Goal: Task Accomplishment & Management: Manage account settings

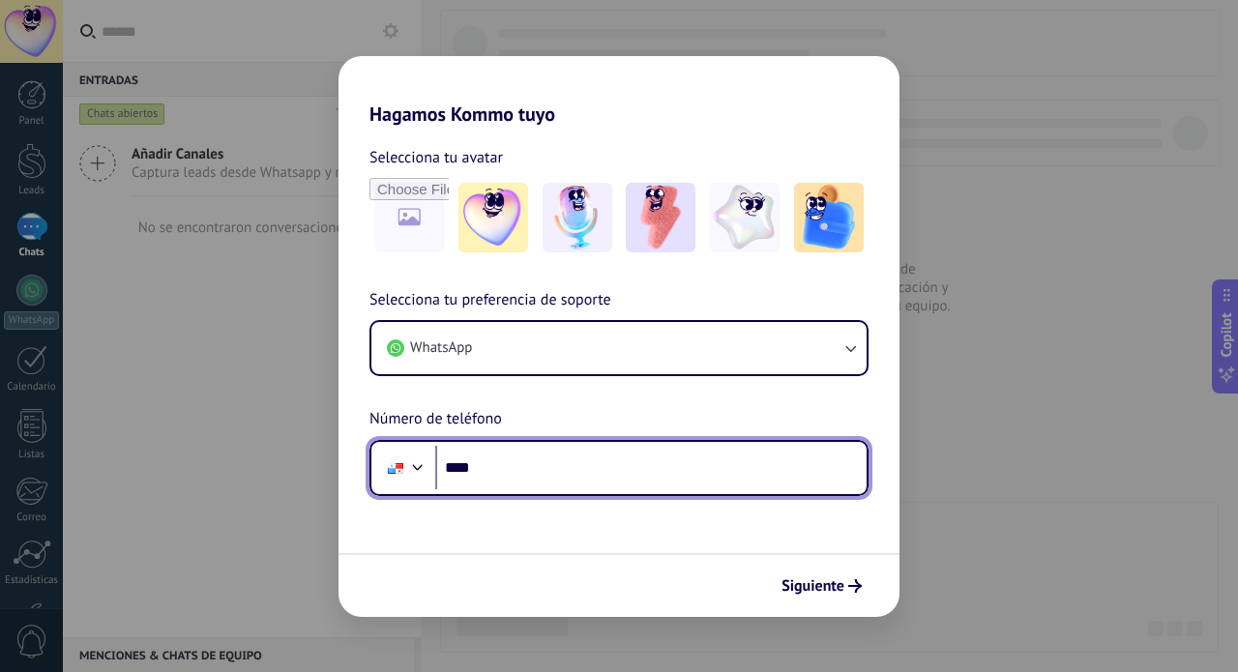
click at [594, 469] on input "****" at bounding box center [650, 468] width 431 height 44
type input "**********"
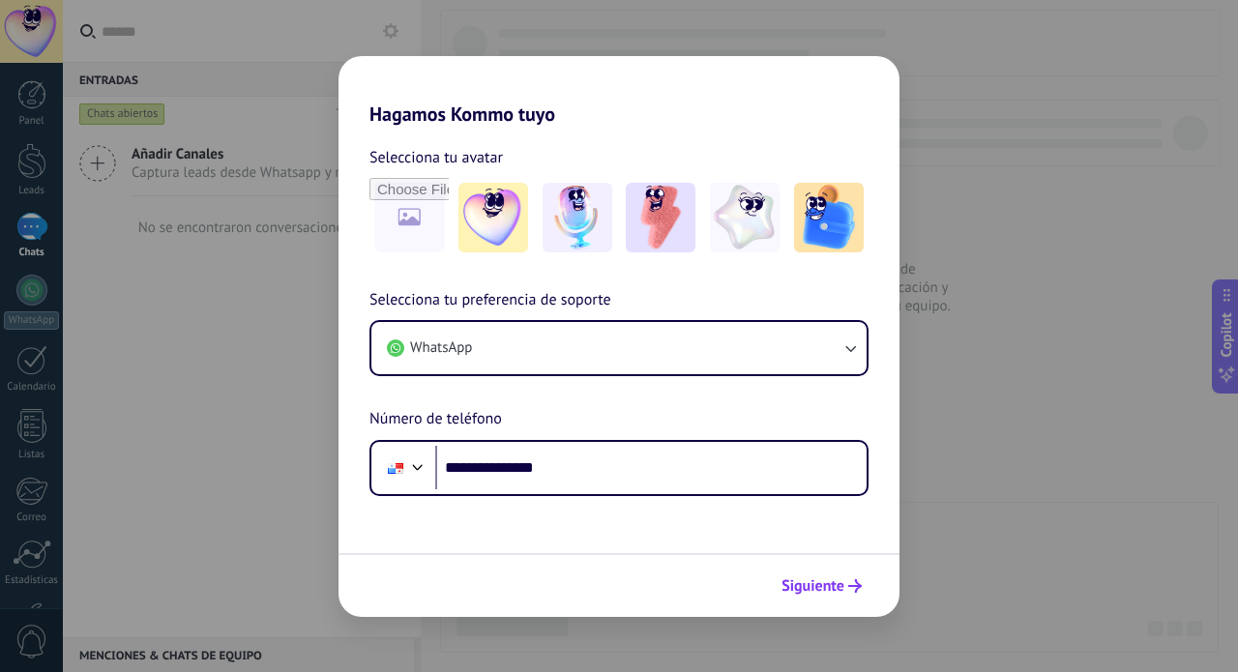
click at [814, 589] on span "Siguiente" at bounding box center [812, 586] width 63 height 14
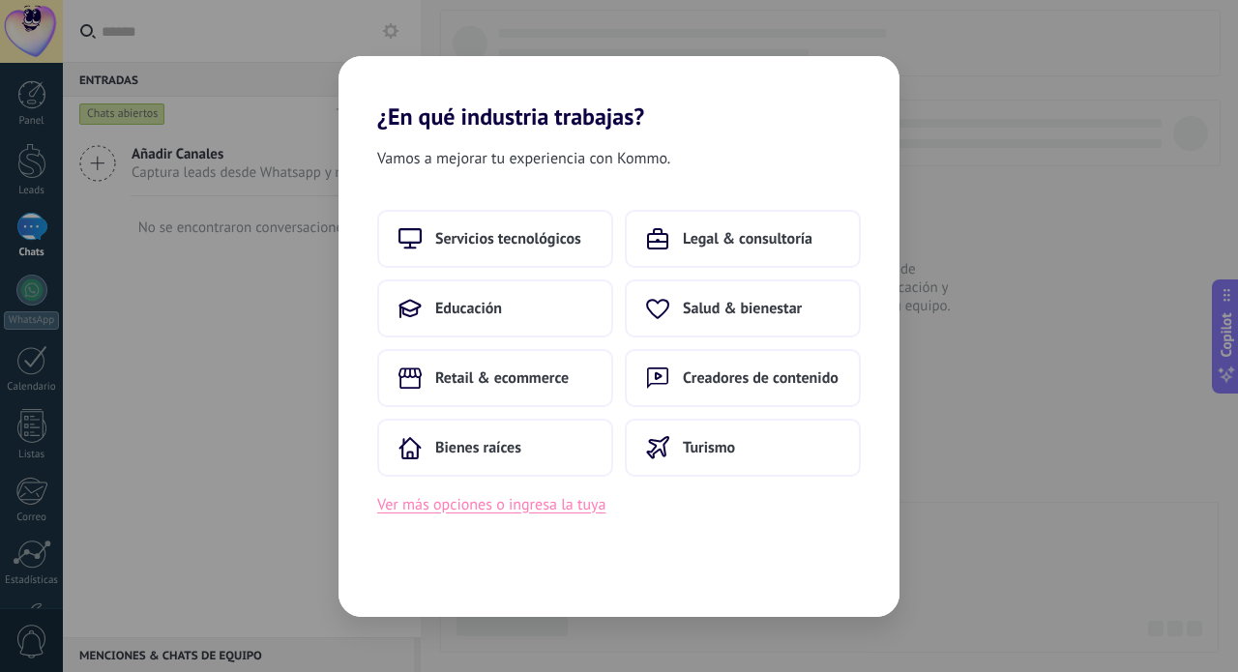
click at [513, 508] on button "Ver más opciones o ingresa la tuya" at bounding box center [491, 504] width 228 height 25
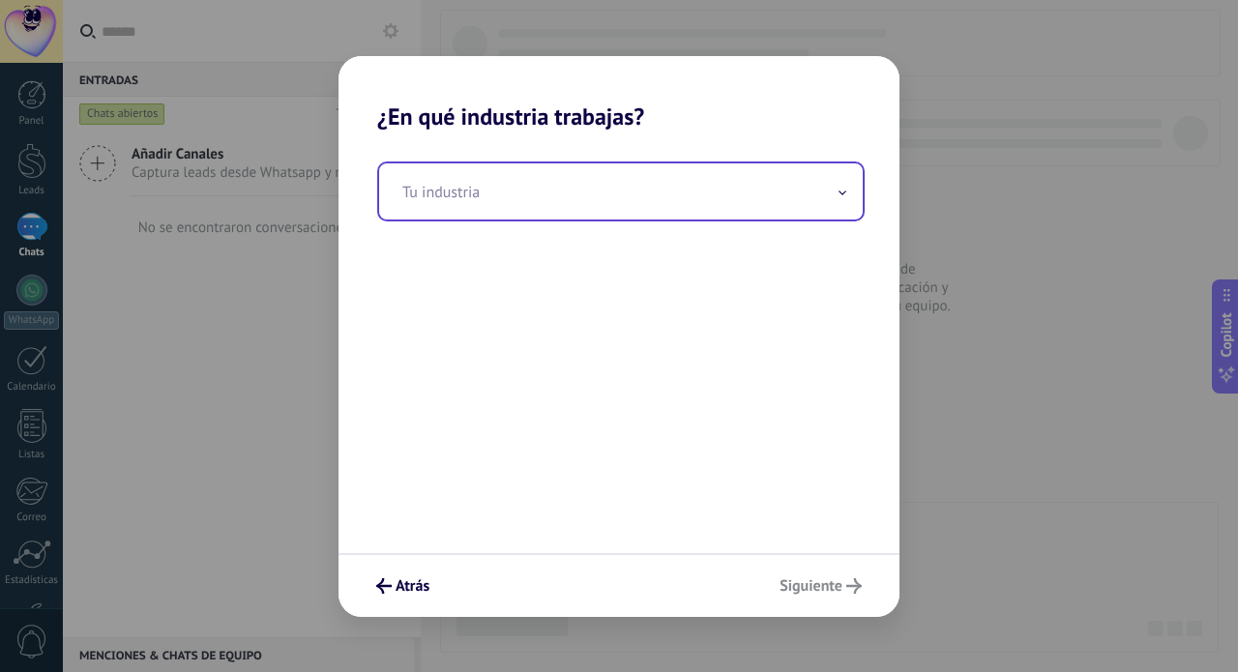
click at [550, 192] on input "text" at bounding box center [620, 191] width 483 height 56
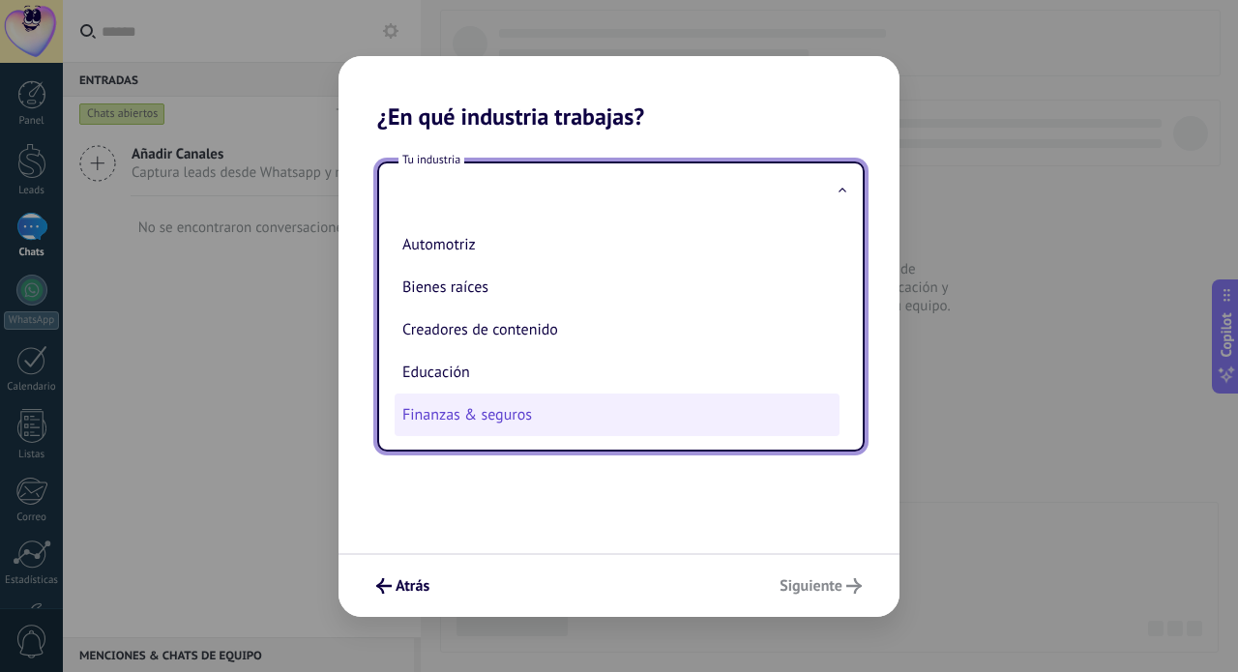
click at [469, 412] on li "Finanzas & seguros" at bounding box center [617, 415] width 445 height 43
type input "**********"
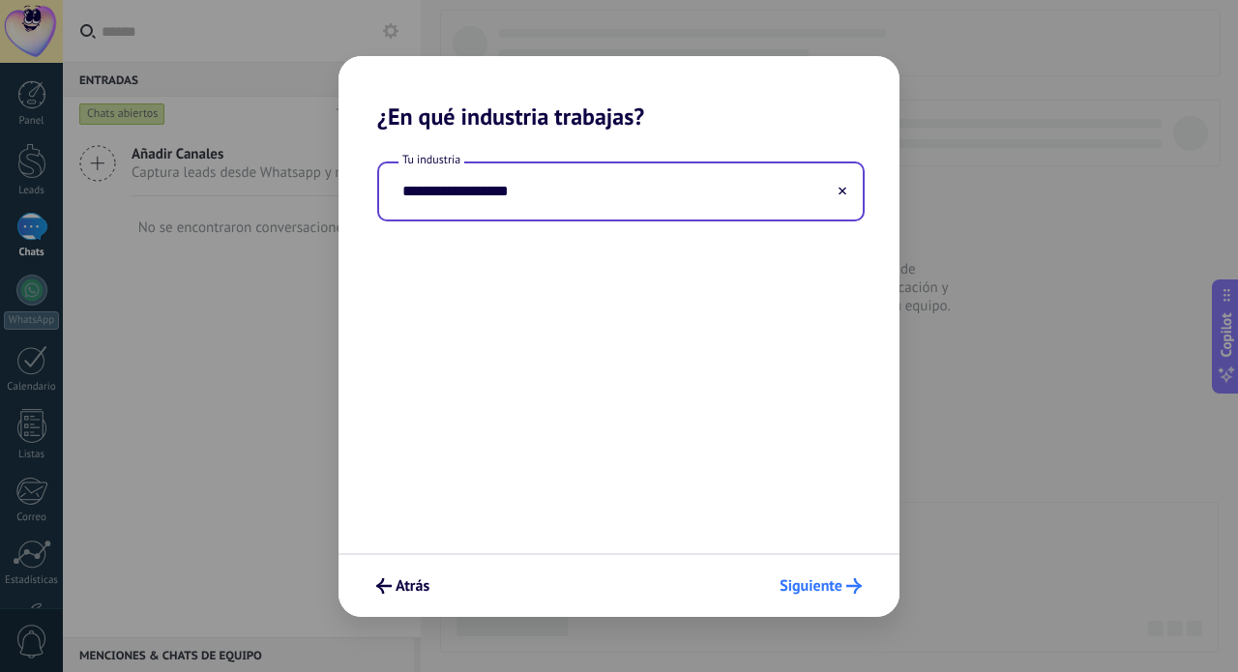
click at [805, 585] on span "Siguiente" at bounding box center [810, 586] width 63 height 14
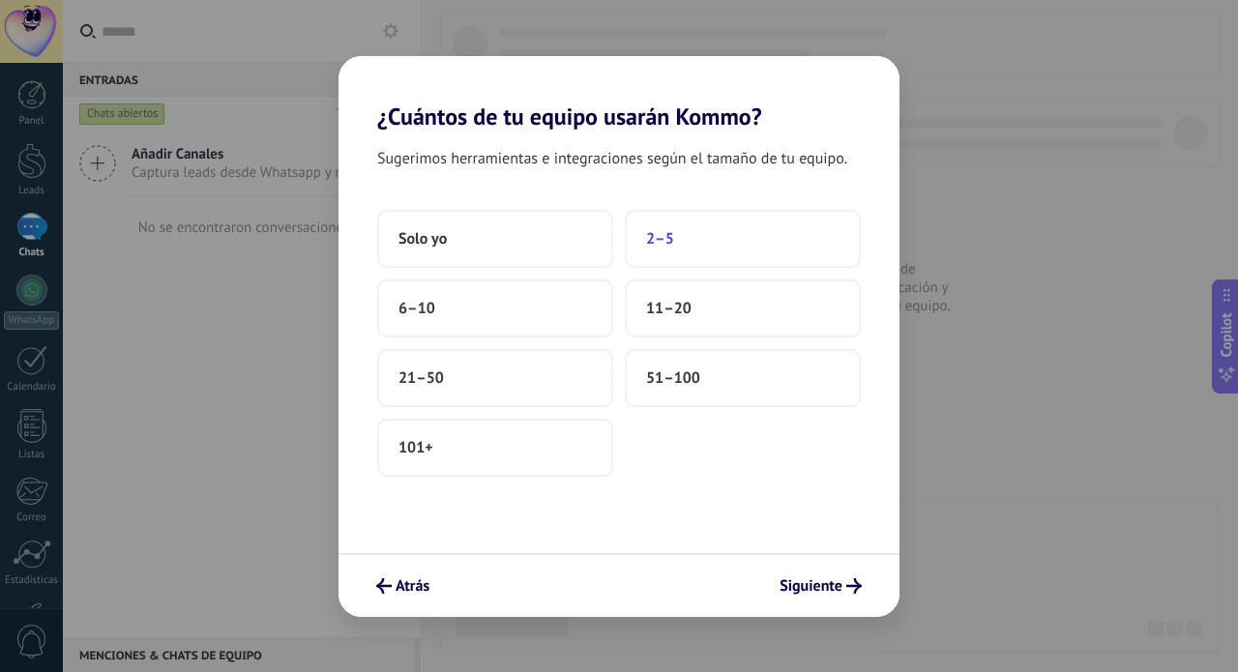
click at [701, 238] on button "2–5" at bounding box center [743, 239] width 236 height 58
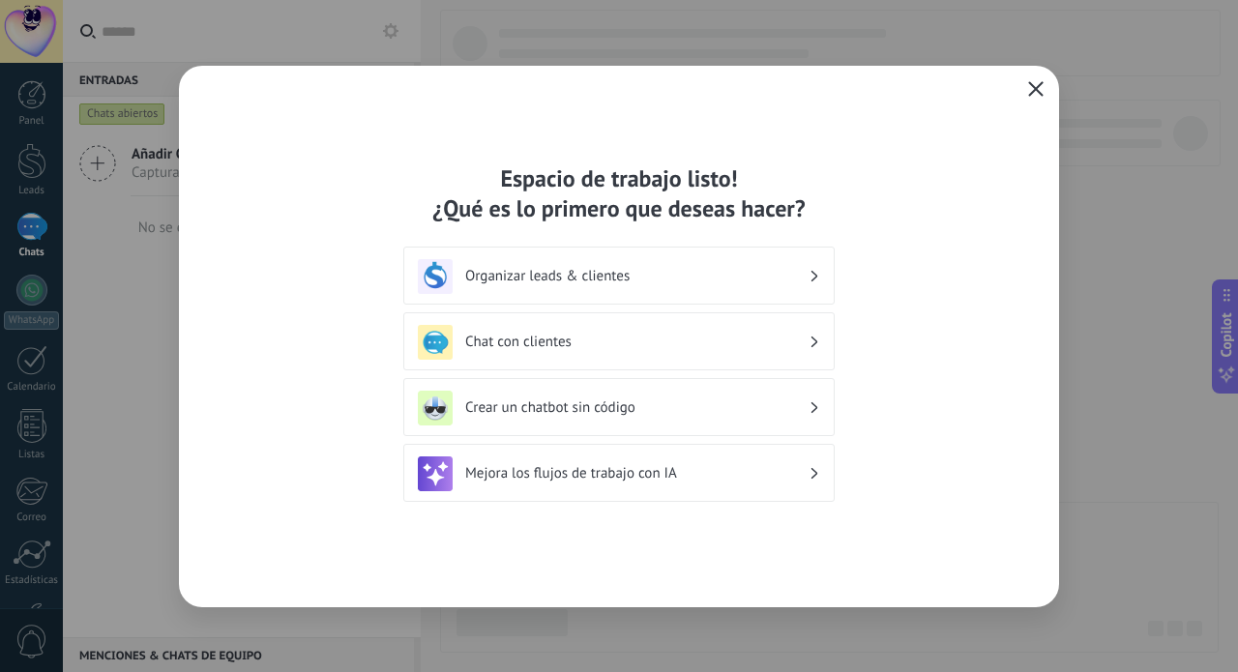
click at [1034, 94] on icon "button" at bounding box center [1035, 88] width 15 height 15
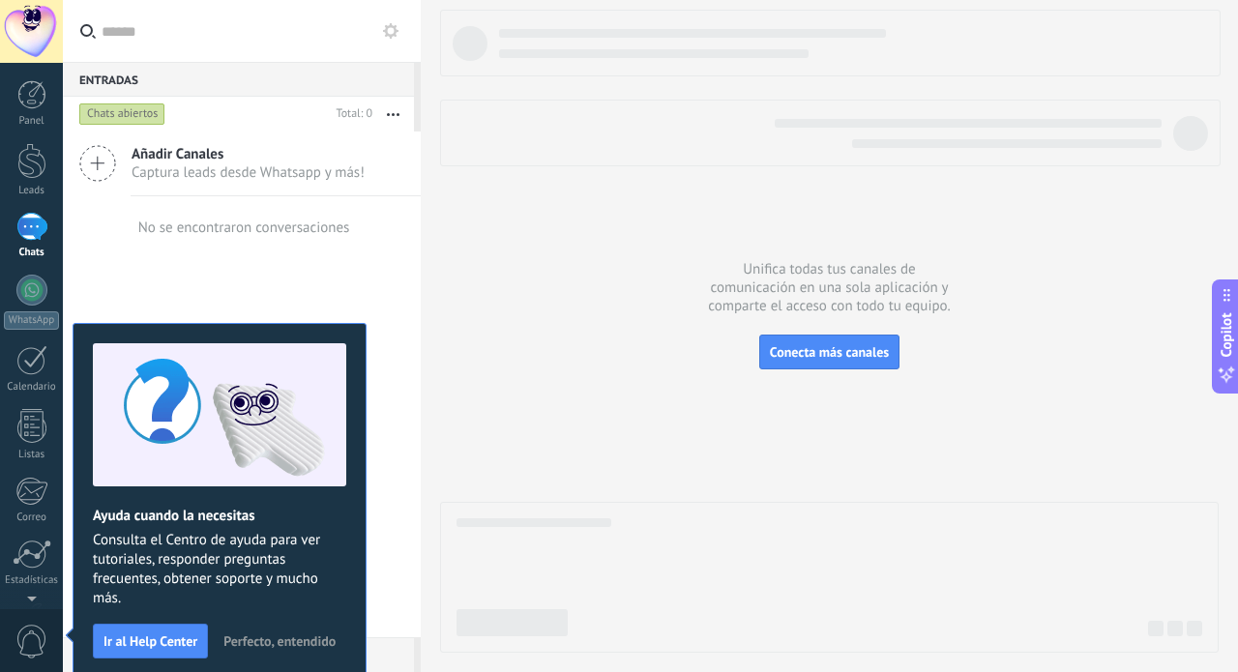
click at [130, 76] on div "Entradas 0" at bounding box center [238, 79] width 351 height 35
click at [145, 161] on span "Añadir Canales" at bounding box center [248, 154] width 233 height 18
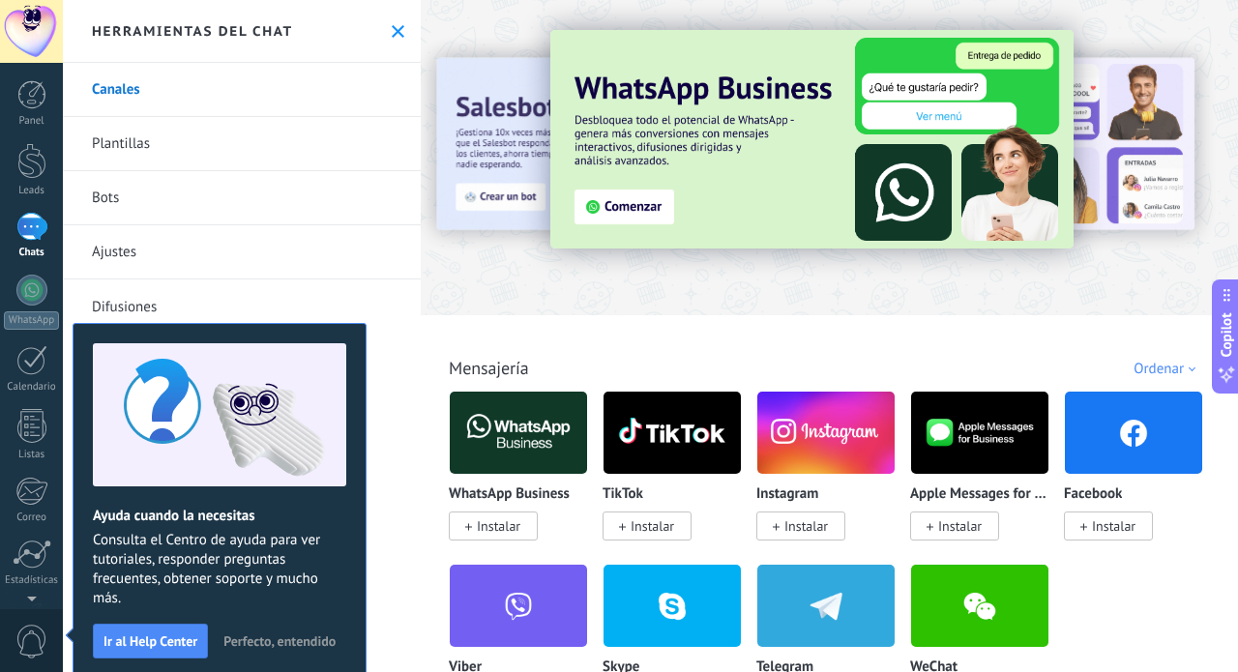
click at [534, 450] on img at bounding box center [518, 433] width 137 height 94
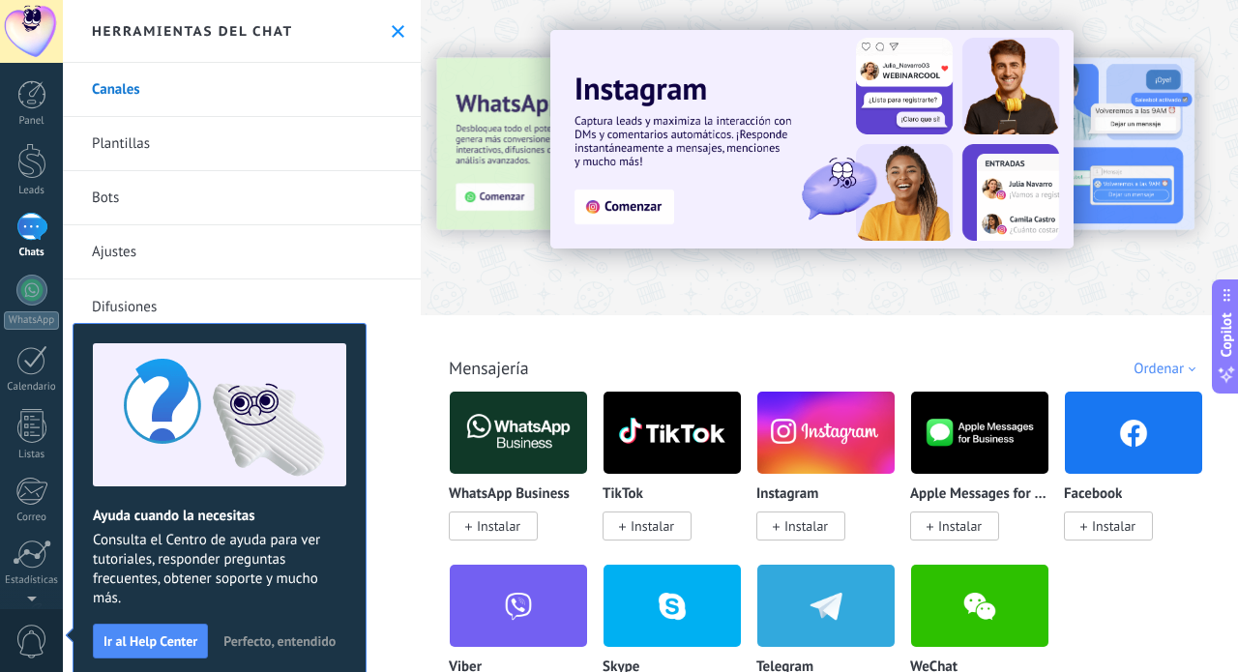
click at [484, 532] on span "Instalar" at bounding box center [499, 525] width 44 height 17
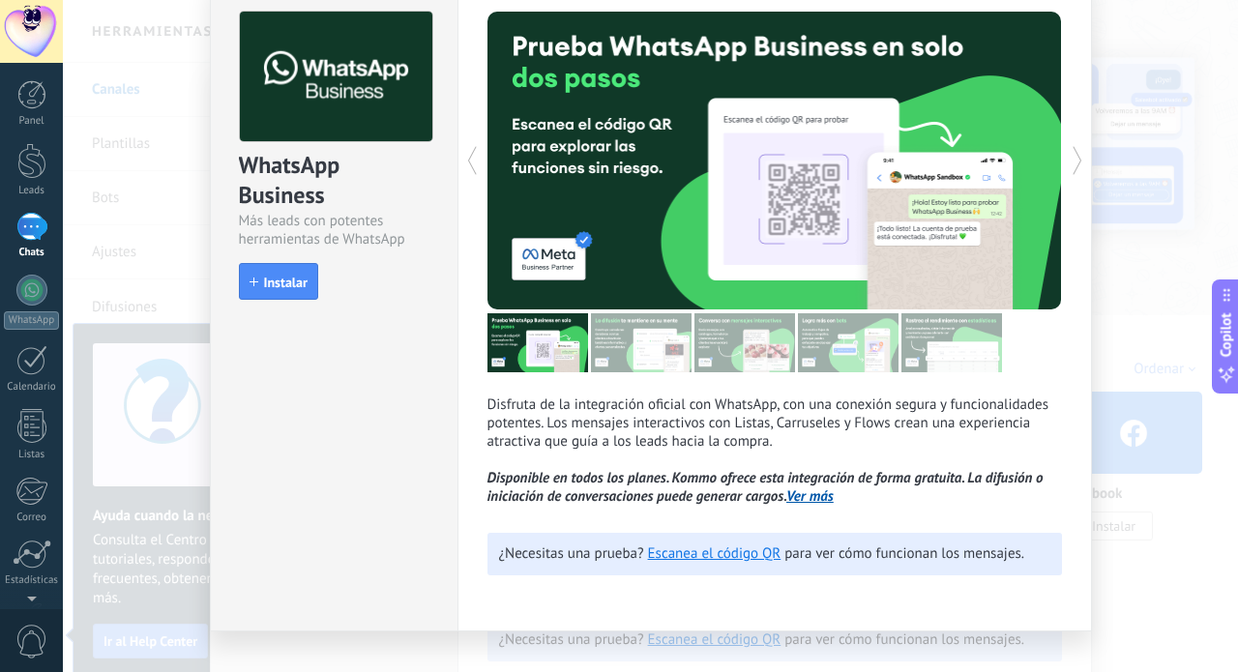
scroll to position [85, 0]
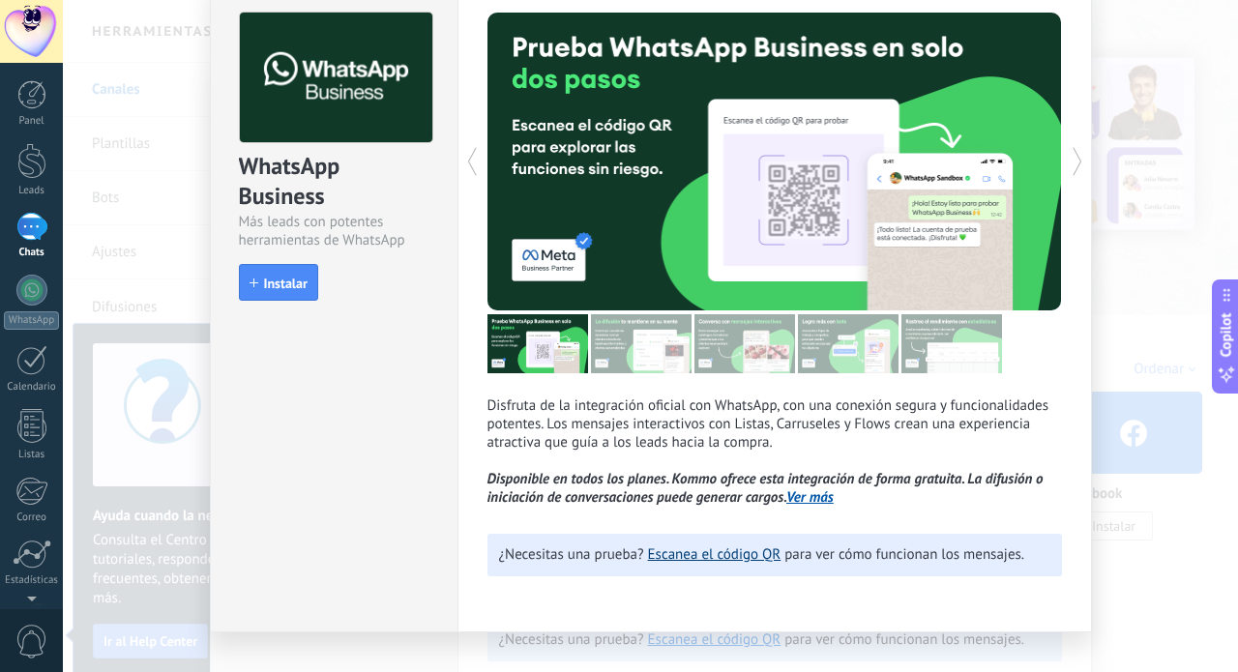
click at [695, 556] on link "Escanea el código QR" at bounding box center [714, 554] width 133 height 18
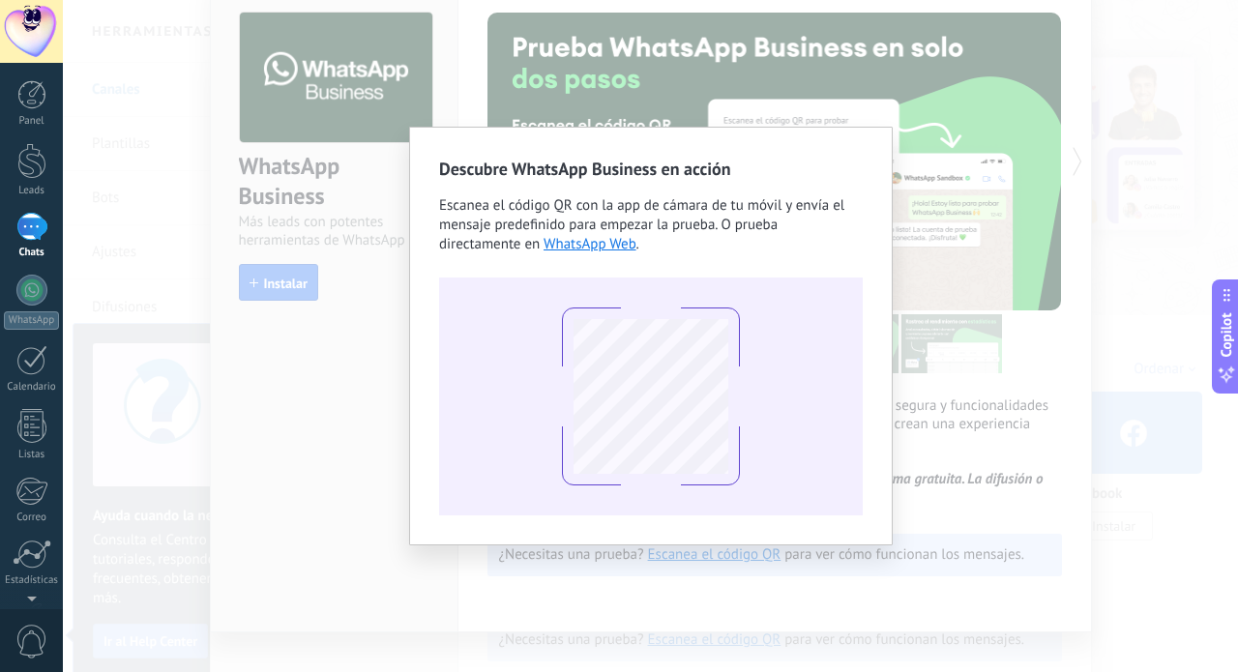
click at [1118, 324] on div "Descubre WhatsApp Business en acción Escanea el código QR con la app de cámara …" at bounding box center [650, 336] width 1175 height 672
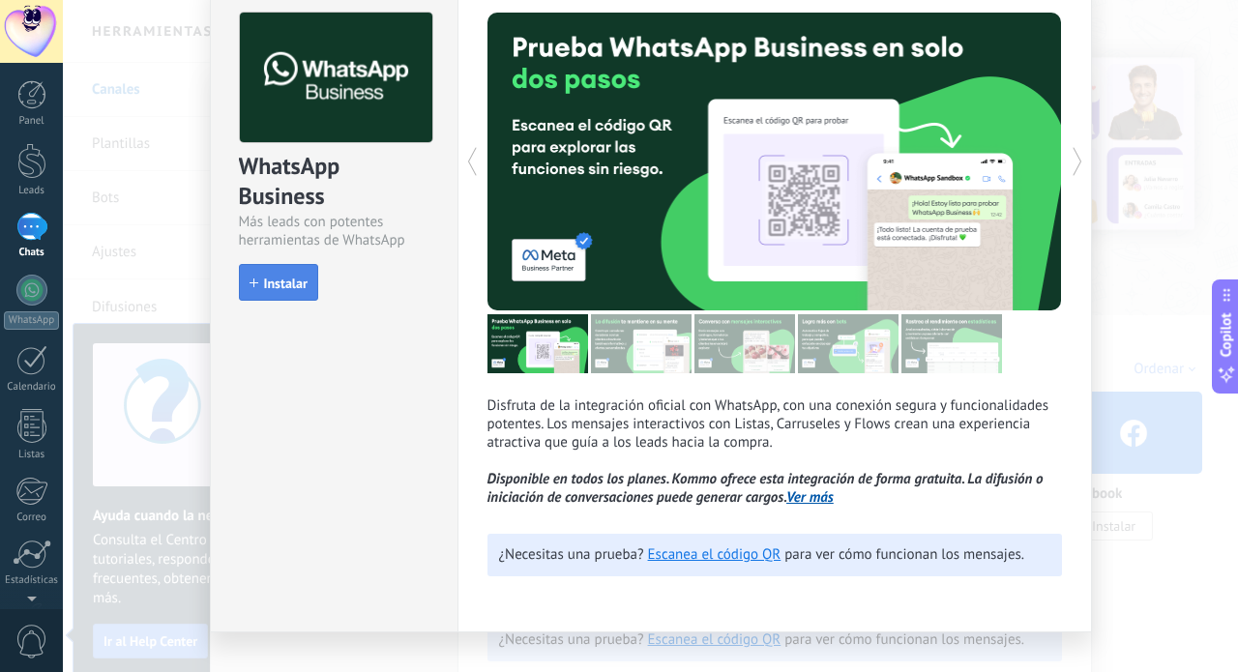
click at [271, 288] on span "Instalar" at bounding box center [286, 284] width 44 height 14
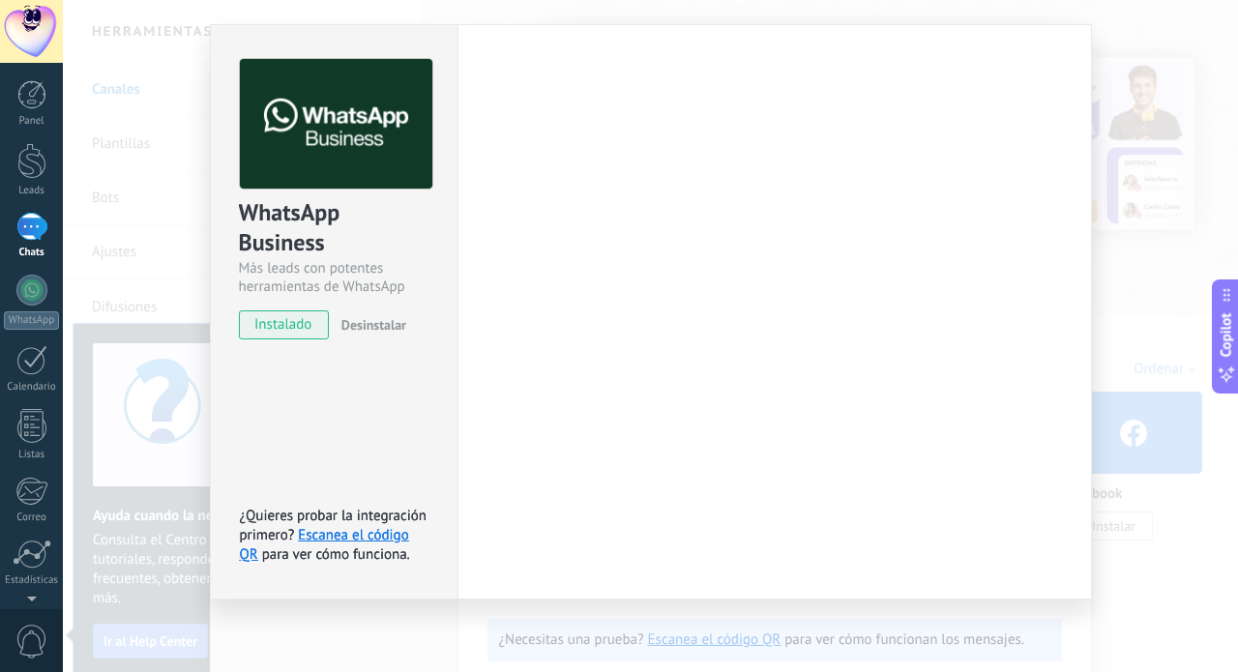
scroll to position [39, 0]
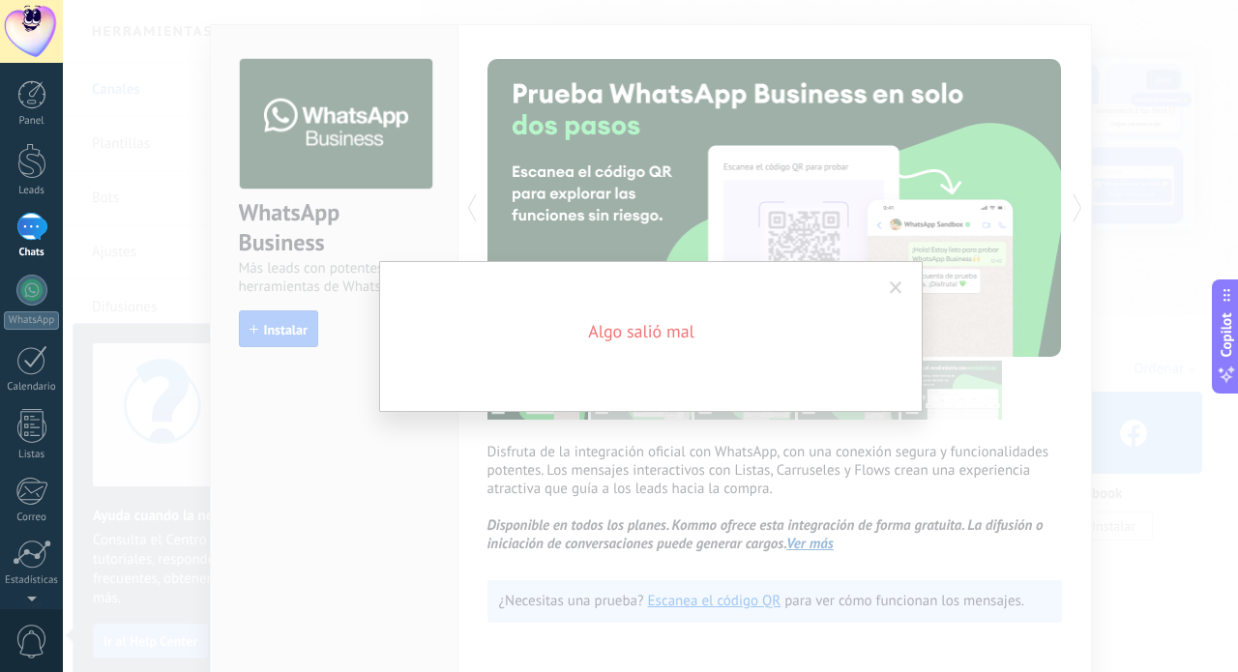
click at [898, 289] on span at bounding box center [896, 288] width 13 height 14
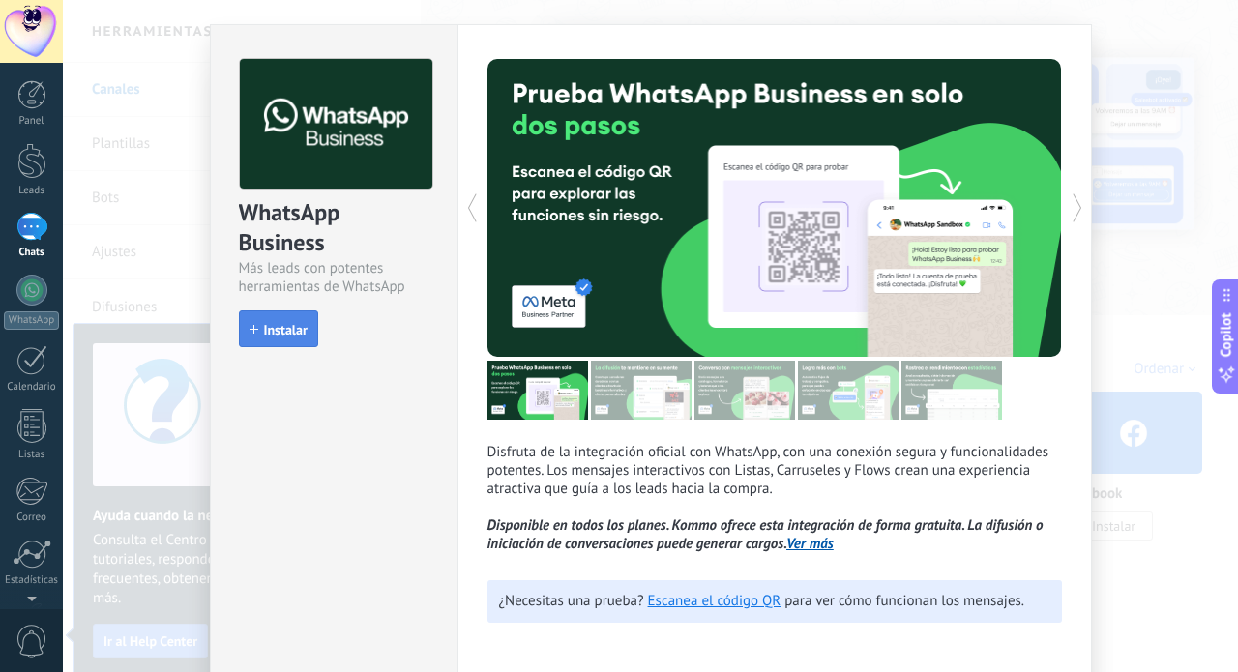
click at [303, 333] on span "Instalar" at bounding box center [286, 330] width 44 height 14
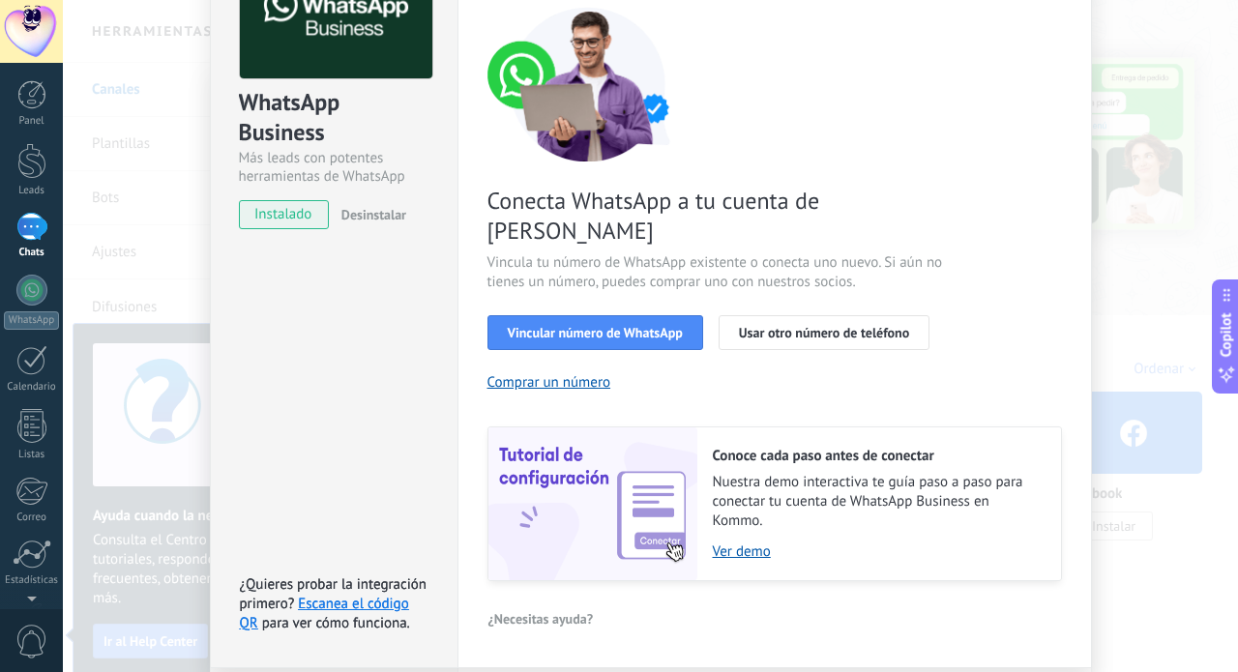
scroll to position [150, 0]
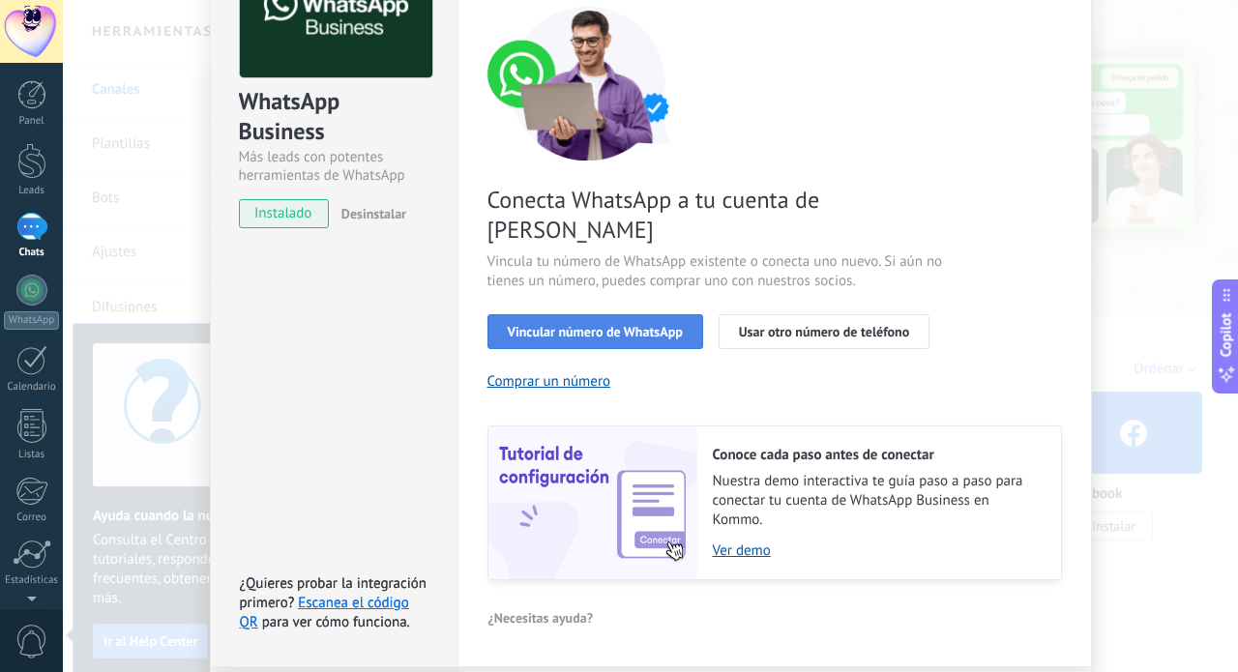
click at [601, 325] on span "Vincular número de WhatsApp" at bounding box center [595, 332] width 175 height 14
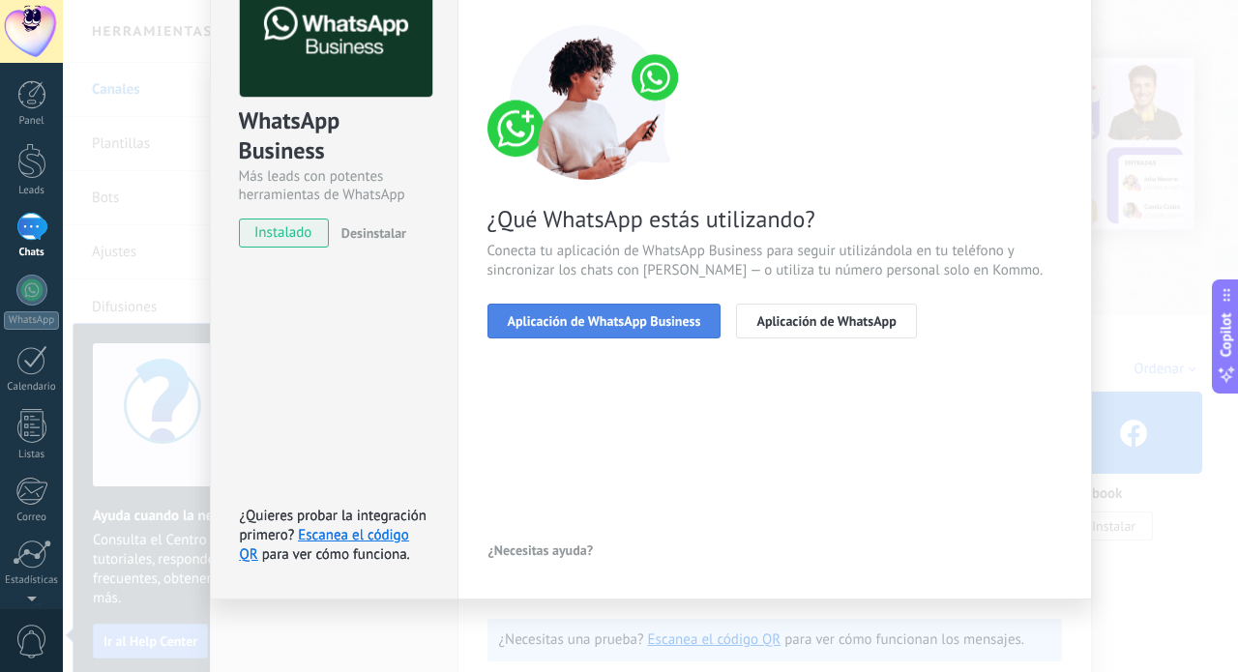
click at [601, 323] on span "Aplicación de WhatsApp Business" at bounding box center [604, 321] width 193 height 14
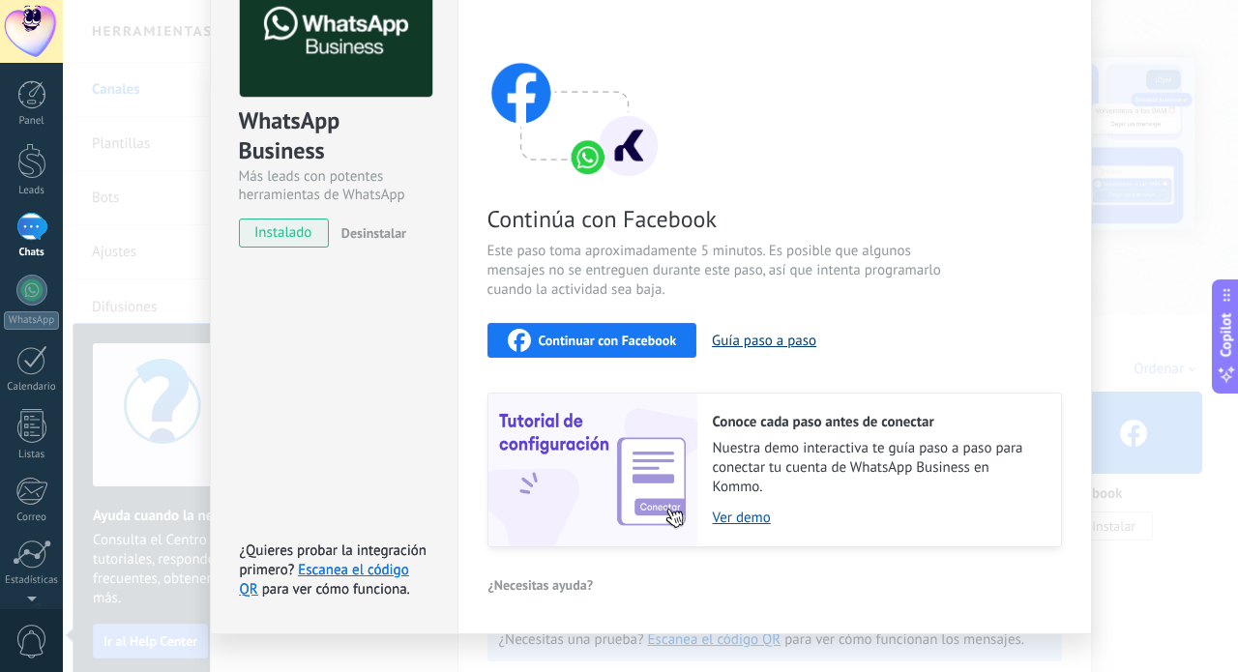
click at [745, 346] on button "Guía paso a paso" at bounding box center [764, 341] width 104 height 18
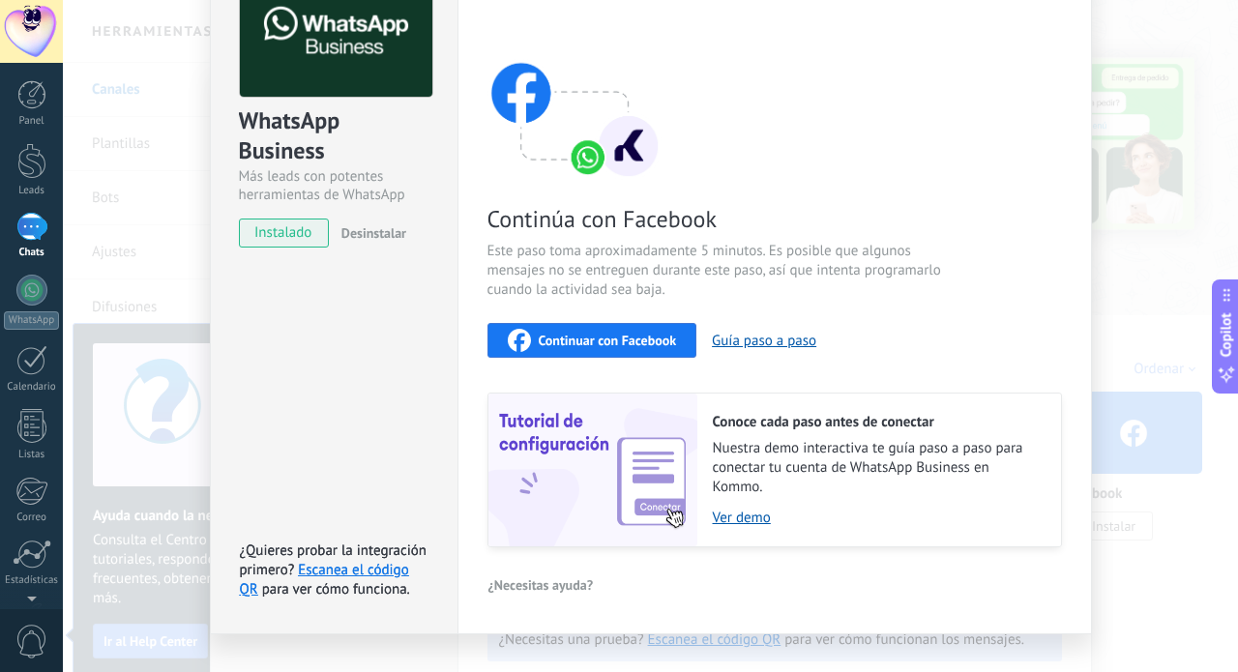
click at [616, 343] on span "Continuar con Facebook" at bounding box center [608, 341] width 138 height 14
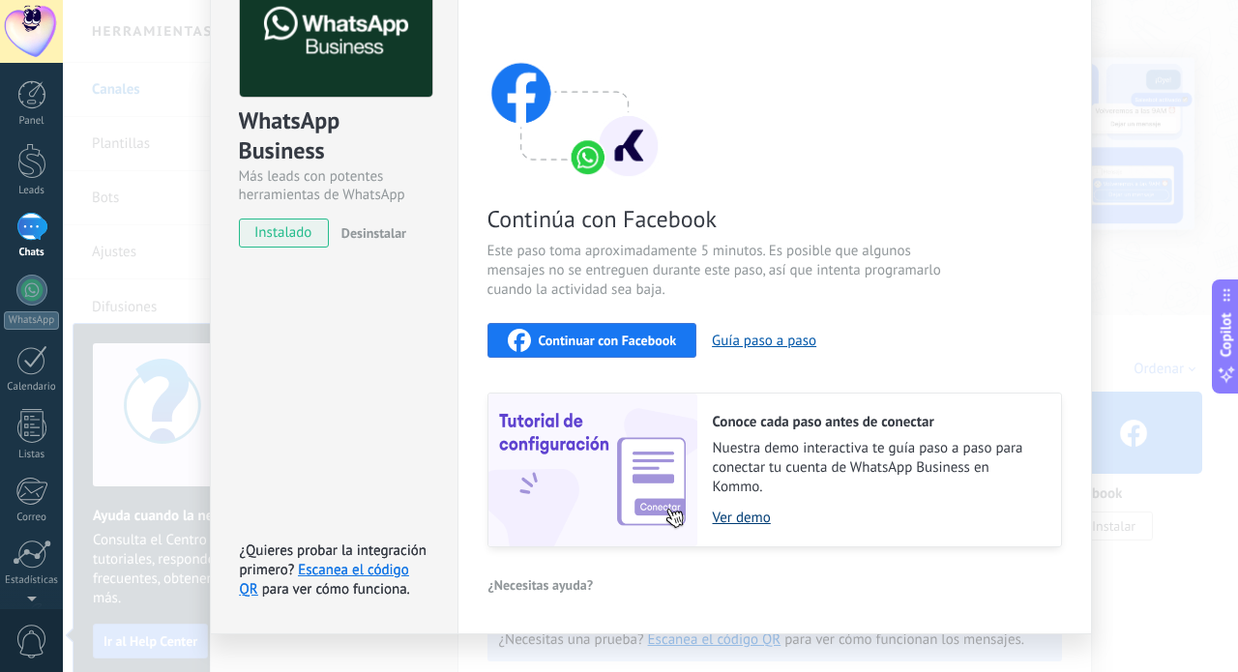
click at [750, 516] on link "Ver demo" at bounding box center [877, 518] width 329 height 18
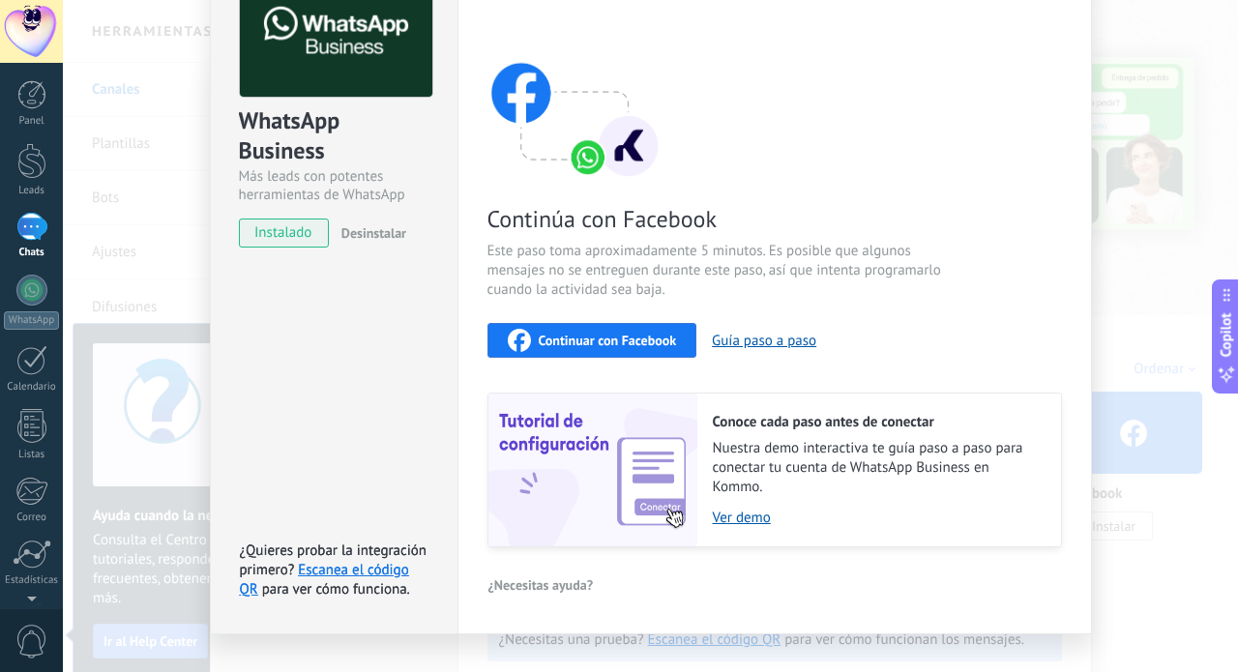
click at [623, 347] on span "Continuar con Facebook" at bounding box center [608, 341] width 138 height 14
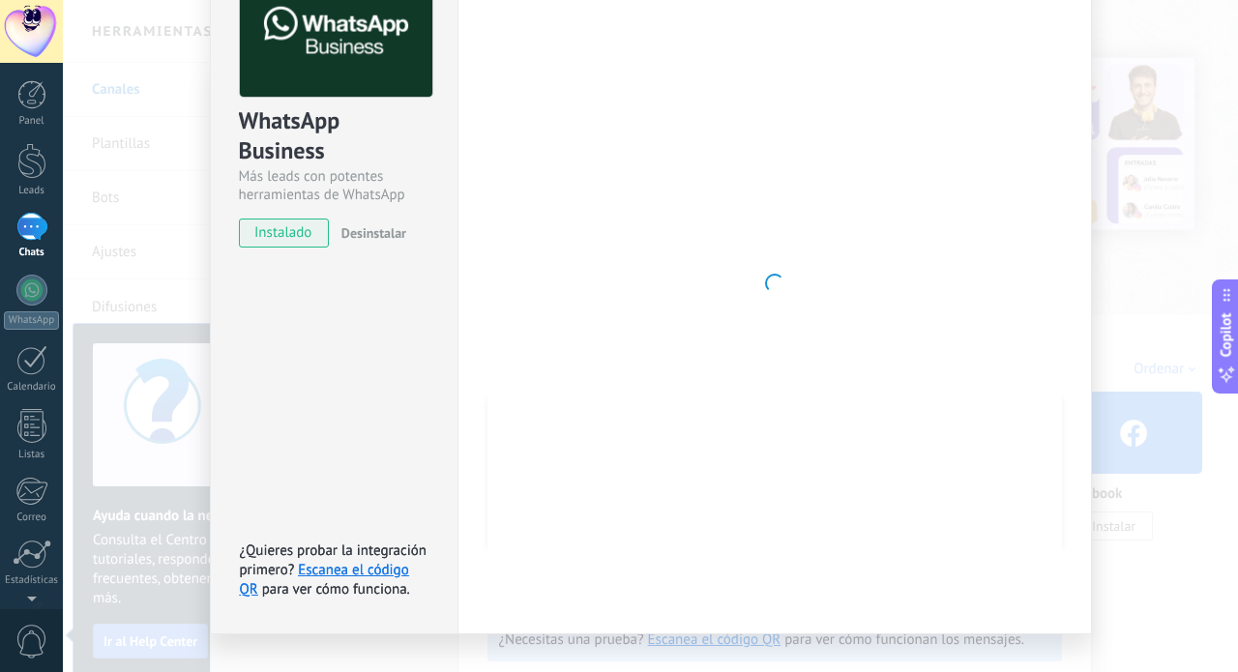
click at [278, 237] on span "instalado" at bounding box center [284, 233] width 88 height 29
click at [763, 327] on div at bounding box center [774, 283] width 574 height 632
click at [648, 185] on div at bounding box center [774, 283] width 574 height 632
click at [661, 174] on div at bounding box center [774, 283] width 574 height 632
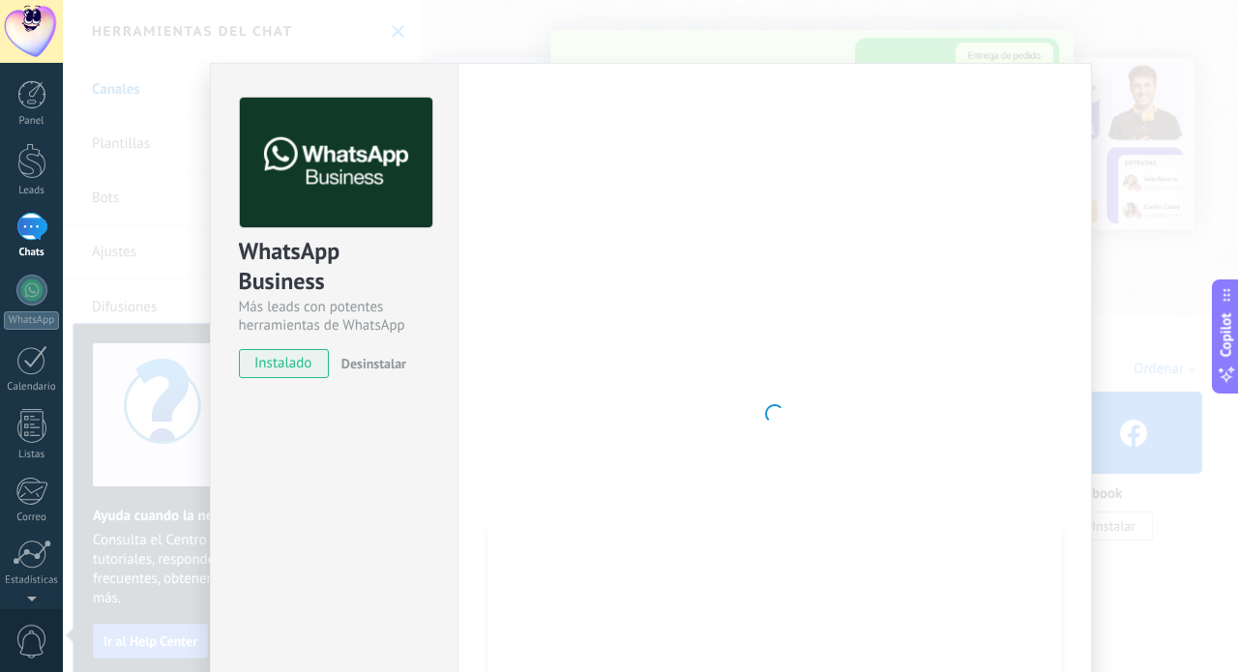
scroll to position [0, 0]
click at [1149, 128] on div "WhatsApp Business Más leads con potentes herramientas de WhatsApp instalado Des…" at bounding box center [650, 336] width 1175 height 672
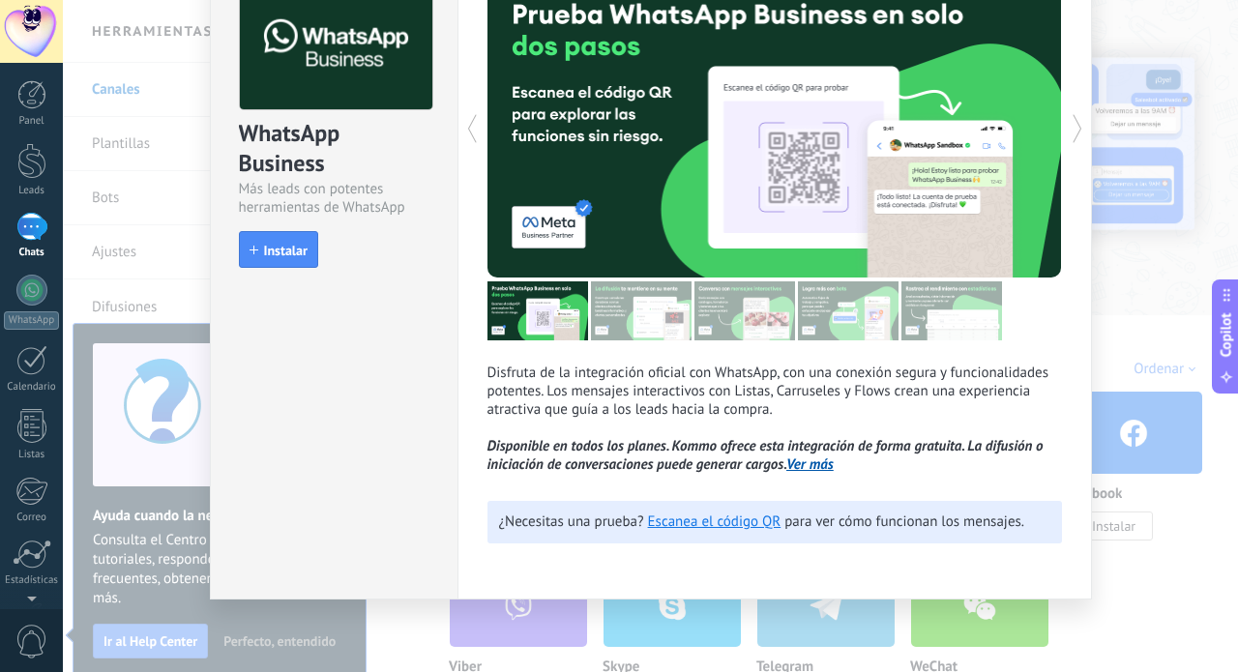
scroll to position [120, 0]
click at [271, 248] on span "Instalar" at bounding box center [286, 251] width 44 height 14
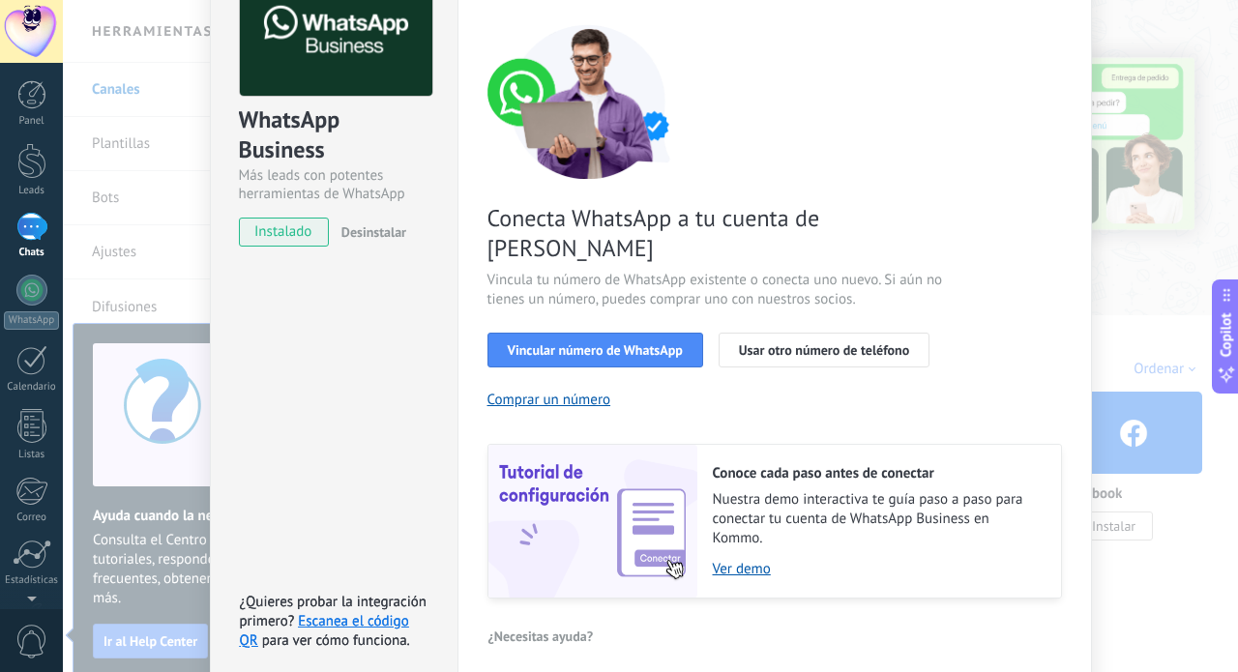
scroll to position [129, 0]
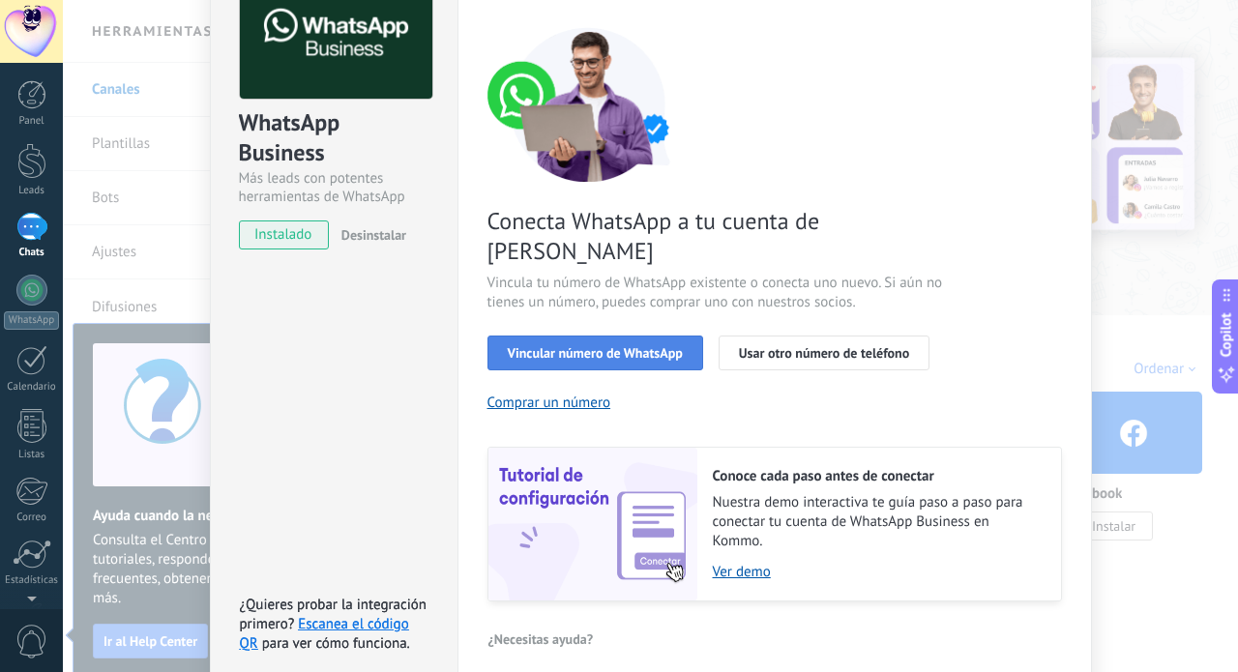
click at [571, 346] on span "Vincular número de WhatsApp" at bounding box center [595, 353] width 175 height 14
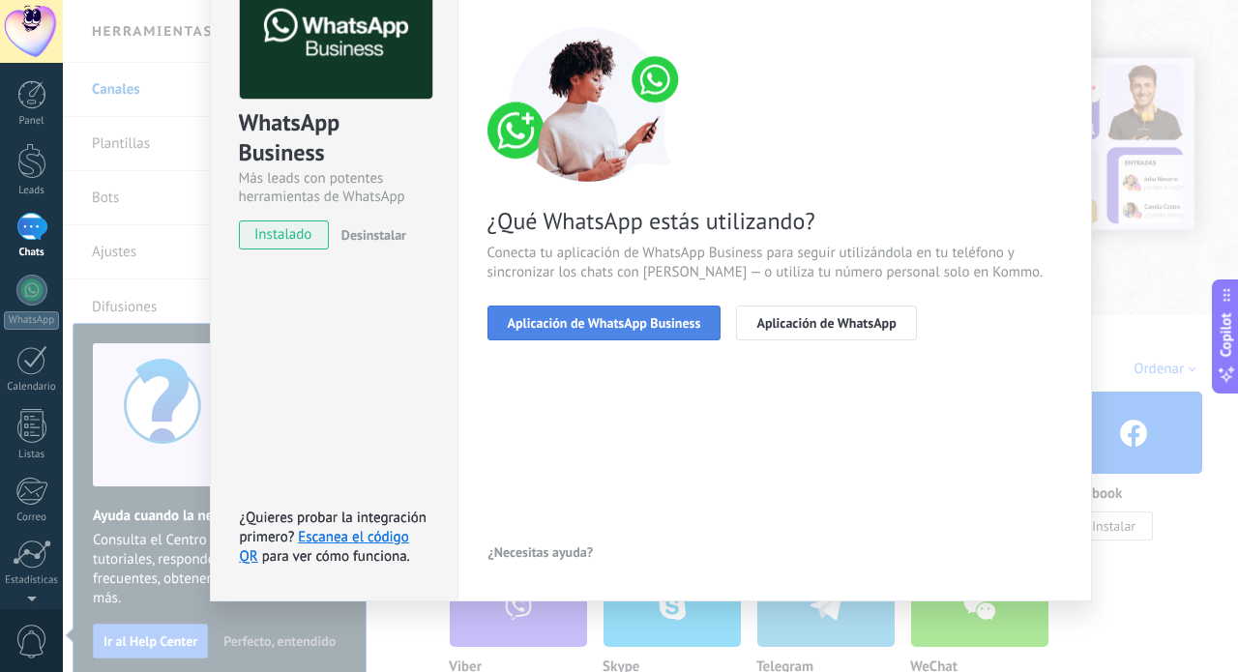
click at [600, 326] on span "Aplicación de WhatsApp Business" at bounding box center [604, 323] width 193 height 14
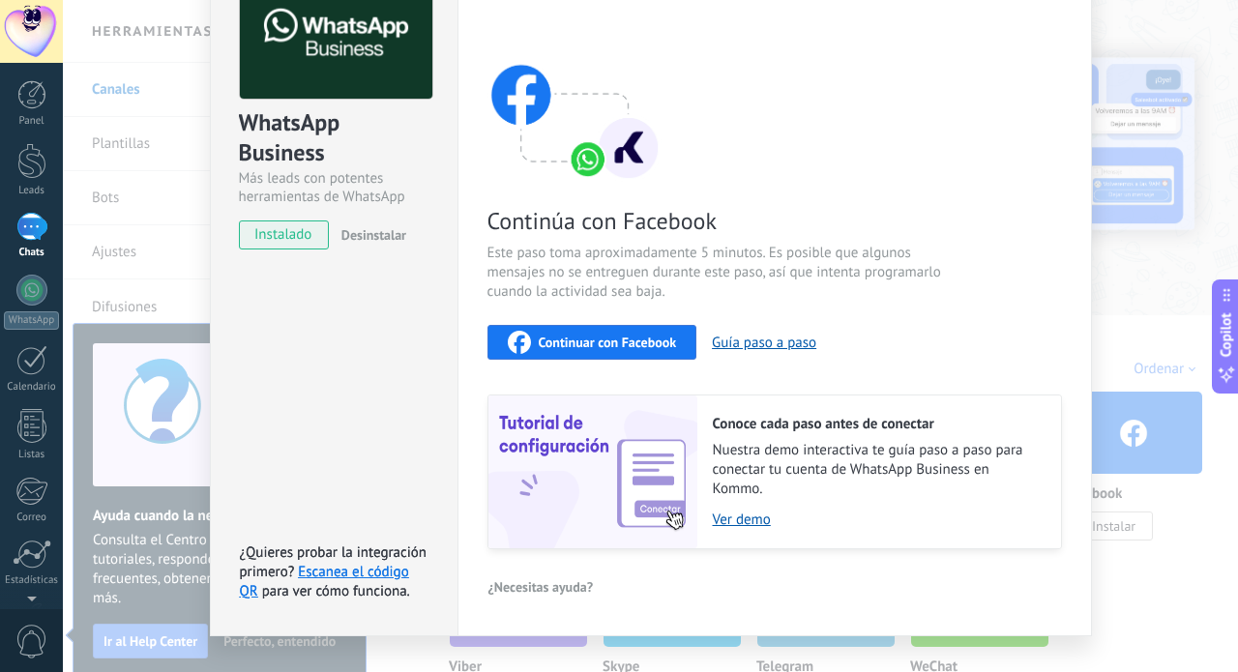
click at [571, 347] on span "Continuar con Facebook" at bounding box center [608, 343] width 138 height 14
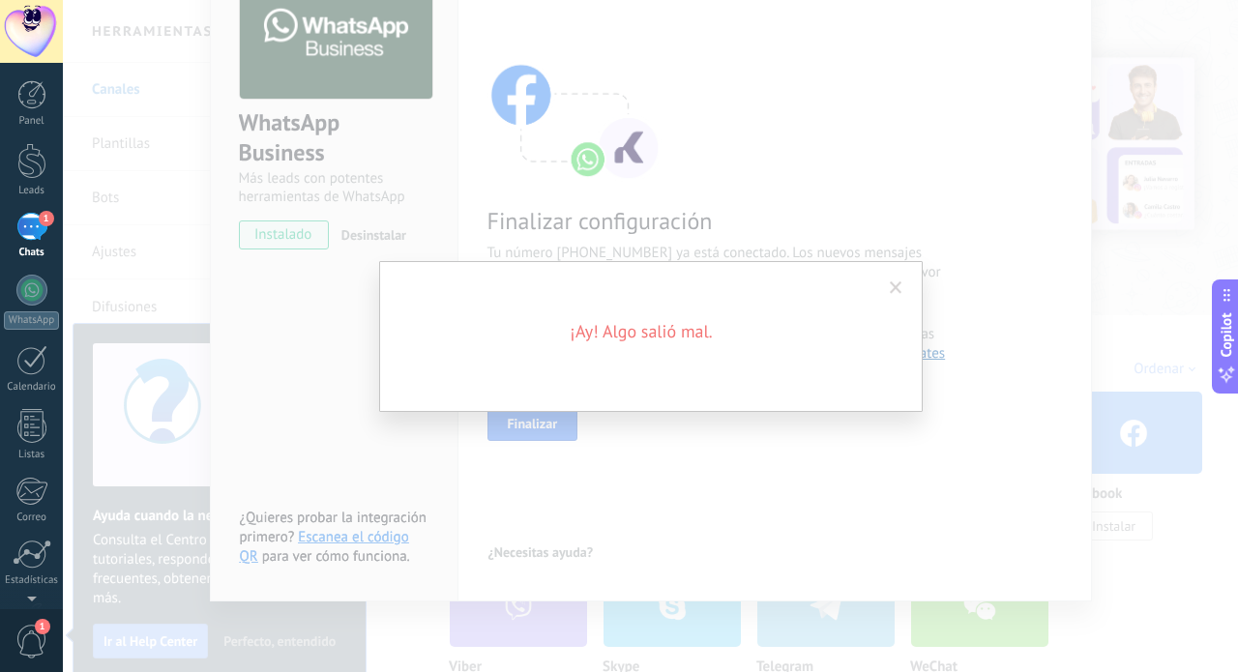
click at [901, 281] on span at bounding box center [896, 288] width 13 height 14
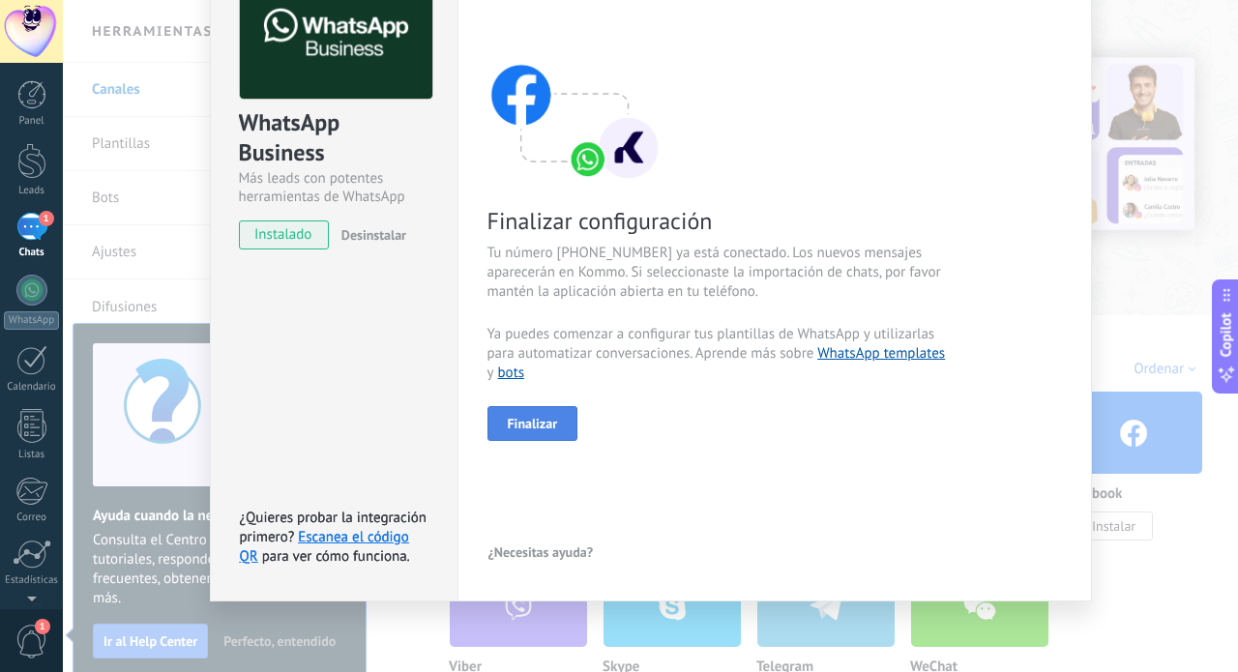
click at [542, 417] on span "Finalizar" at bounding box center [533, 424] width 50 height 14
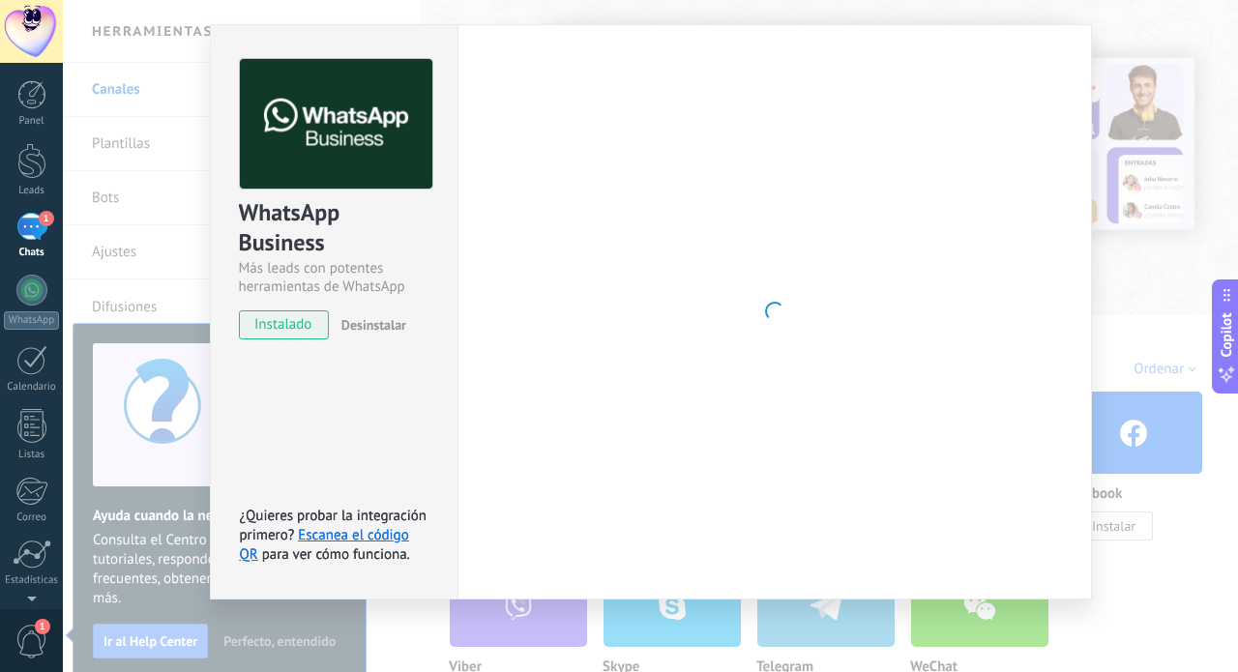
scroll to position [39, 0]
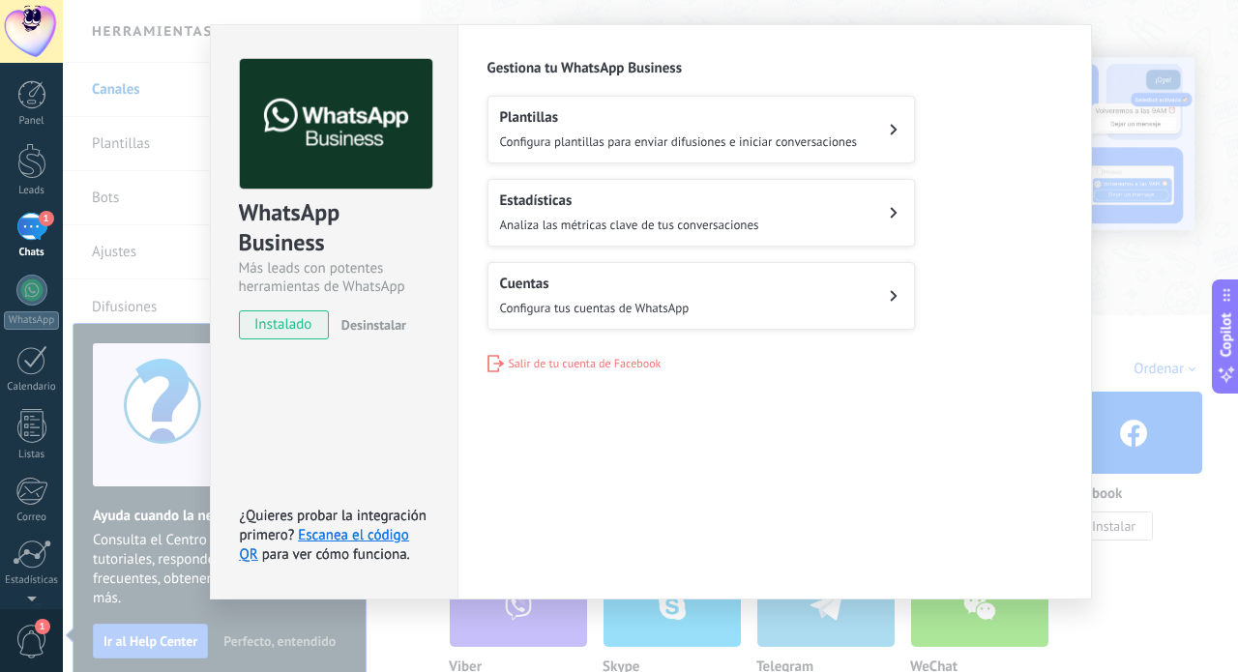
click at [1116, 307] on div "WhatsApp Business Más leads con potentes herramientas de WhatsApp instalado Des…" at bounding box center [650, 336] width 1175 height 672
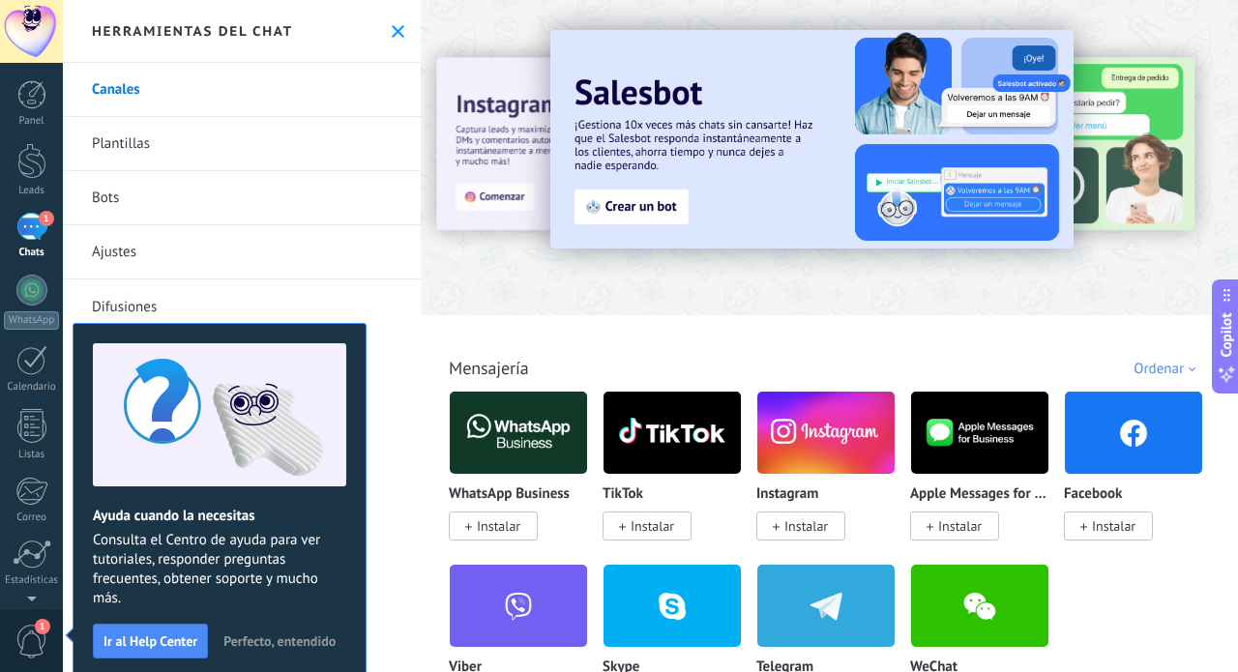
scroll to position [0, 0]
click at [111, 251] on link "Ajustes" at bounding box center [242, 252] width 358 height 54
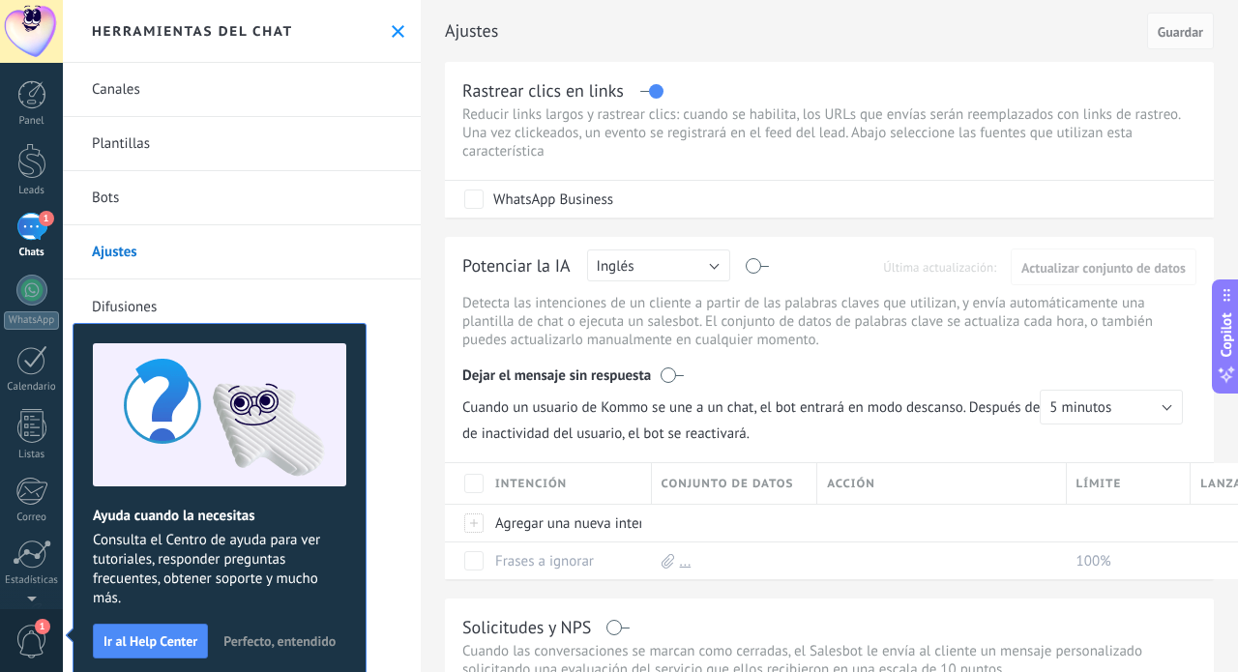
click at [722, 268] on button "Inglés" at bounding box center [658, 265] width 143 height 32
click at [650, 336] on span "Español" at bounding box center [649, 333] width 148 height 18
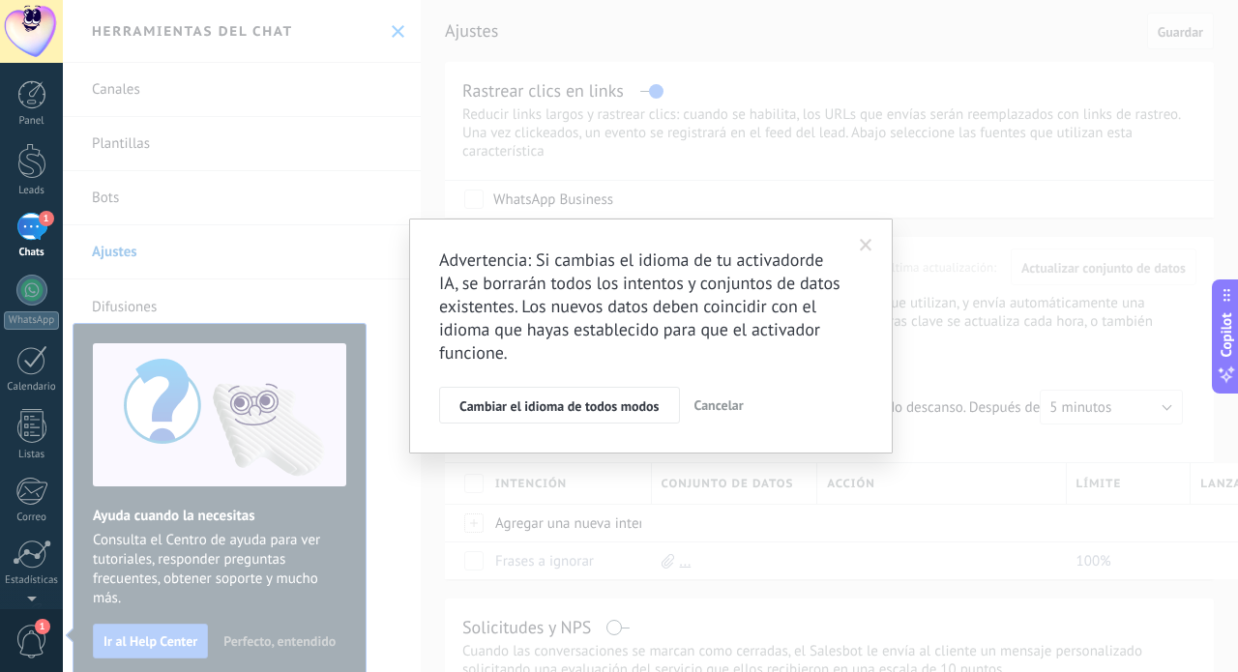
click at [864, 246] on span at bounding box center [866, 246] width 13 height 14
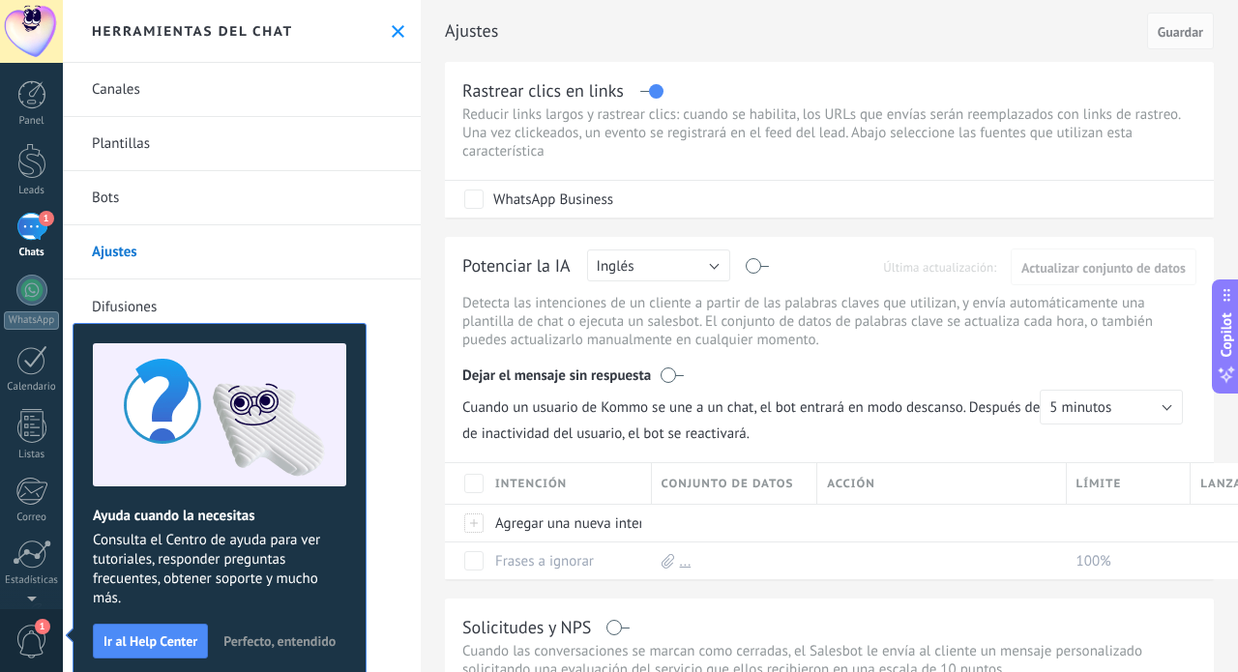
click at [345, 286] on link "Difusiones" at bounding box center [242, 306] width 358 height 54
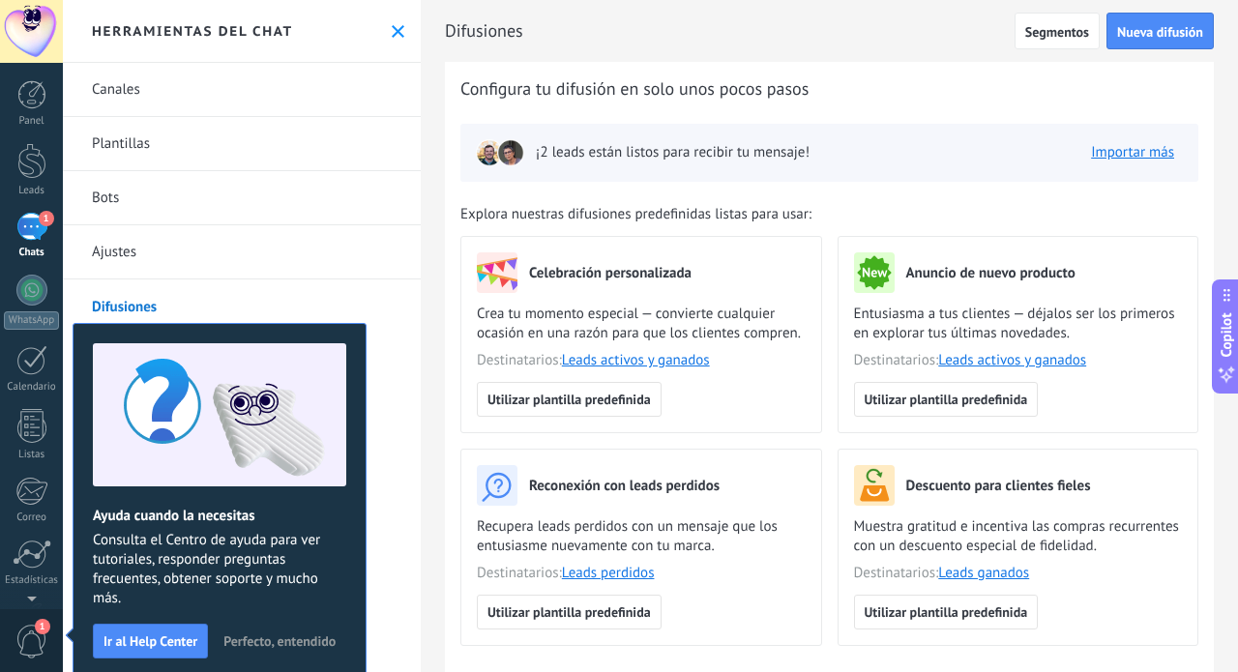
click at [390, 38] on button at bounding box center [398, 31] width 16 height 16
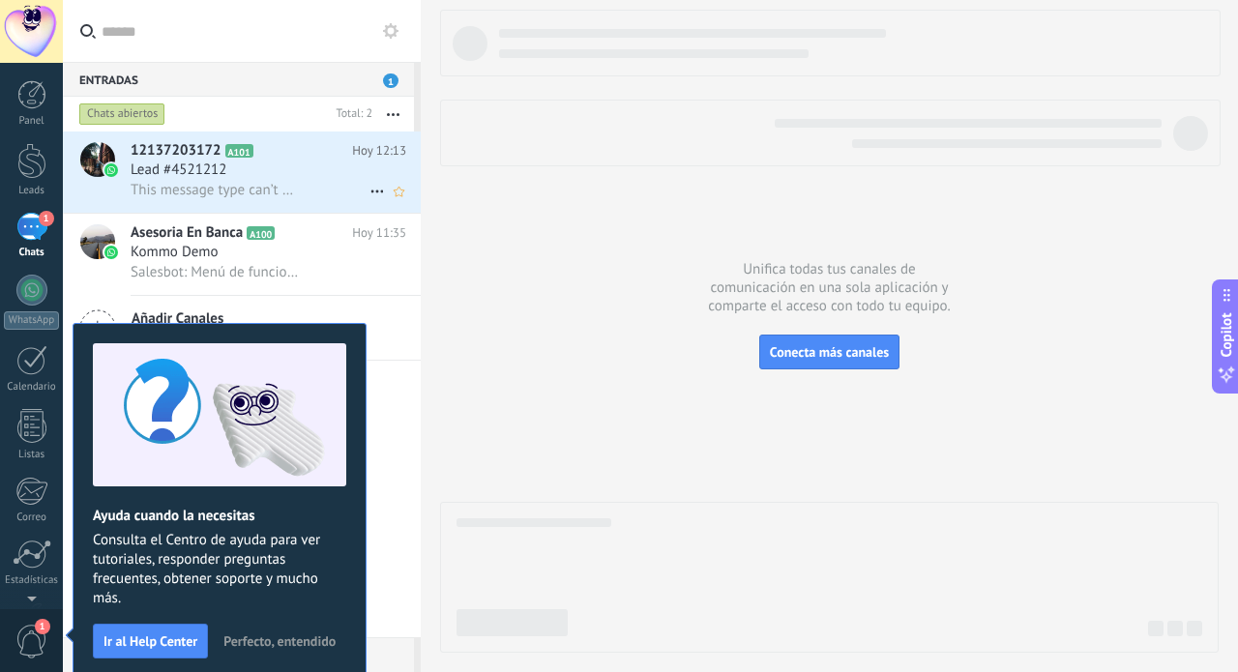
click at [166, 178] on span "Lead #4521212" at bounding box center [179, 170] width 96 height 19
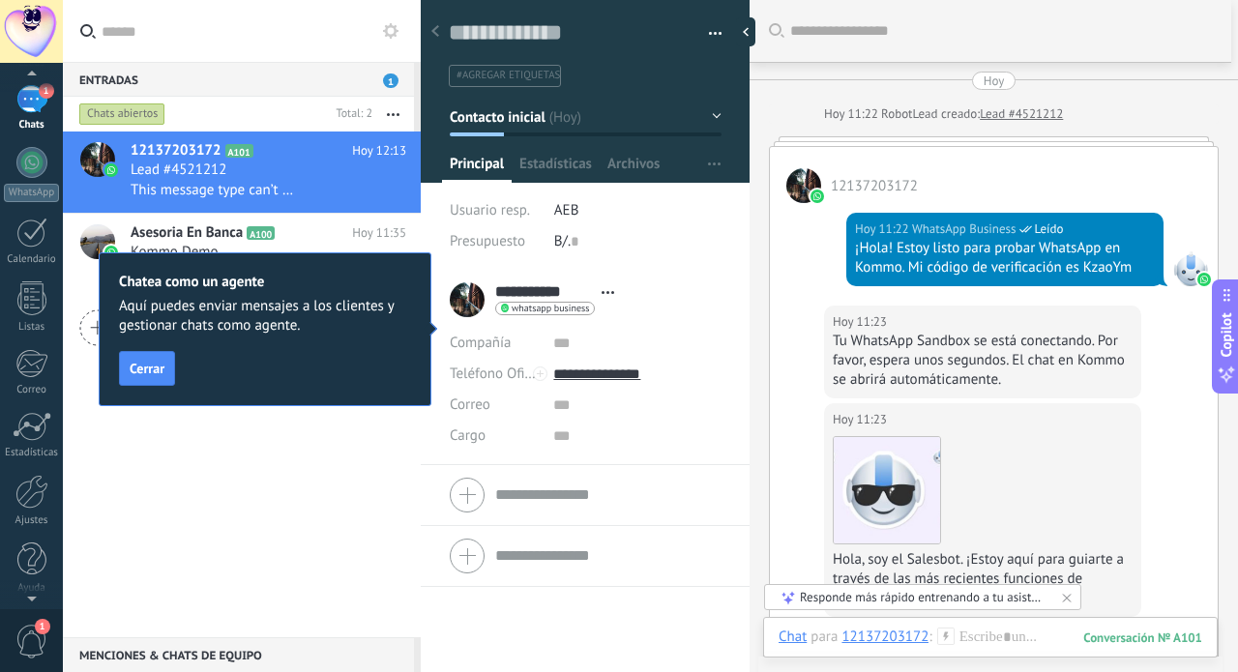
scroll to position [132, 0]
click at [34, 630] on span "1" at bounding box center [31, 642] width 33 height 34
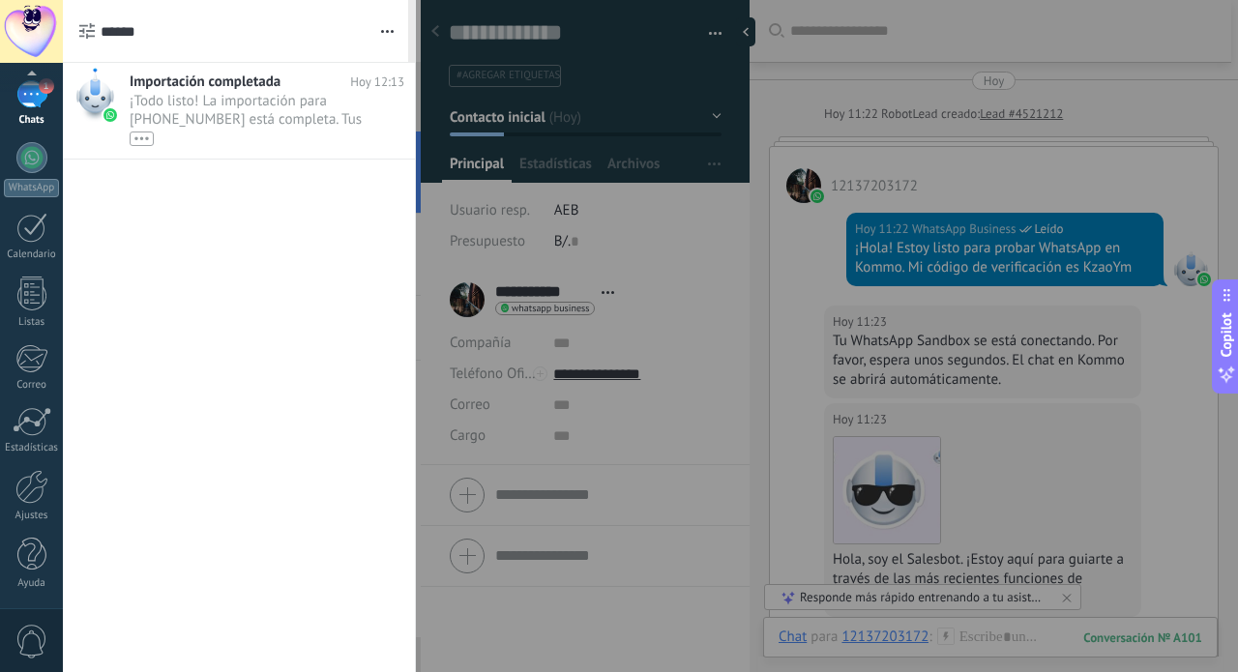
scroll to position [0, 0]
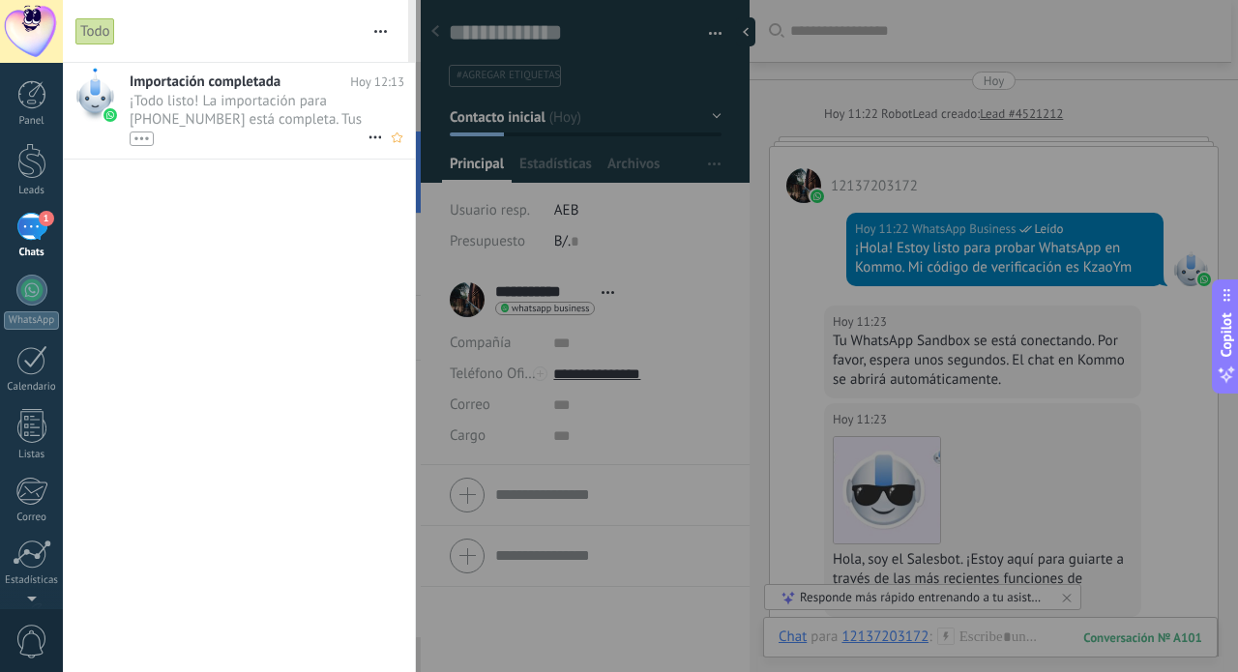
click at [232, 134] on div "•••" at bounding box center [249, 138] width 238 height 16
click at [238, 116] on span "¡Todo listo! La importación para +507 6912-6637 está completa. Tus datos de Wha…" at bounding box center [249, 119] width 238 height 54
click at [36, 632] on span "0" at bounding box center [31, 642] width 33 height 34
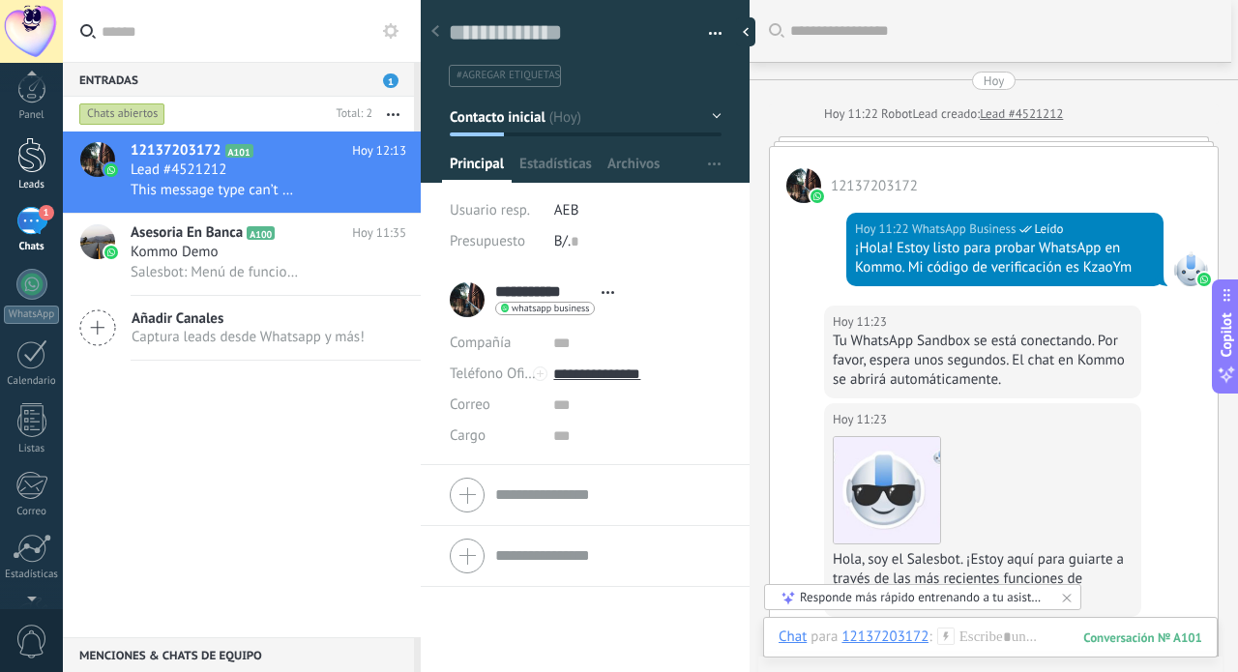
click at [30, 152] on div at bounding box center [31, 155] width 29 height 36
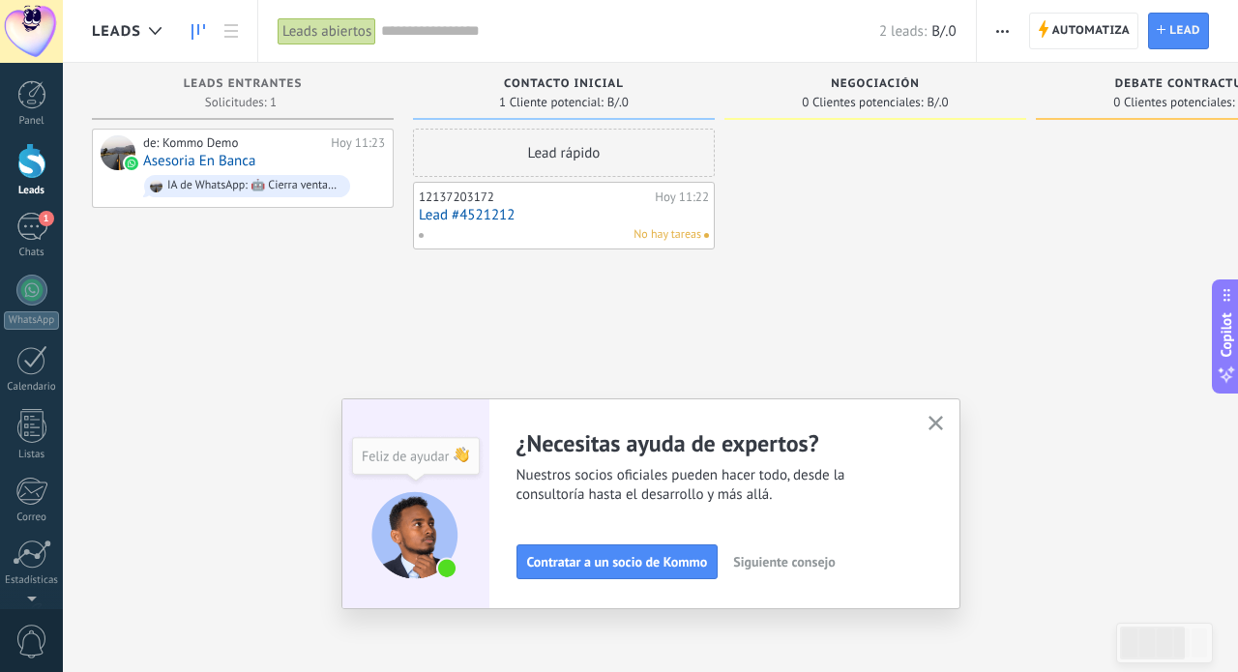
click at [929, 425] on icon "button" at bounding box center [935, 423] width 15 height 15
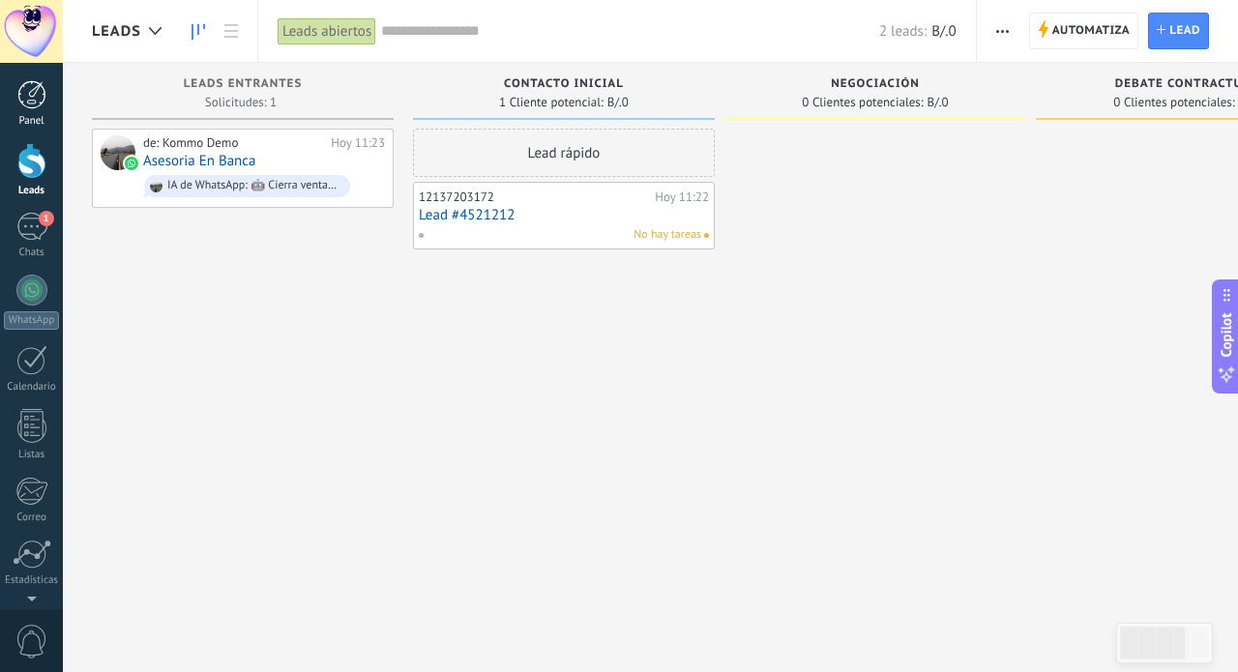
click at [21, 99] on div at bounding box center [31, 94] width 29 height 29
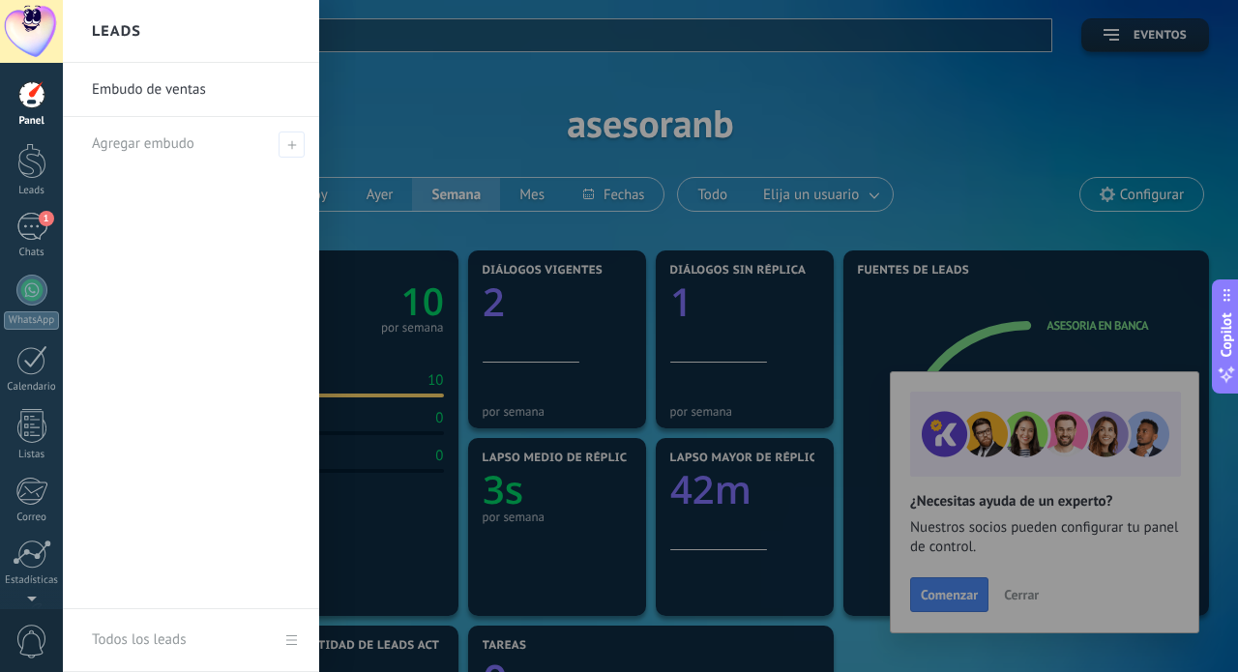
click at [154, 95] on link "Embudo de ventas" at bounding box center [196, 90] width 208 height 54
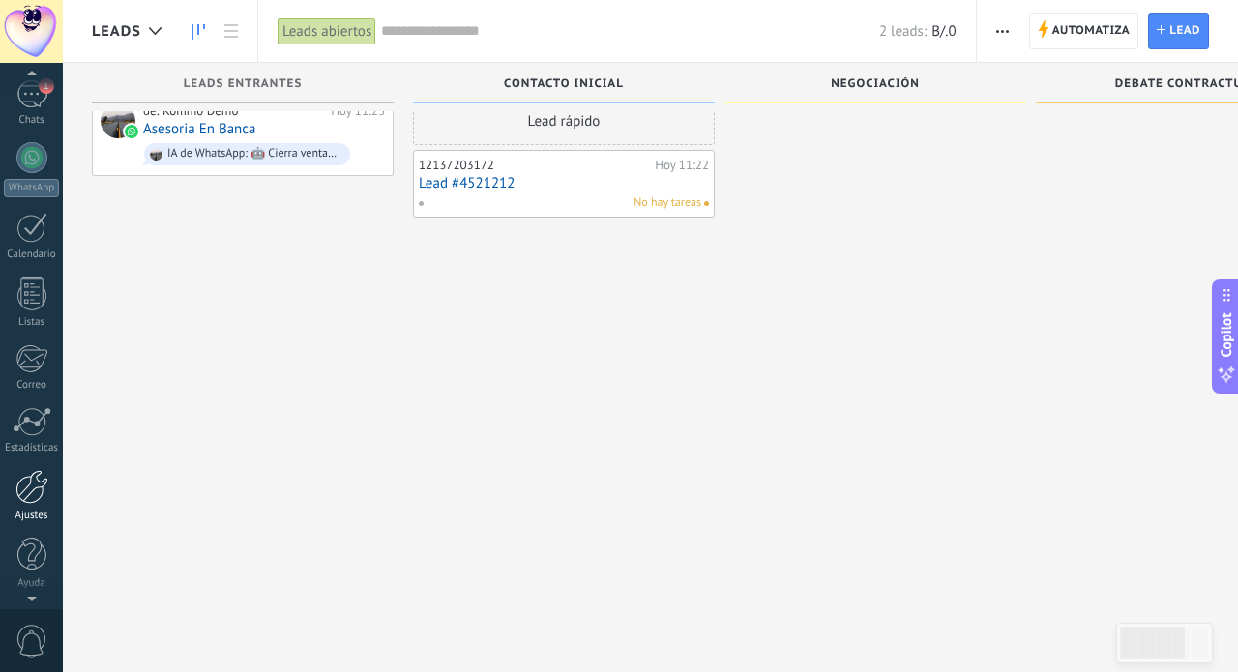
scroll to position [31, 0]
click at [31, 491] on div at bounding box center [31, 487] width 33 height 34
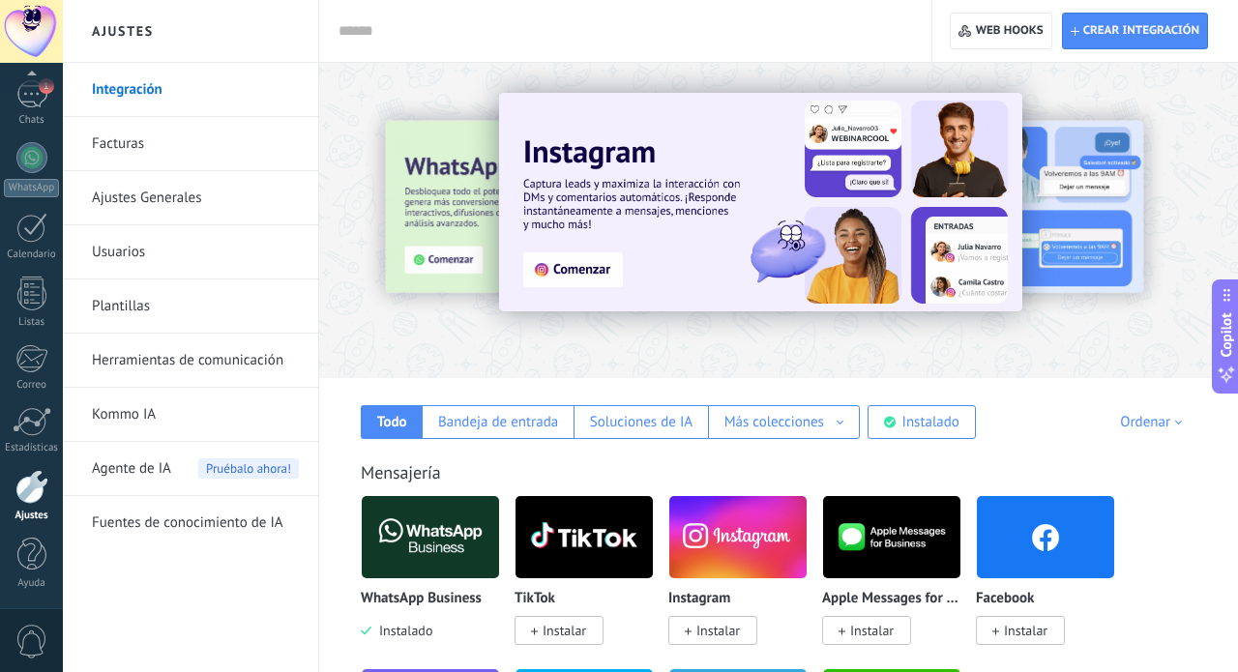
click at [129, 249] on link "Usuarios" at bounding box center [195, 252] width 207 height 54
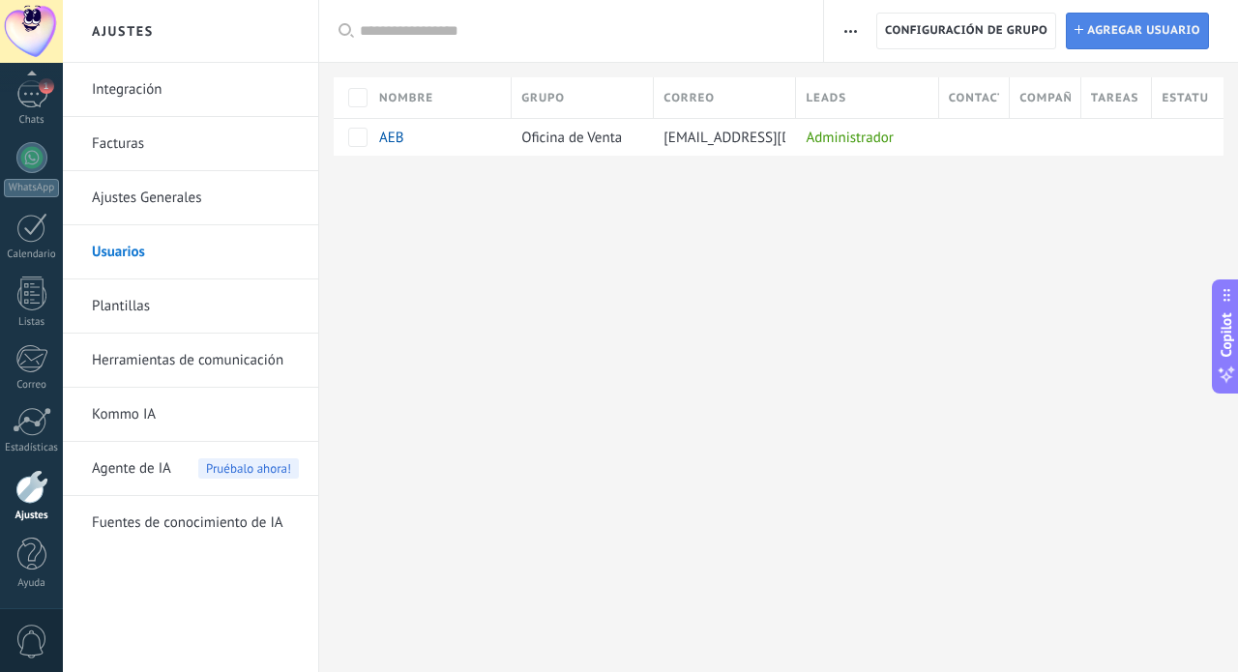
click at [1109, 38] on span "Agregar usuario" at bounding box center [1143, 31] width 113 height 35
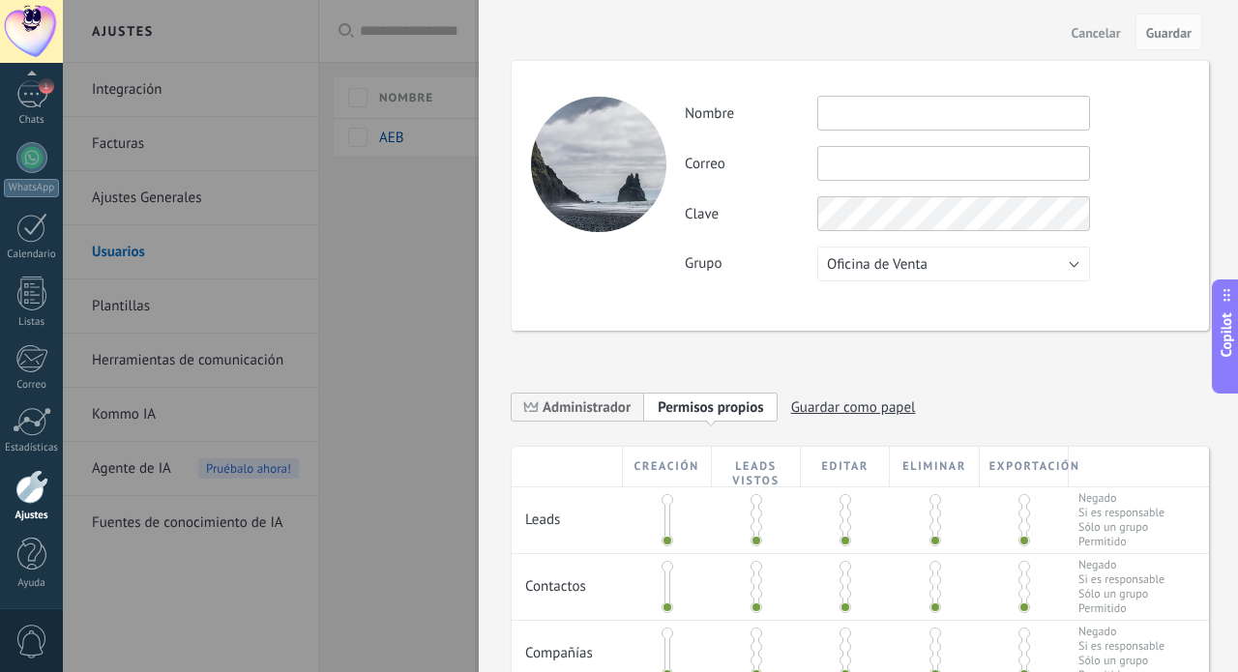
click at [433, 284] on div at bounding box center [619, 336] width 1238 height 672
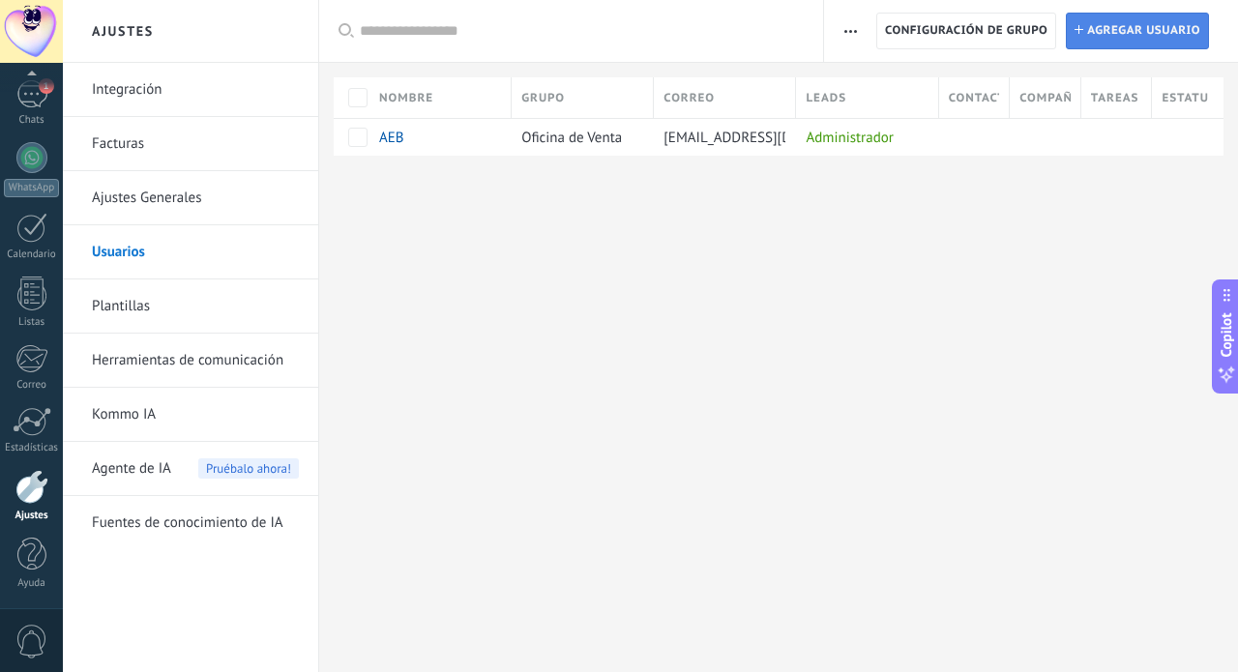
click at [1089, 26] on span "Agregar usuario" at bounding box center [1143, 31] width 113 height 35
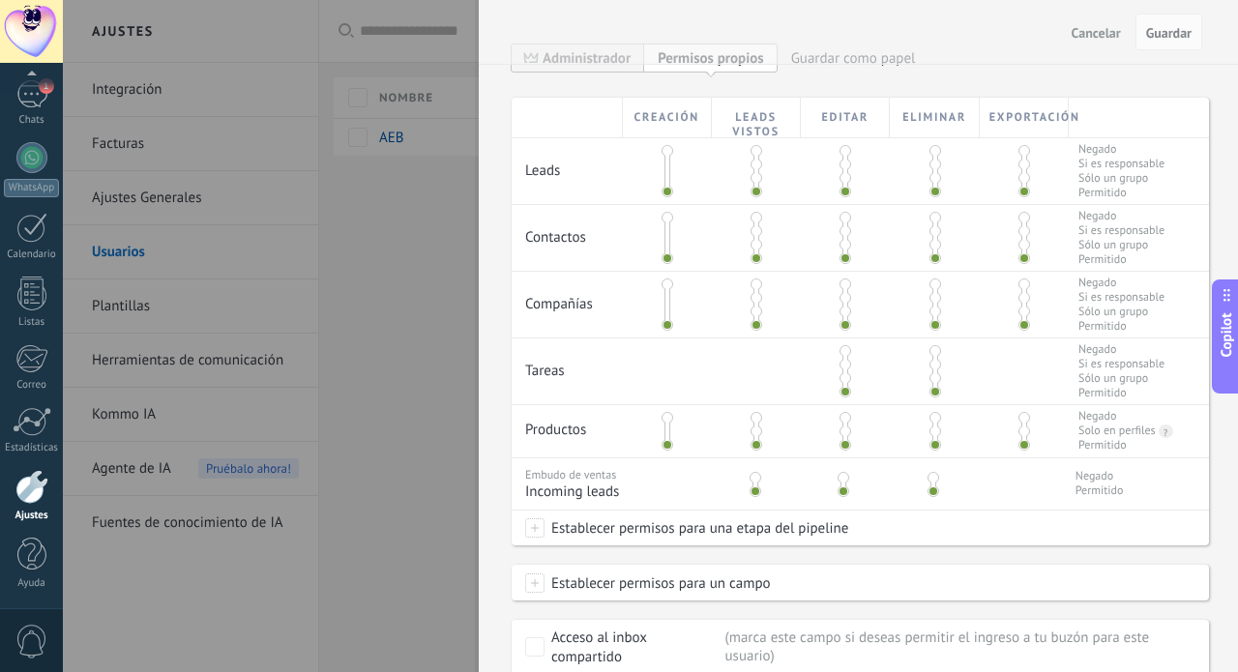
scroll to position [350, 0]
click at [403, 275] on div at bounding box center [619, 336] width 1238 height 672
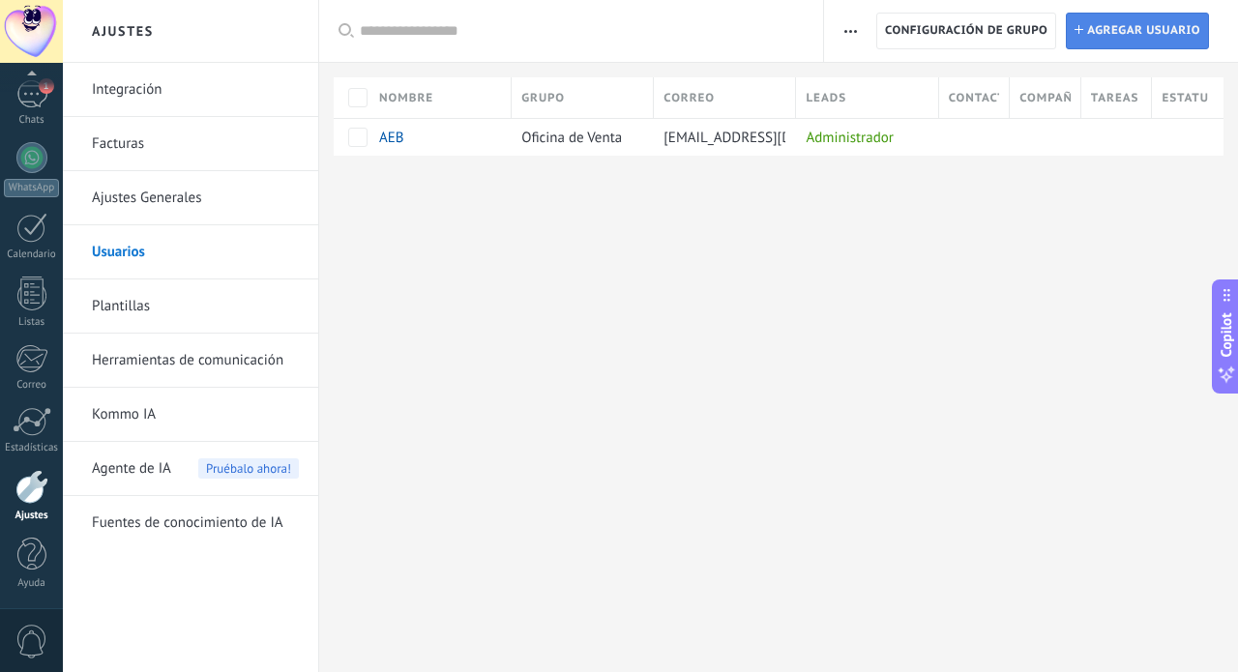
click at [1100, 34] on span "Agregar usuario" at bounding box center [1143, 31] width 113 height 35
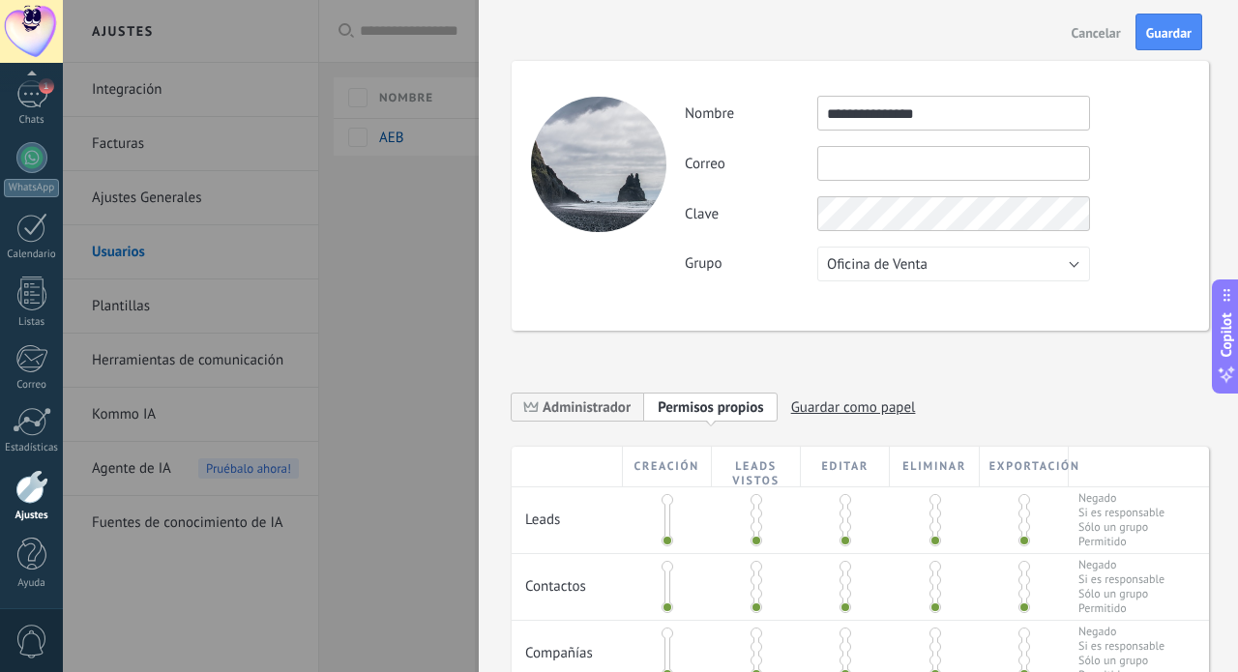
type input "**********"
click at [1151, 111] on div "**********" at bounding box center [937, 113] width 504 height 35
click at [1096, 161] on div "Correo No puedes editar este correo porque el usuario tiene la verificación en …" at bounding box center [937, 163] width 504 height 35
click at [989, 161] on input "text" at bounding box center [953, 163] width 273 height 35
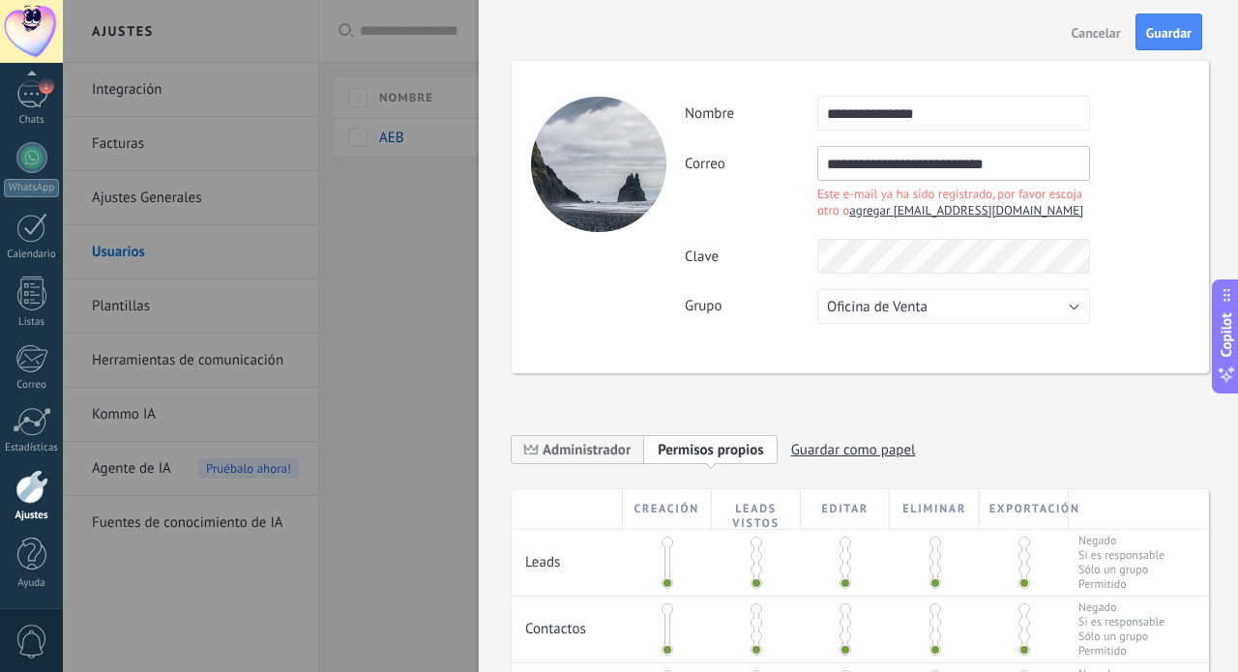
click at [929, 214] on span "agregar ecastro@asesoriaenbanca.com" at bounding box center [966, 210] width 234 height 16
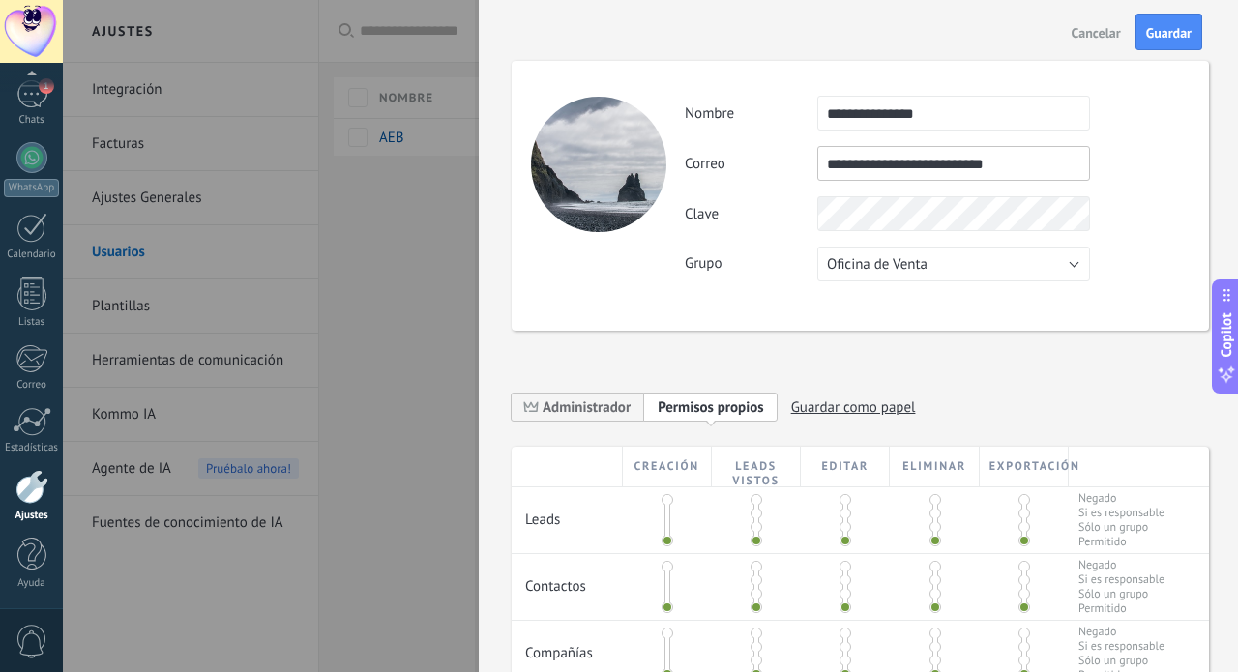
click at [808, 222] on label "Clave" at bounding box center [751, 214] width 132 height 18
click at [1032, 168] on input "**********" at bounding box center [953, 163] width 273 height 35
click at [1027, 162] on input "**********" at bounding box center [953, 163] width 273 height 35
click at [1035, 159] on input "**********" at bounding box center [953, 163] width 273 height 35
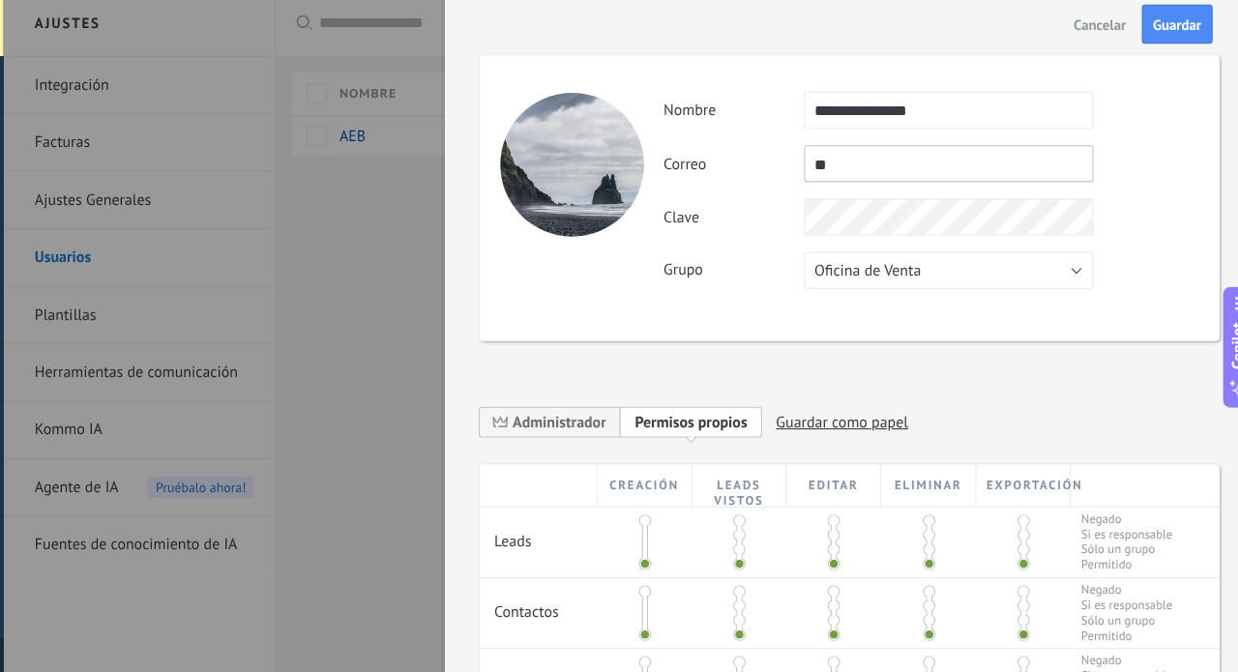
type input "*"
click at [908, 96] on input "text" at bounding box center [953, 113] width 273 height 35
type input "**********"
click at [1110, 178] on div "**********" at bounding box center [937, 189] width 504 height 186
click at [1018, 159] on input "text" at bounding box center [953, 163] width 273 height 35
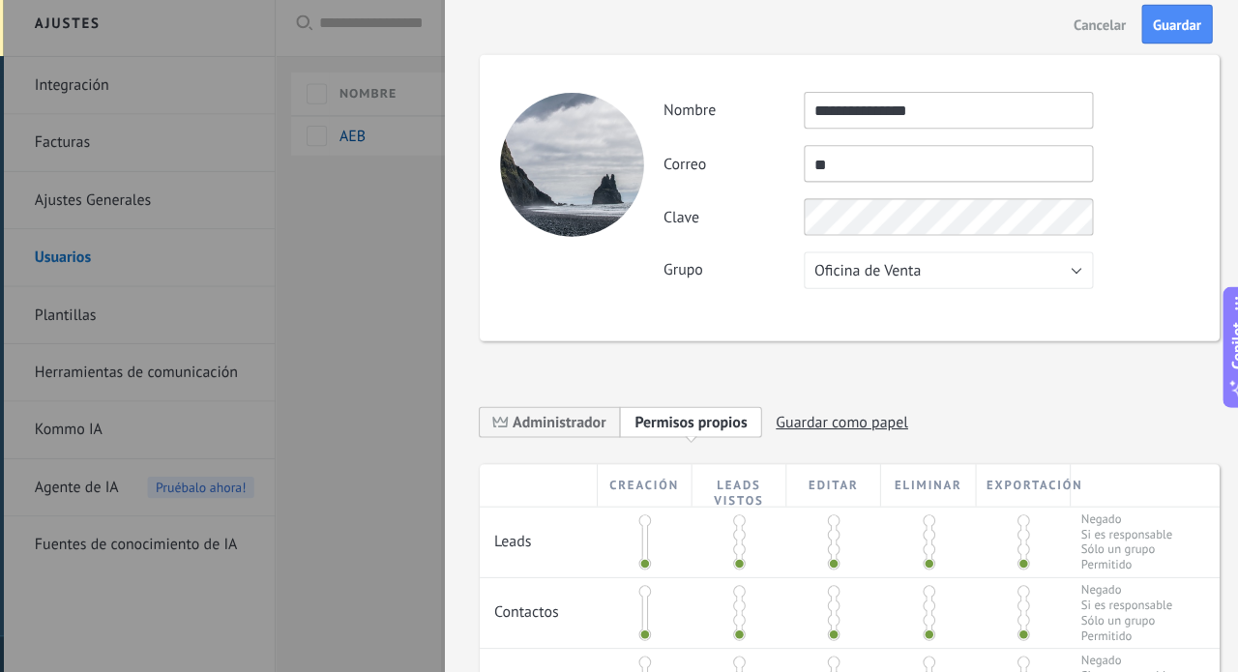
type input "*"
type input "**********"
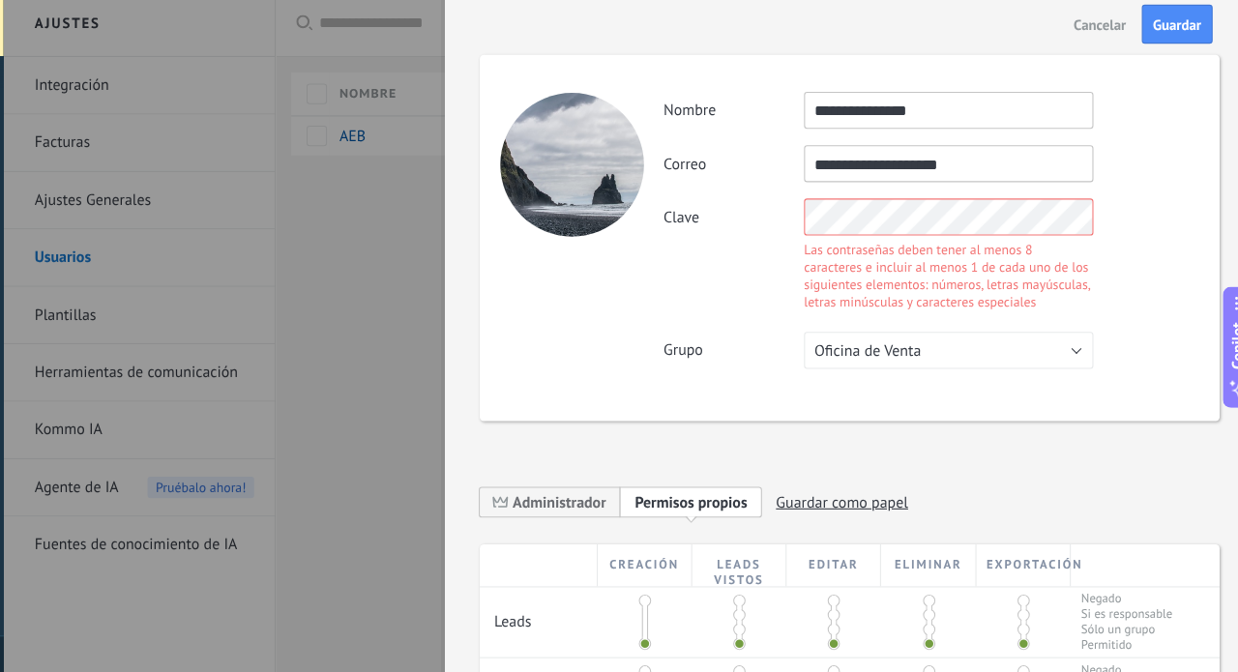
click at [1014, 255] on div "**********" at bounding box center [937, 226] width 504 height 261
click at [733, 203] on div "Clave Las contraseñas deben tener al menos 8 caracteres e incluir al menos 1 de…" at bounding box center [937, 251] width 504 height 110
click at [1073, 270] on div "Clave Las contraseñas deben tener al menos 8 caracteres e incluir al menos 1 de…" at bounding box center [937, 251] width 504 height 110
click at [703, 196] on div "Clave Las contraseñas deben tener al menos 8 caracteres e incluir al menos 1 de…" at bounding box center [937, 251] width 504 height 110
click at [1062, 257] on div "Clave Las contraseñas deben tener al menos 8 caracteres e incluir al menos 1 de…" at bounding box center [937, 251] width 504 height 110
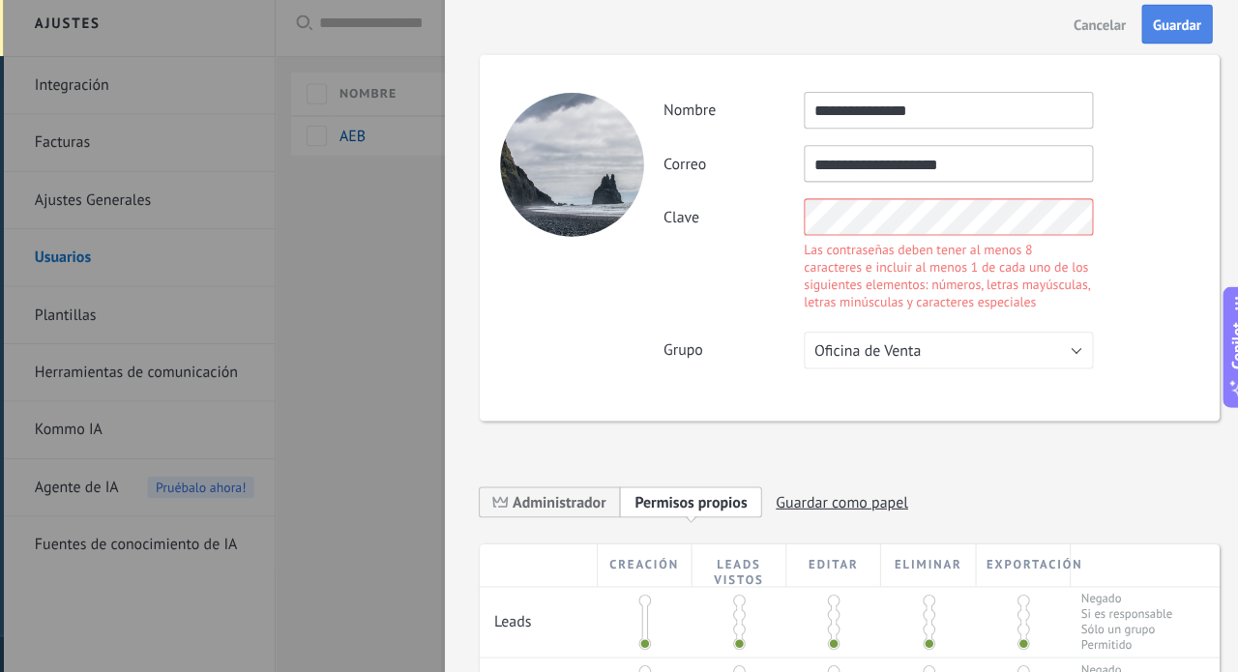
click at [1146, 29] on span "Guardar" at bounding box center [1168, 33] width 45 height 14
click at [685, 212] on div "Clave Las contraseñas deben tener al menos 8 caracteres e incluir al menos 1 de…" at bounding box center [937, 251] width 504 height 110
click at [976, 99] on input "**********" at bounding box center [953, 113] width 273 height 35
type input "**********"
click at [1088, 214] on div "Clave Las contraseñas deben tener al menos 8 caracteres e incluir al menos 1 de…" at bounding box center [937, 251] width 504 height 110
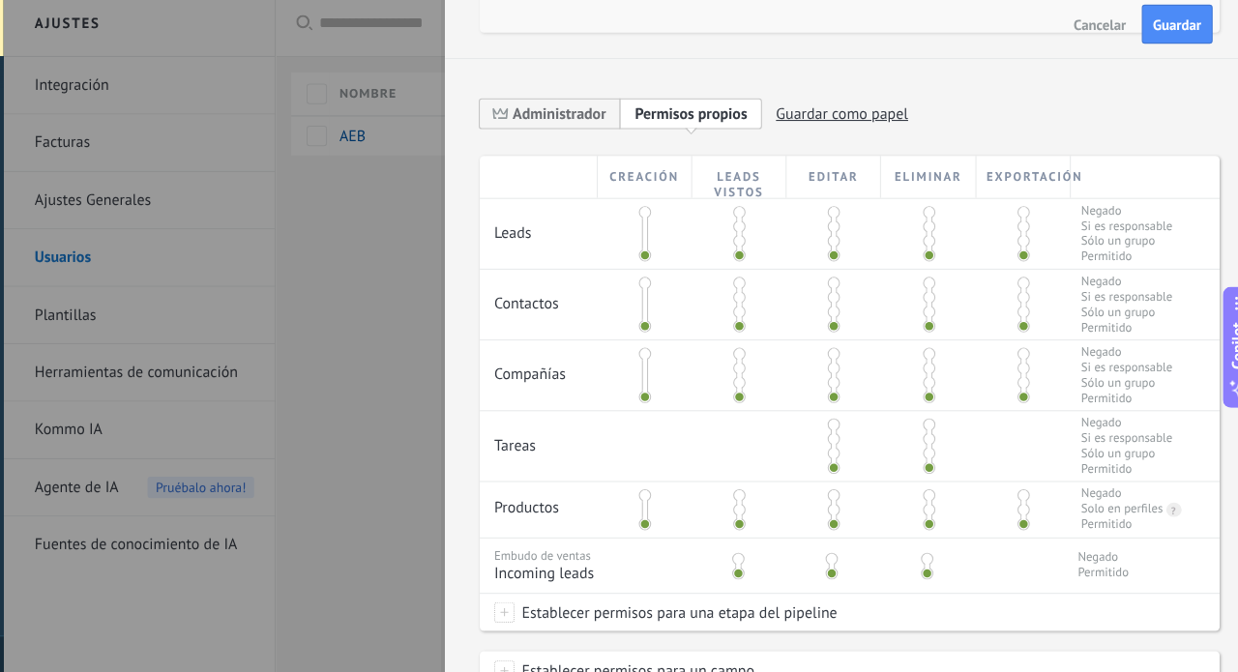
scroll to position [293, 0]
click at [750, 281] on span at bounding box center [756, 287] width 12 height 12
click at [750, 215] on span at bounding box center [756, 221] width 12 height 12
click at [750, 348] on span at bounding box center [756, 354] width 12 height 12
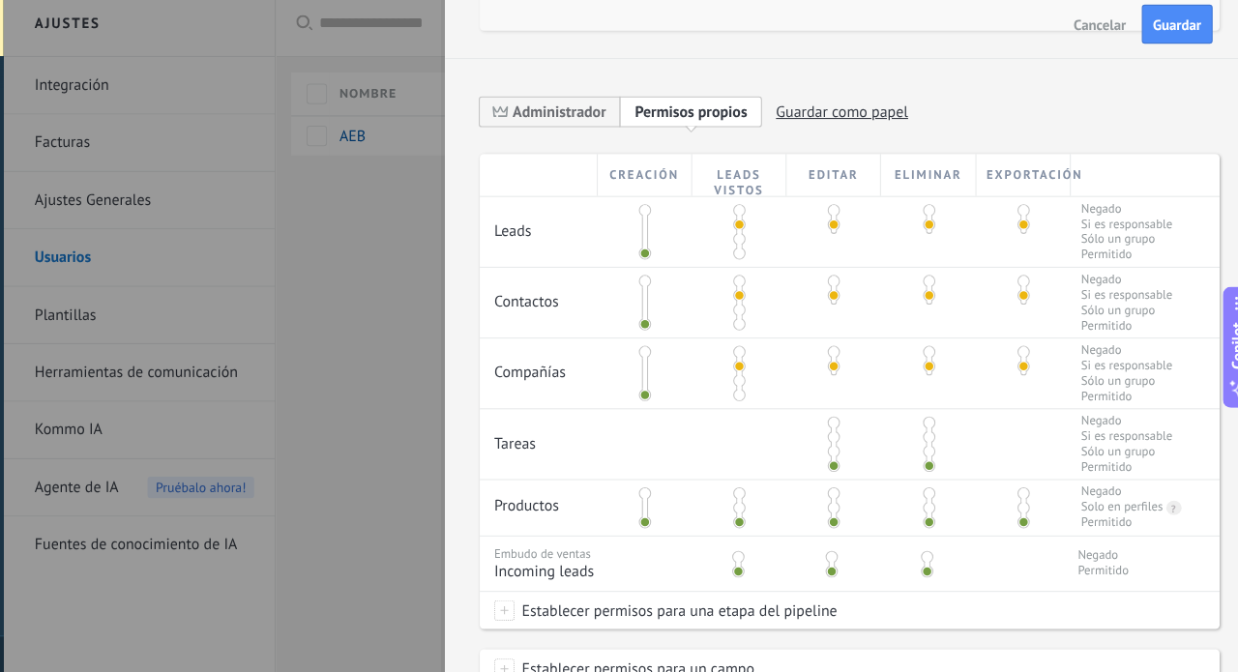
click at [839, 415] on span at bounding box center [845, 421] width 12 height 12
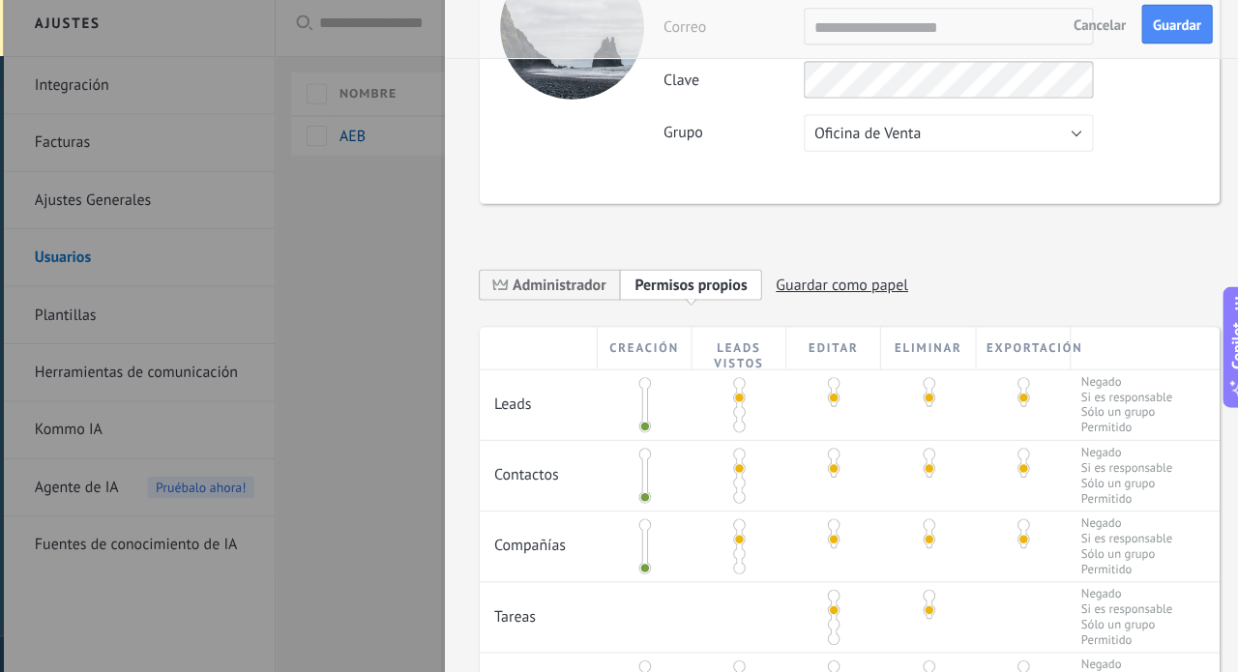
scroll to position [101, 0]
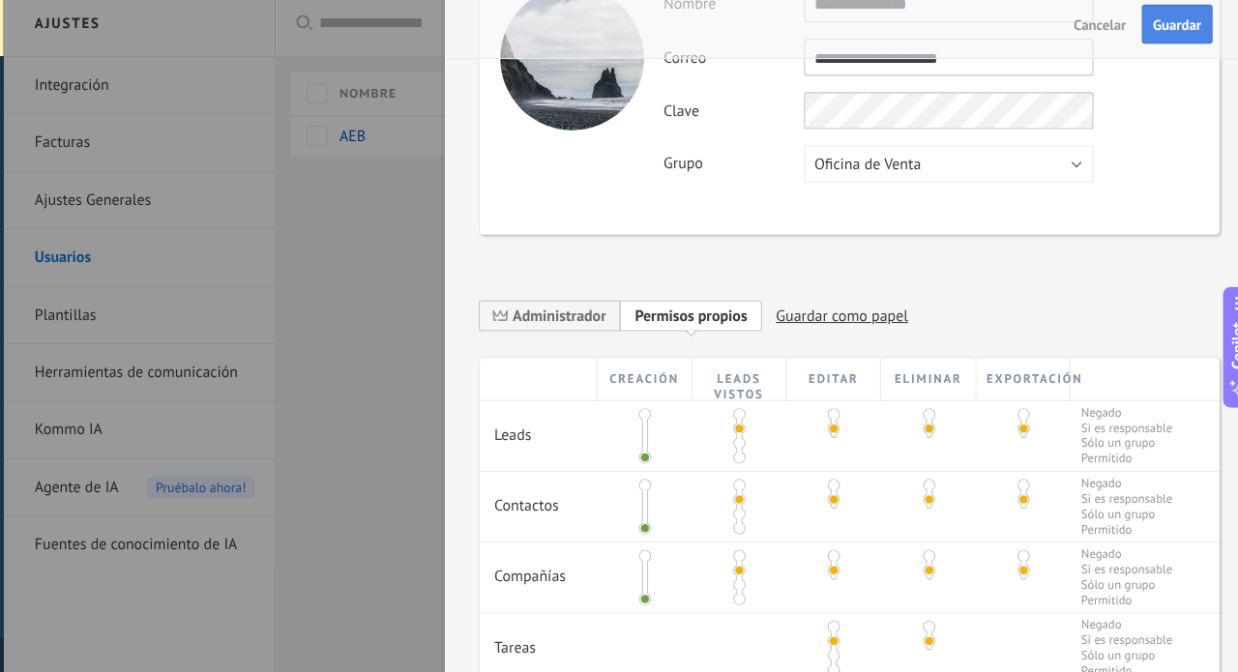
click at [1146, 26] on span "Guardar" at bounding box center [1168, 33] width 45 height 14
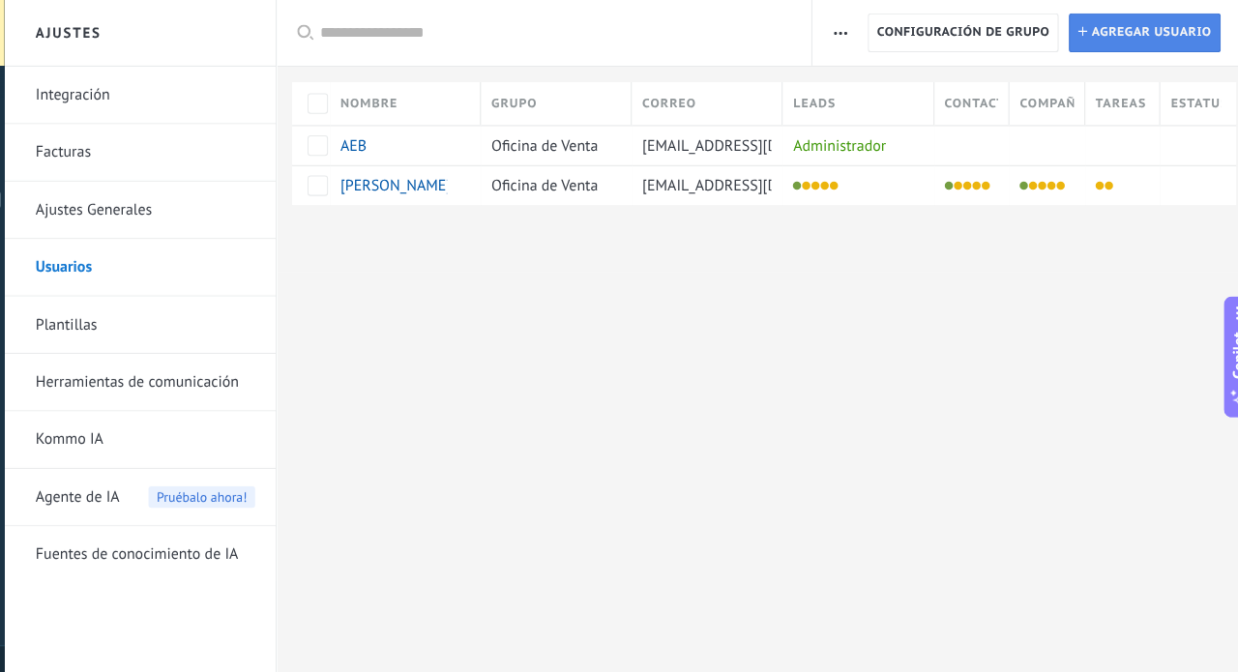
click at [1087, 32] on span "Agregar usuario" at bounding box center [1143, 31] width 113 height 35
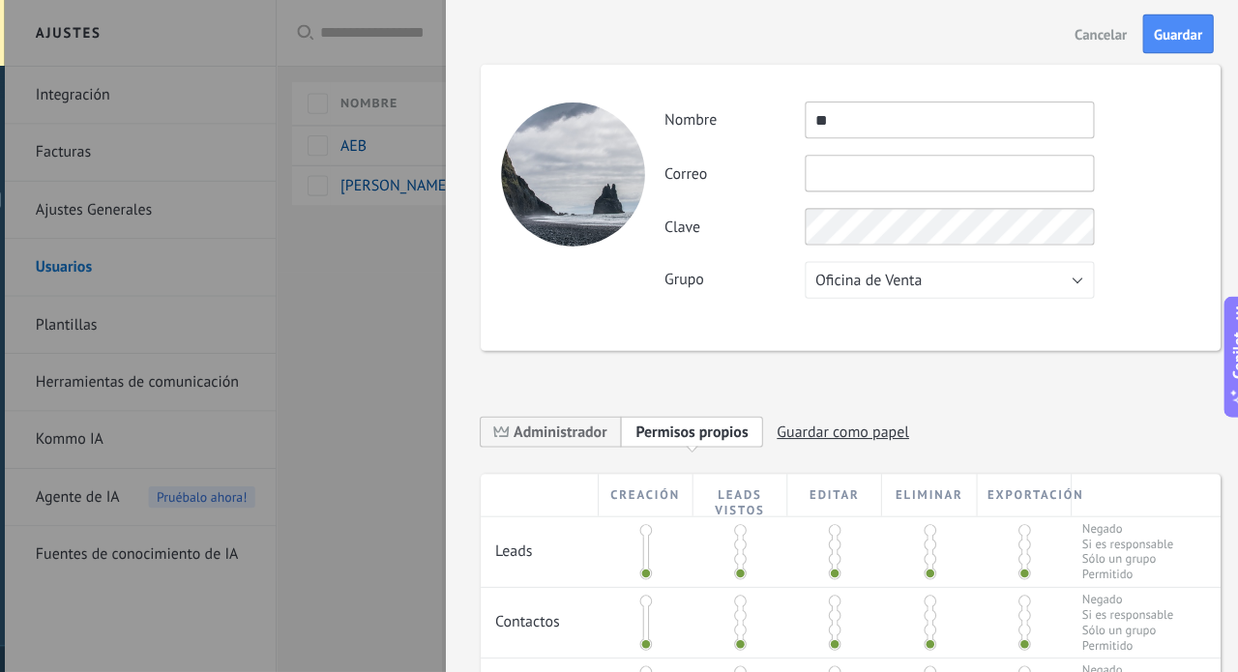
type input "*"
type input "**********"
click at [817, 166] on input "**********" at bounding box center [953, 163] width 273 height 35
type input "**********"
click at [1056, 306] on div "**********" at bounding box center [860, 196] width 697 height 270
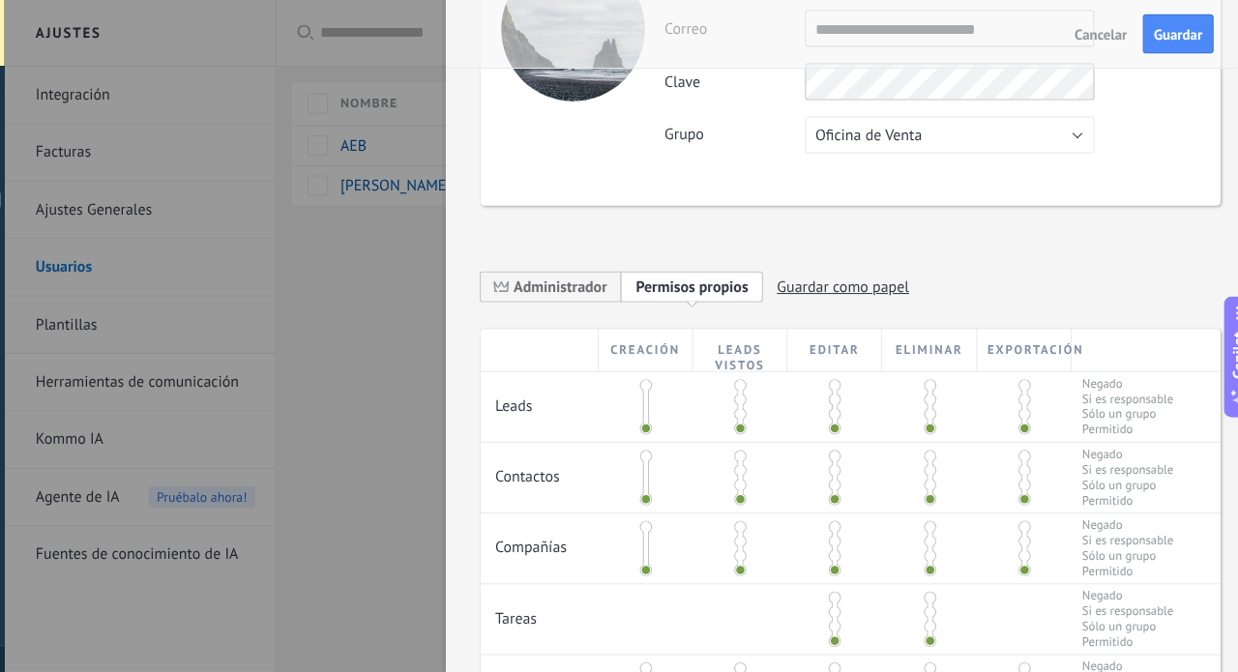
scroll to position [140, 0]
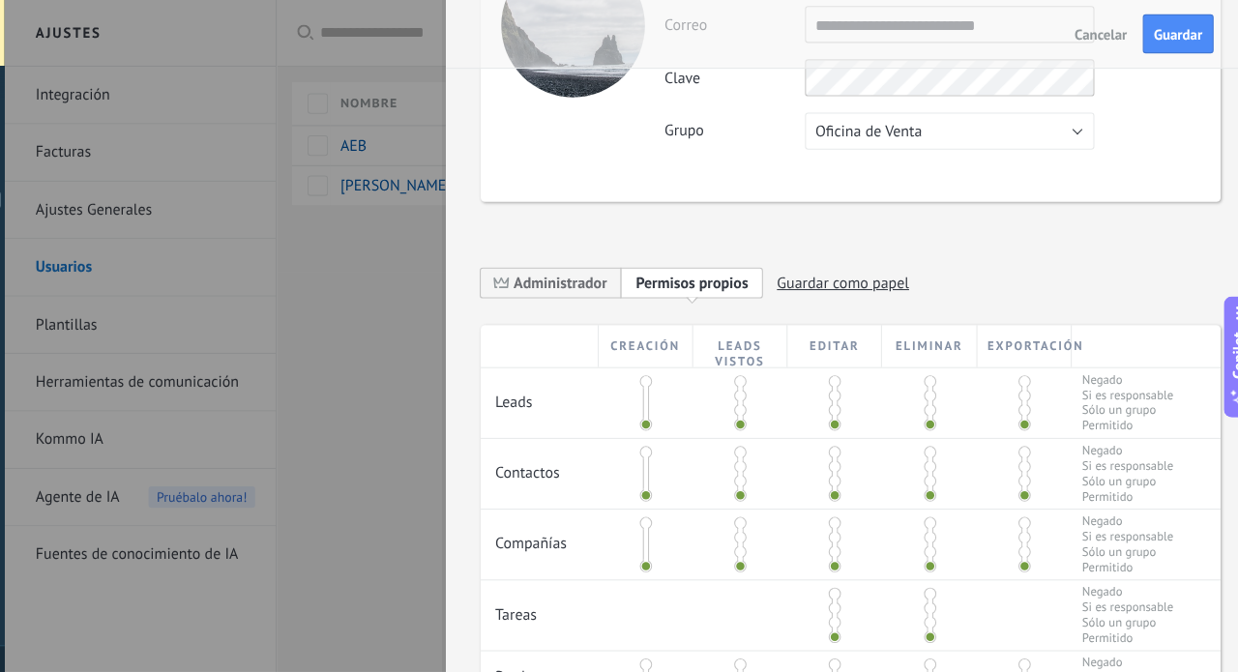
click at [750, 375] on span at bounding box center [756, 373] width 12 height 12
click at [750, 442] on span at bounding box center [756, 440] width 12 height 12
click at [750, 503] on span at bounding box center [756, 507] width 12 height 12
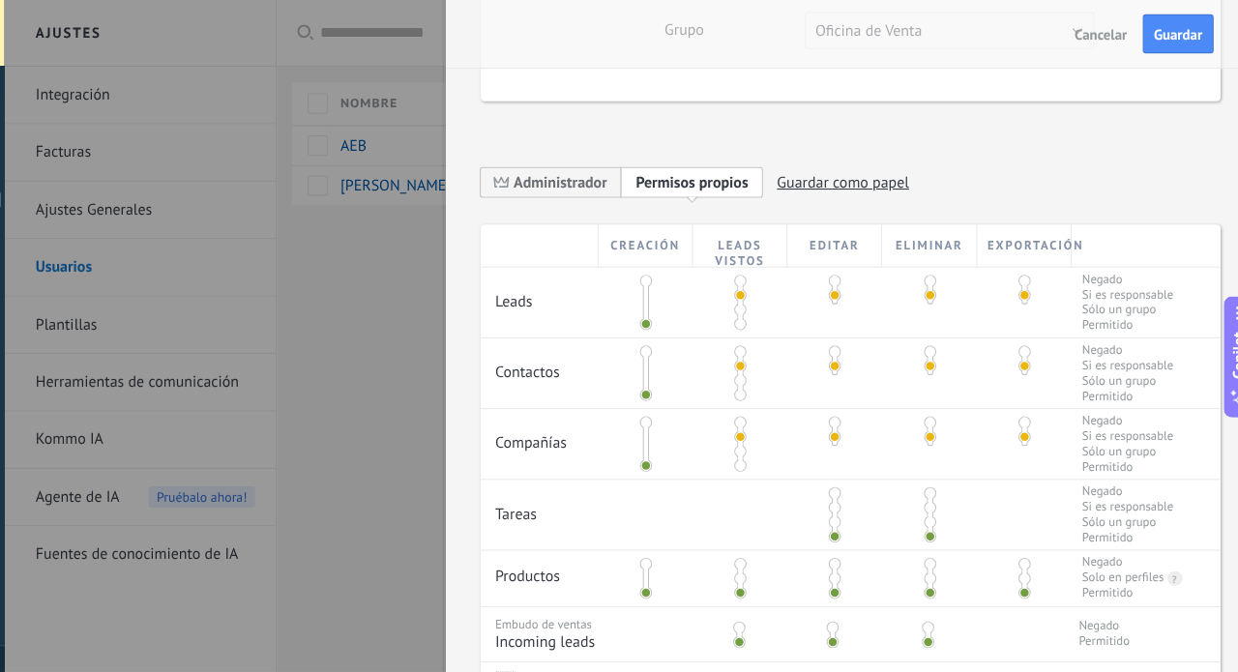
scroll to position [266, 0]
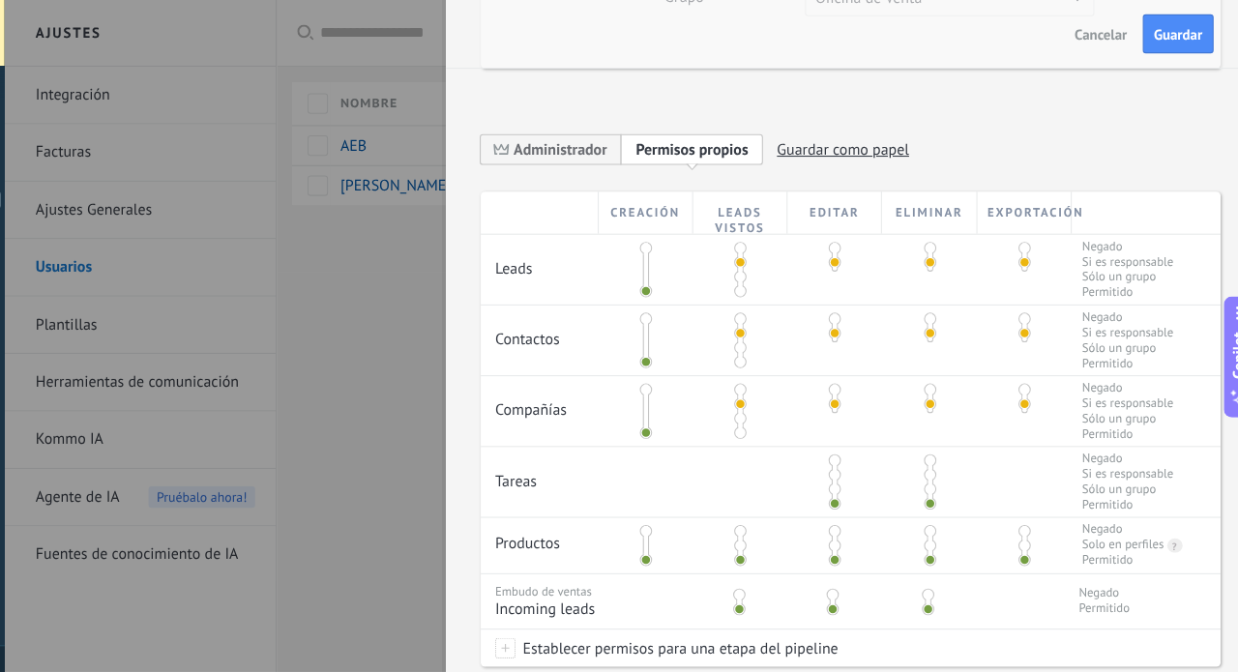
click at [839, 448] on span at bounding box center [845, 448] width 12 height 12
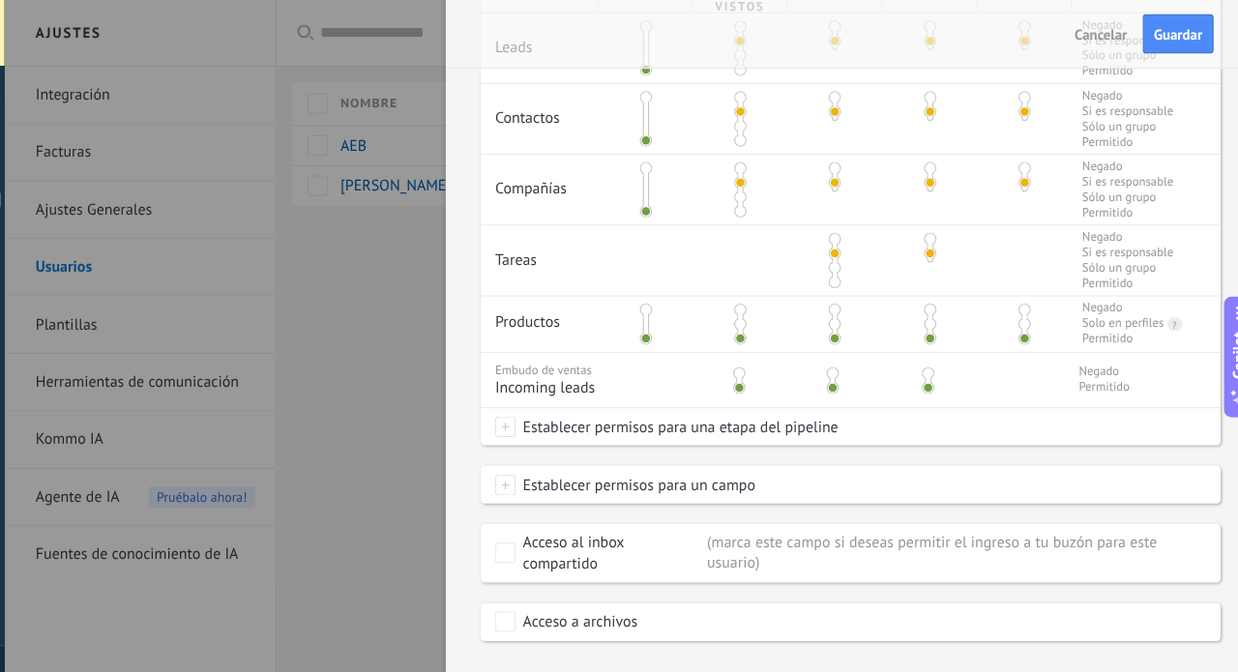
scroll to position [0, 0]
click at [1146, 38] on span "Guardar" at bounding box center [1168, 33] width 45 height 14
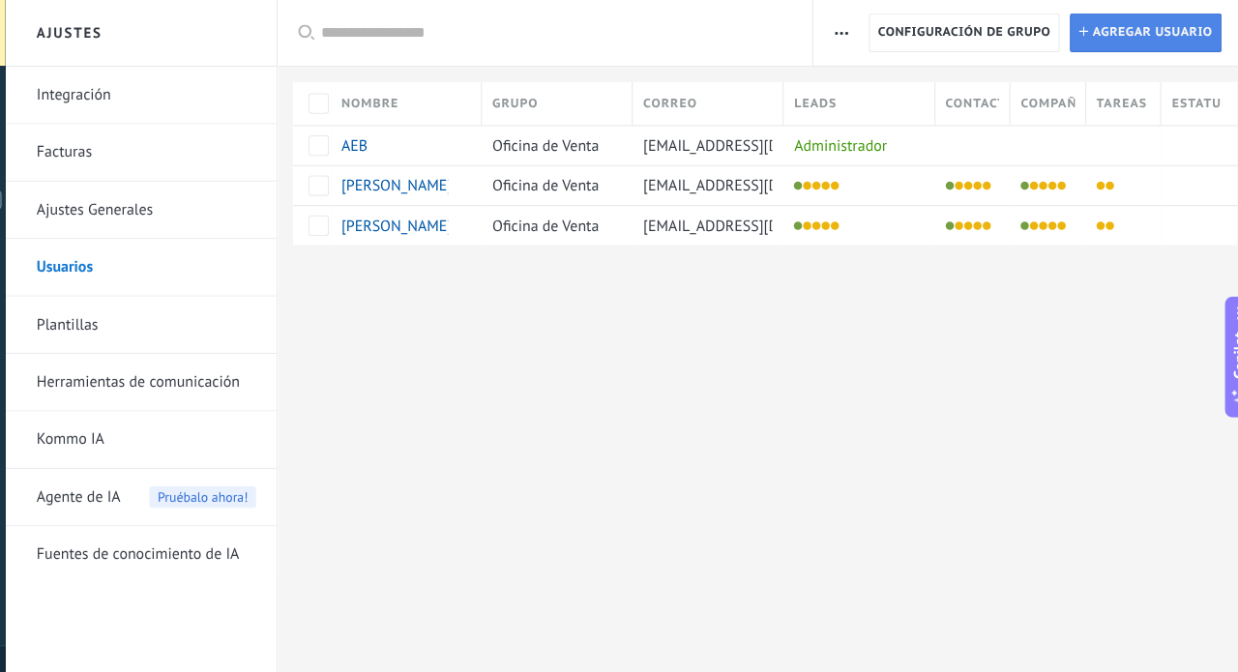
click at [1087, 33] on span "Agregar usuario" at bounding box center [1143, 31] width 113 height 35
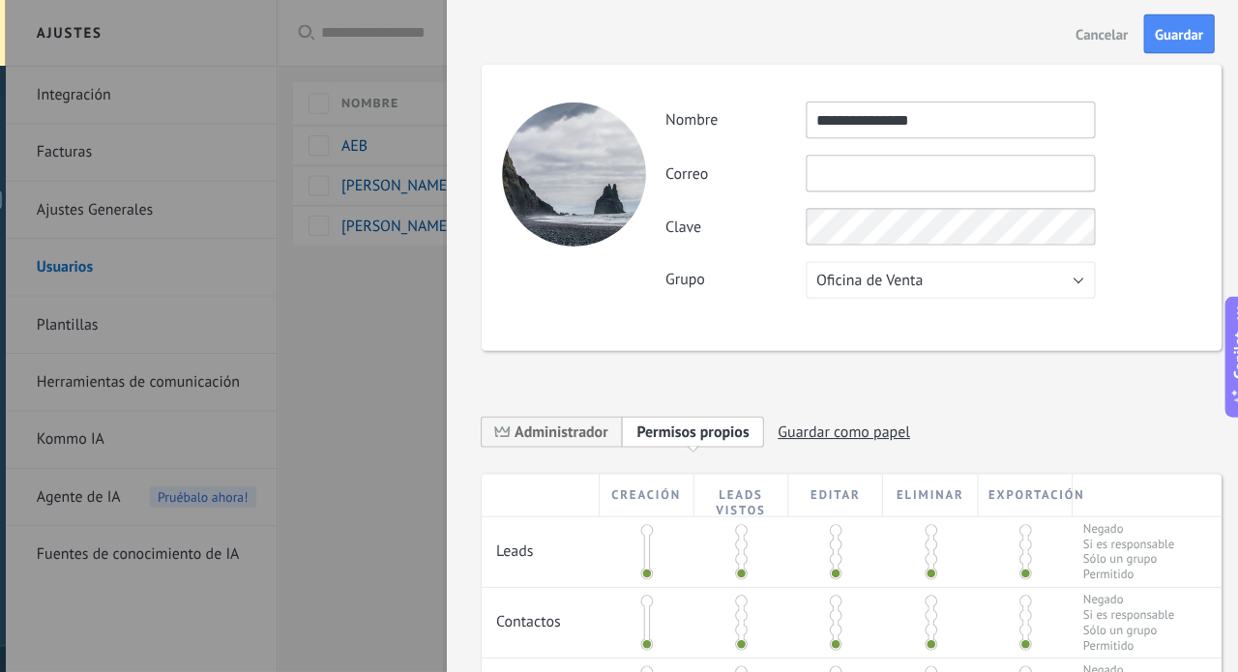
type input "**********"
click at [817, 171] on input "text" at bounding box center [953, 163] width 273 height 35
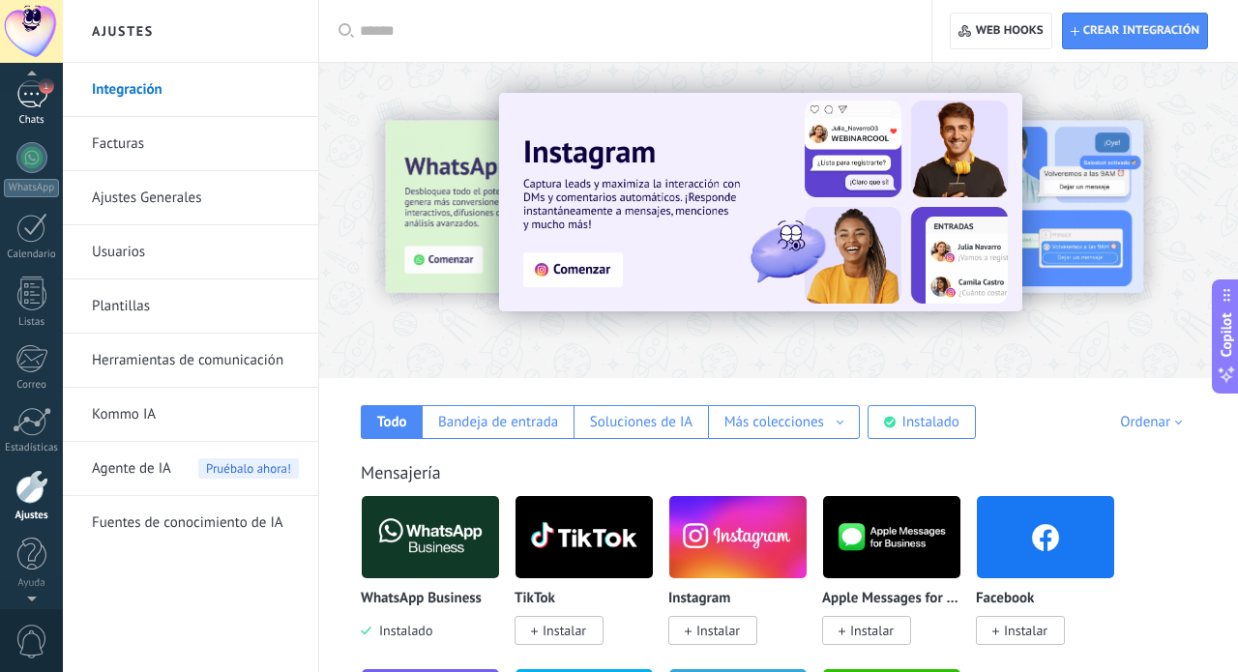
scroll to position [106, 0]
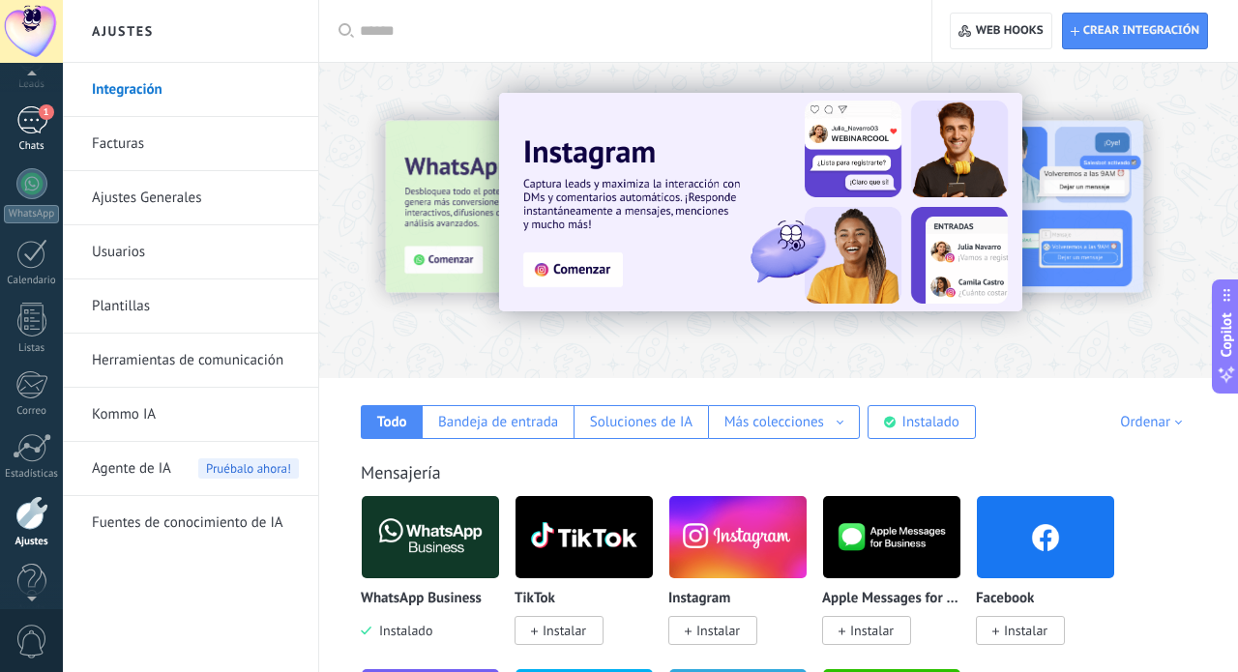
click at [34, 118] on div "1" at bounding box center [31, 120] width 31 height 28
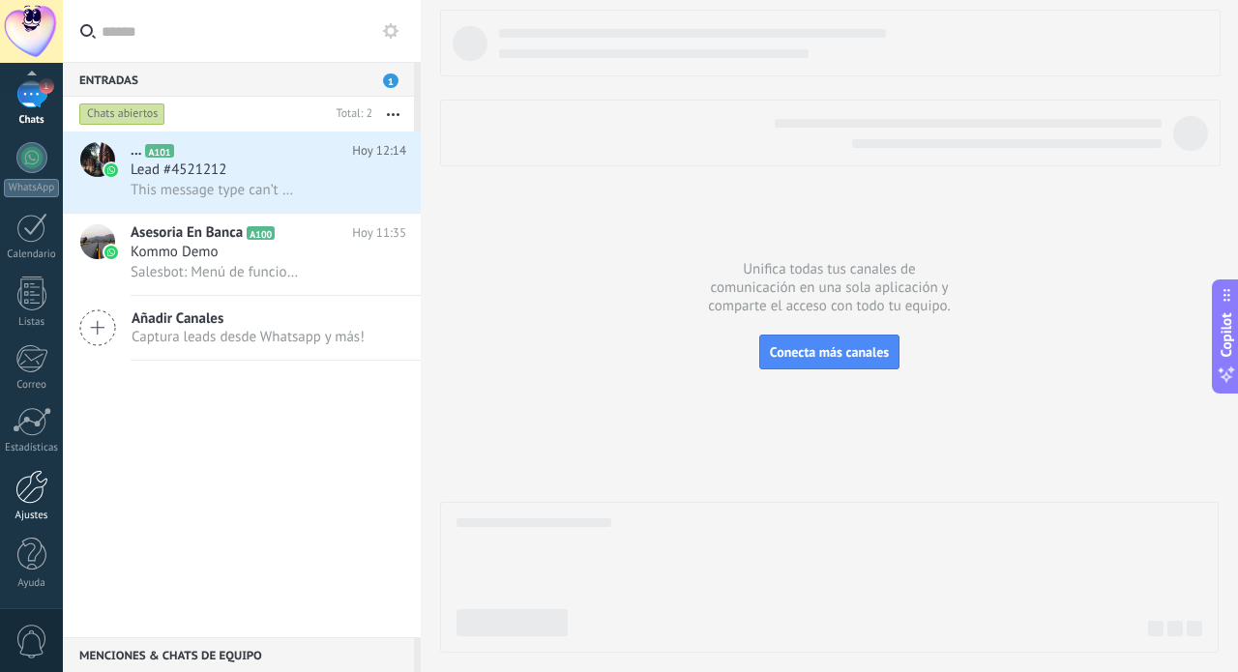
scroll to position [132, 0]
click at [30, 495] on div at bounding box center [31, 487] width 33 height 34
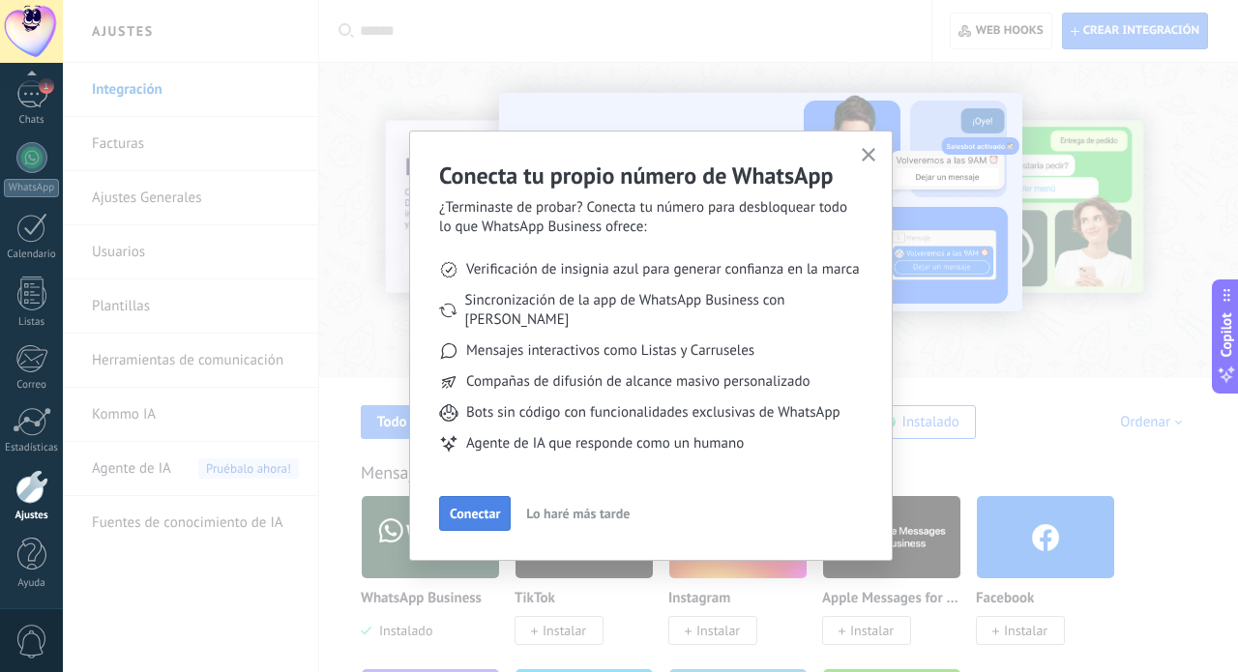
click at [474, 507] on span "Conectar" at bounding box center [475, 514] width 50 height 14
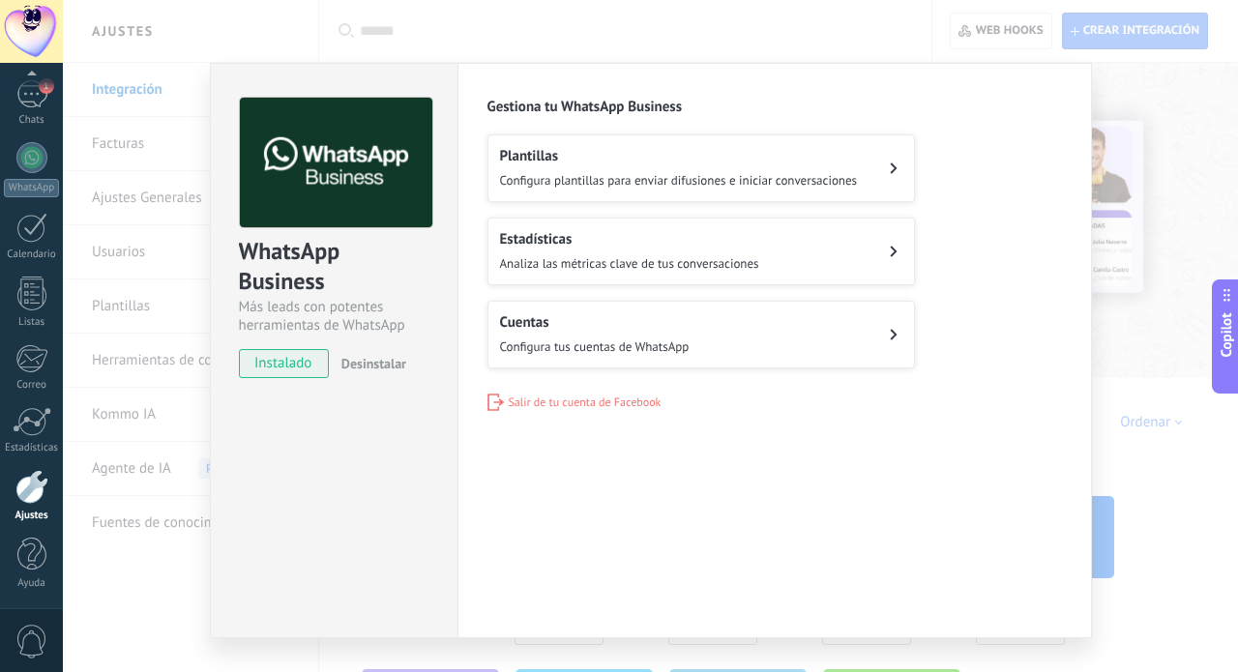
click at [173, 163] on div "WhatsApp Business Más leads con potentes herramientas de WhatsApp instalado Des…" at bounding box center [650, 336] width 1175 height 672
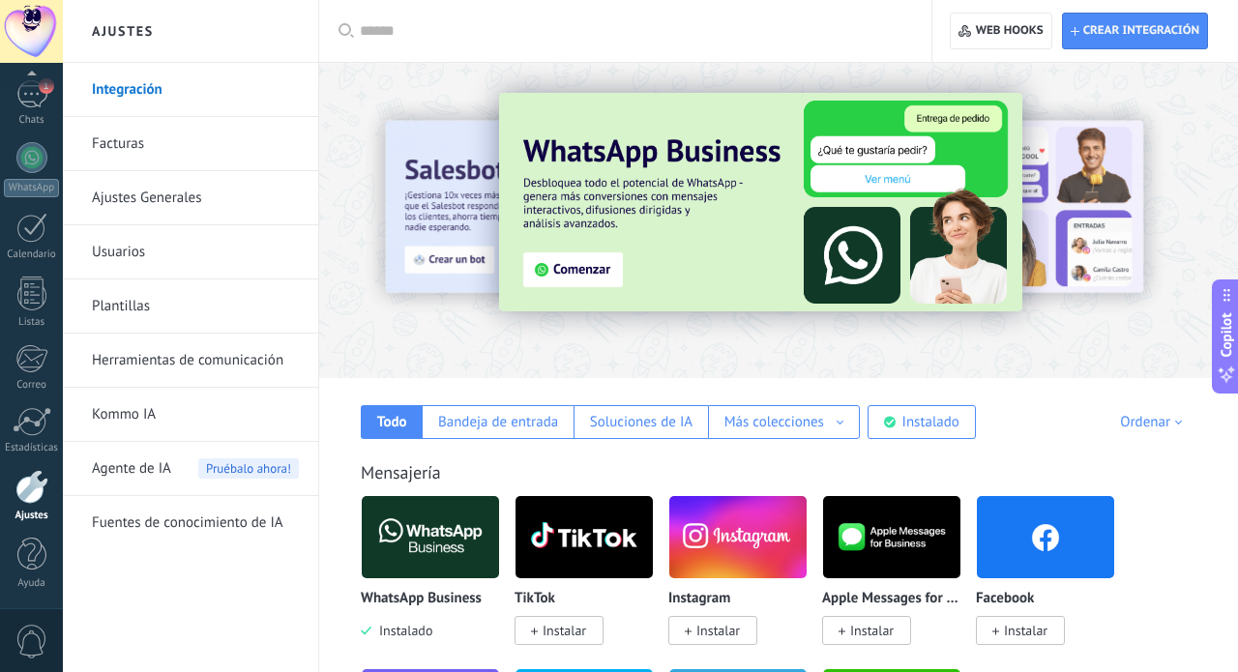
click at [119, 248] on link "Usuarios" at bounding box center [195, 252] width 207 height 54
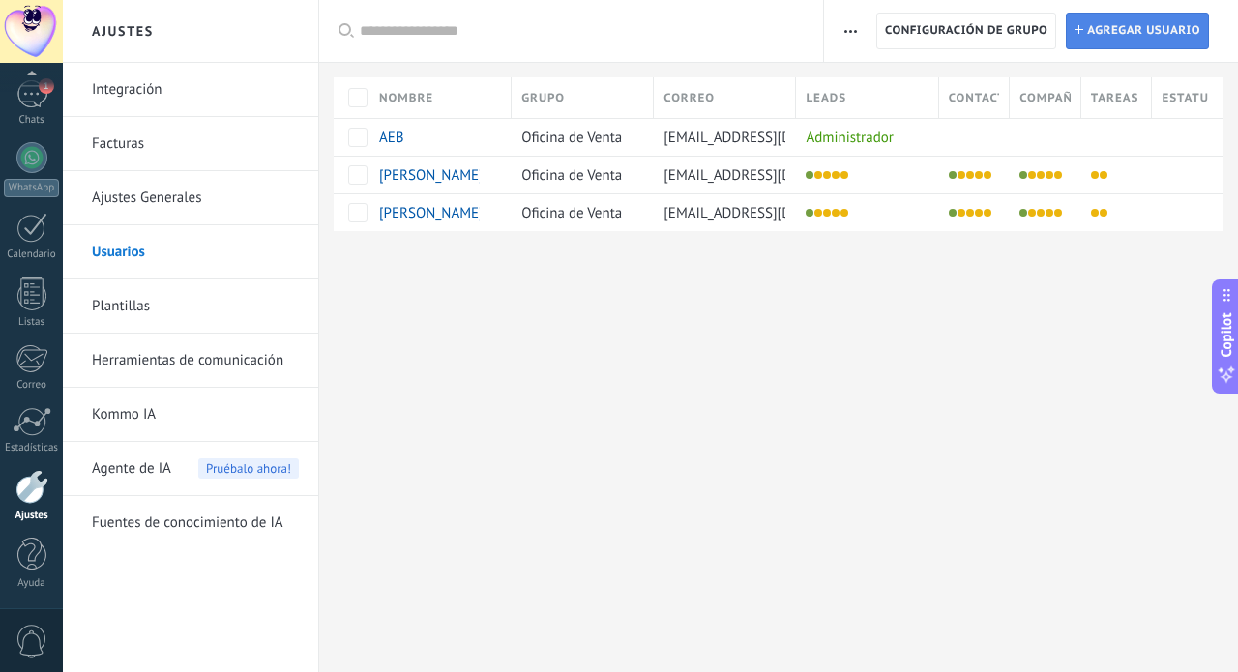
click at [1098, 29] on span "Agregar usuario" at bounding box center [1143, 31] width 113 height 35
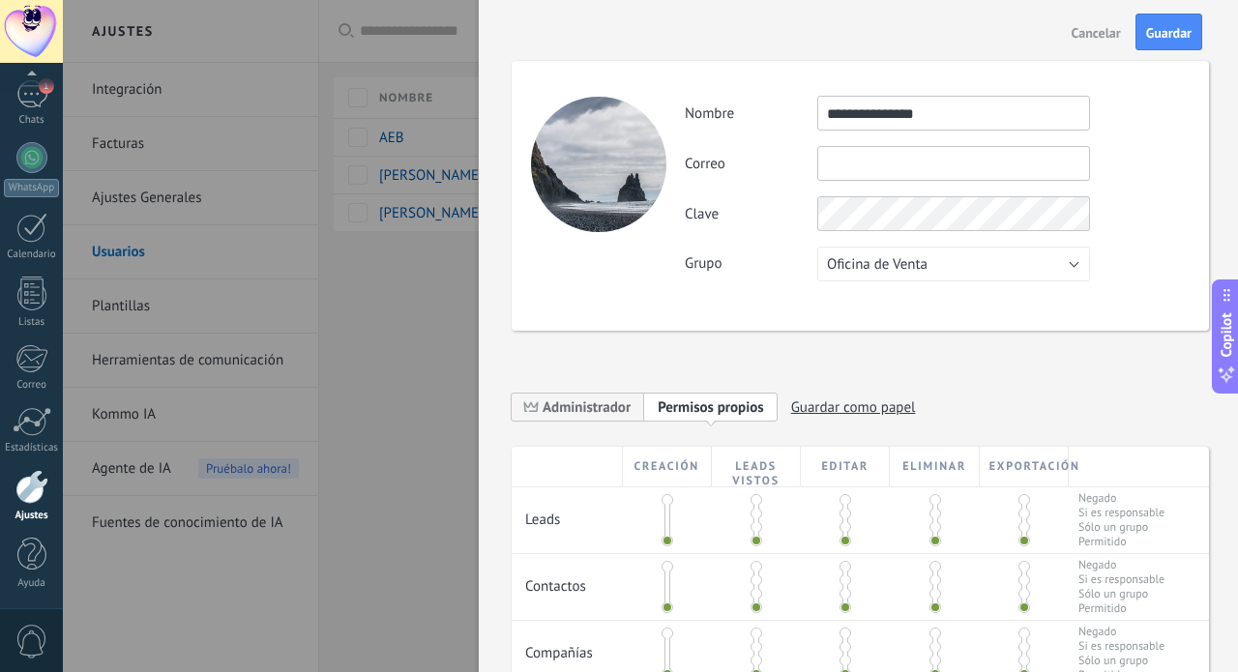
type input "**********"
click at [1107, 168] on div "Correo No puedes editar este correo porque el usuario tiene la verificación en …" at bounding box center [937, 163] width 504 height 35
paste input "**********"
type input "**********"
click at [1157, 226] on div "Clave" at bounding box center [937, 213] width 504 height 35
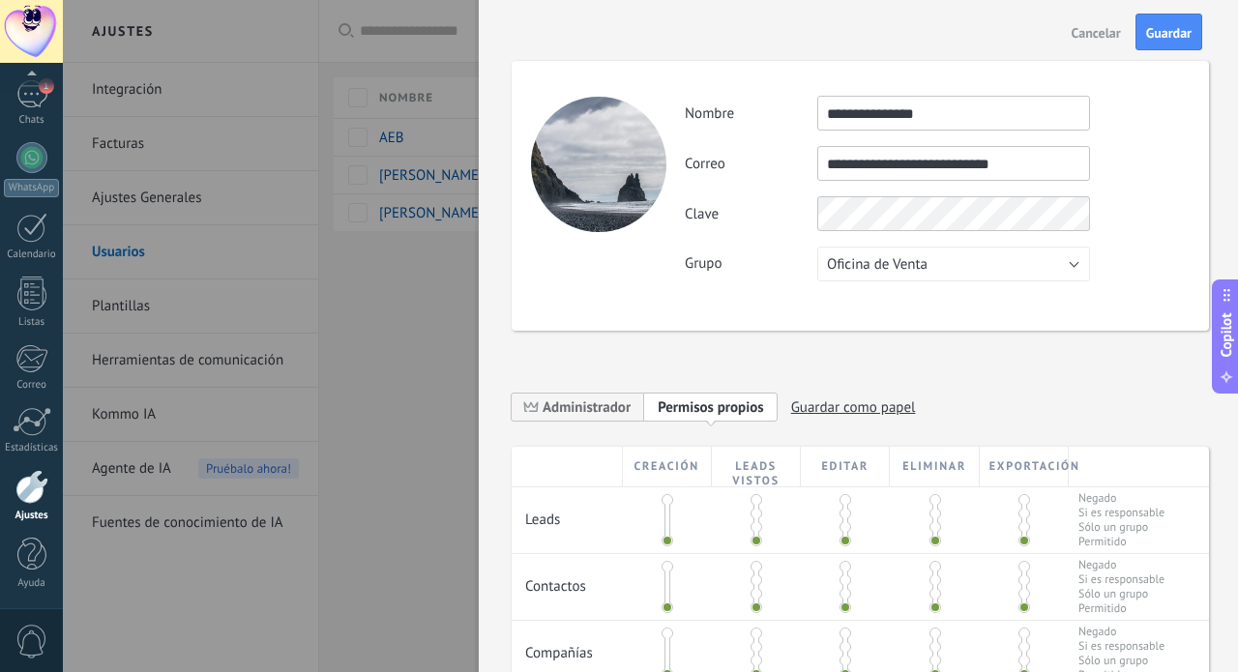
click at [1110, 294] on div "**********" at bounding box center [860, 196] width 697 height 270
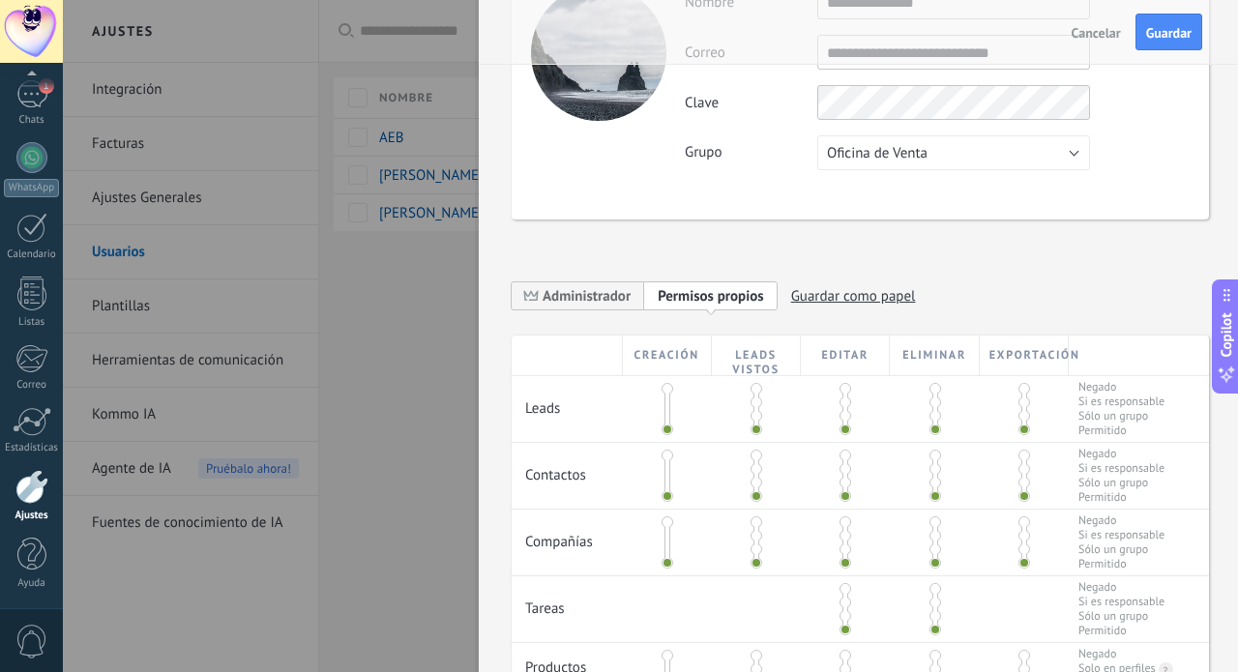
scroll to position [114, 0]
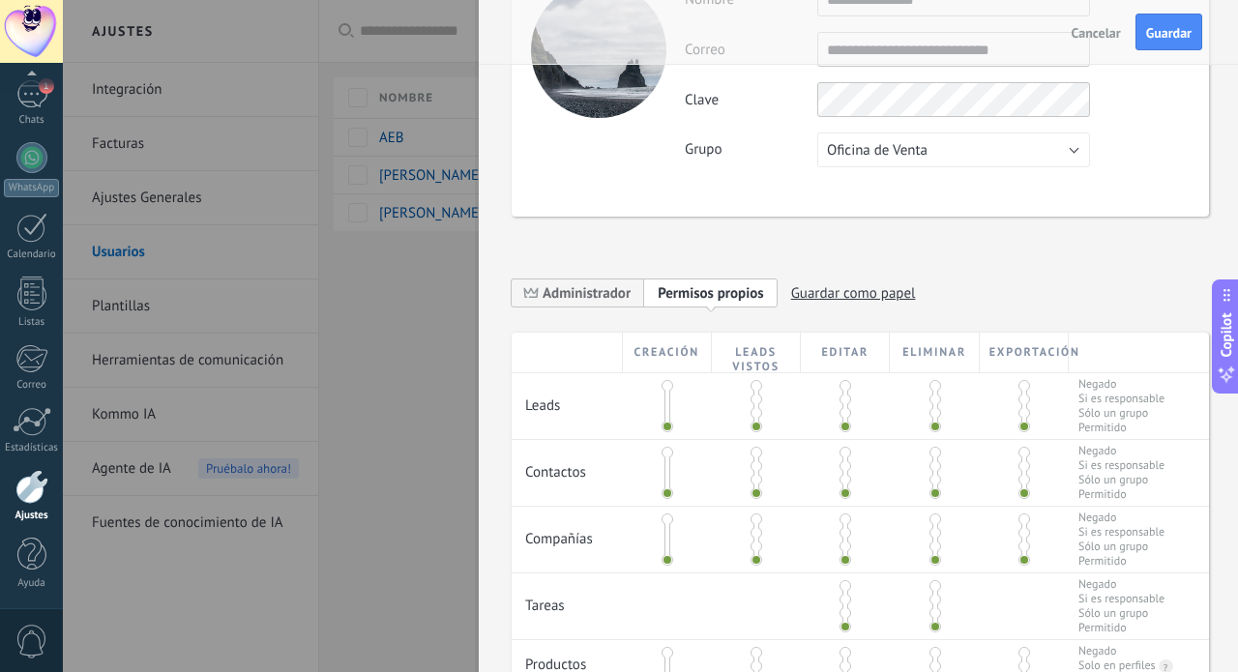
click at [752, 401] on span at bounding box center [756, 400] width 12 height 12
click at [750, 463] on span at bounding box center [756, 466] width 12 height 12
click at [754, 534] on span at bounding box center [756, 533] width 12 height 12
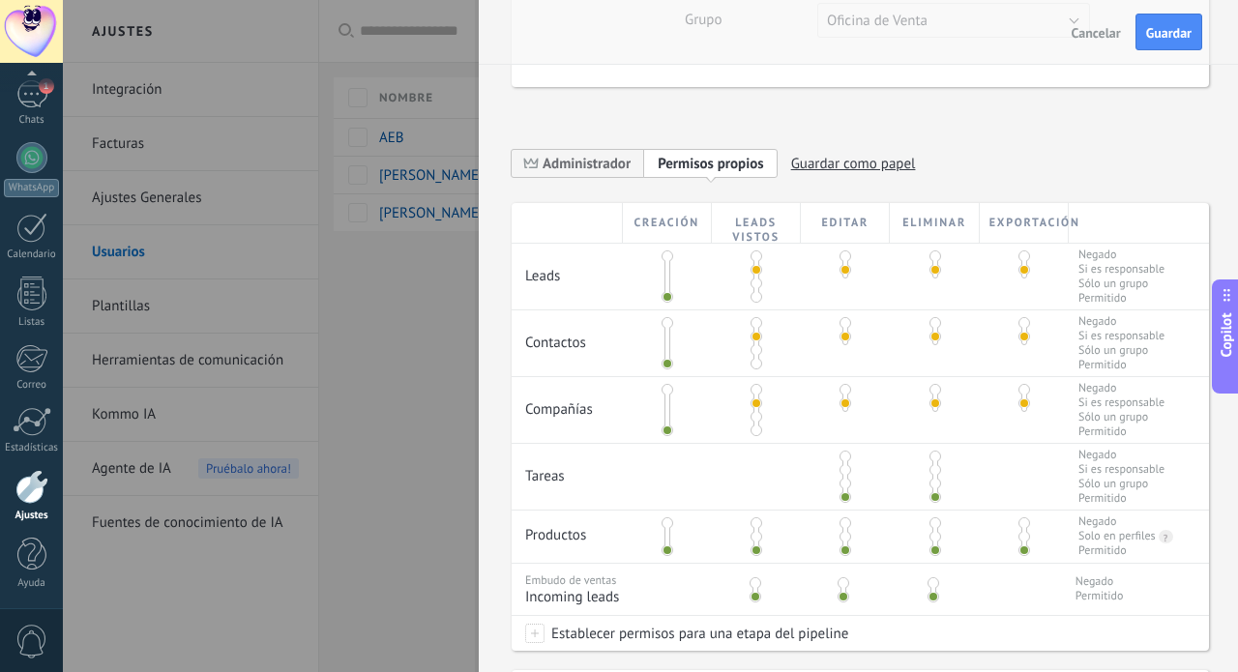
scroll to position [247, 0]
click at [840, 469] on span at bounding box center [845, 467] width 12 height 12
click at [753, 532] on span at bounding box center [756, 534] width 12 height 12
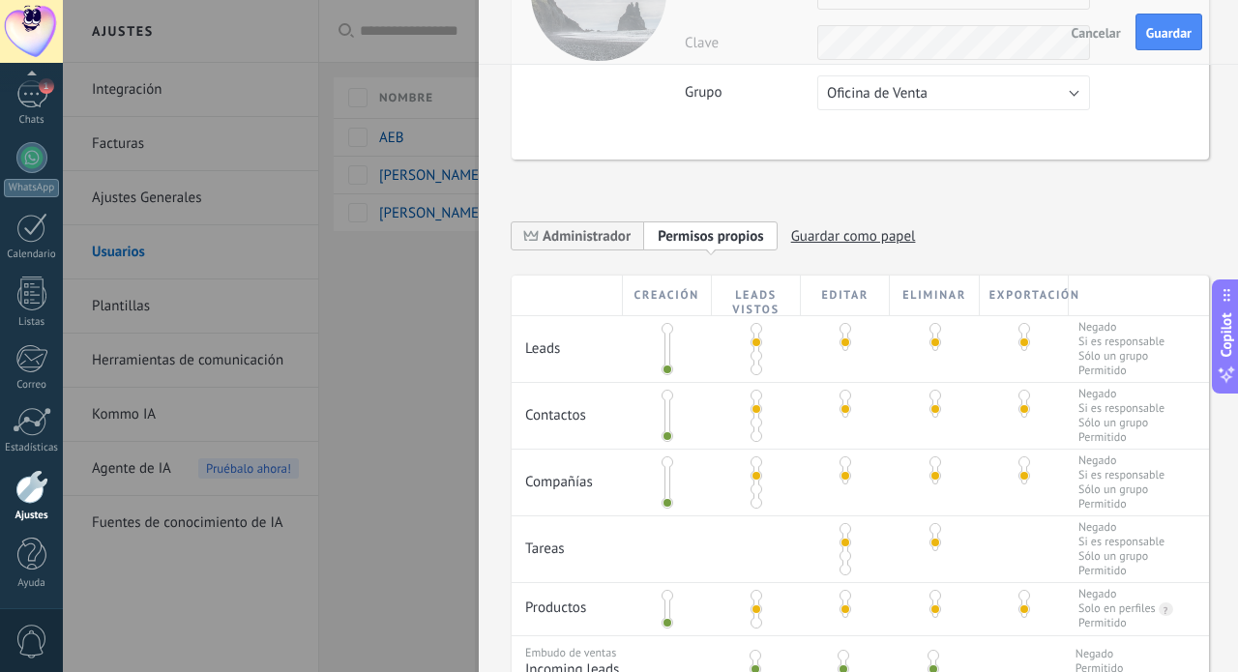
scroll to position [115, 0]
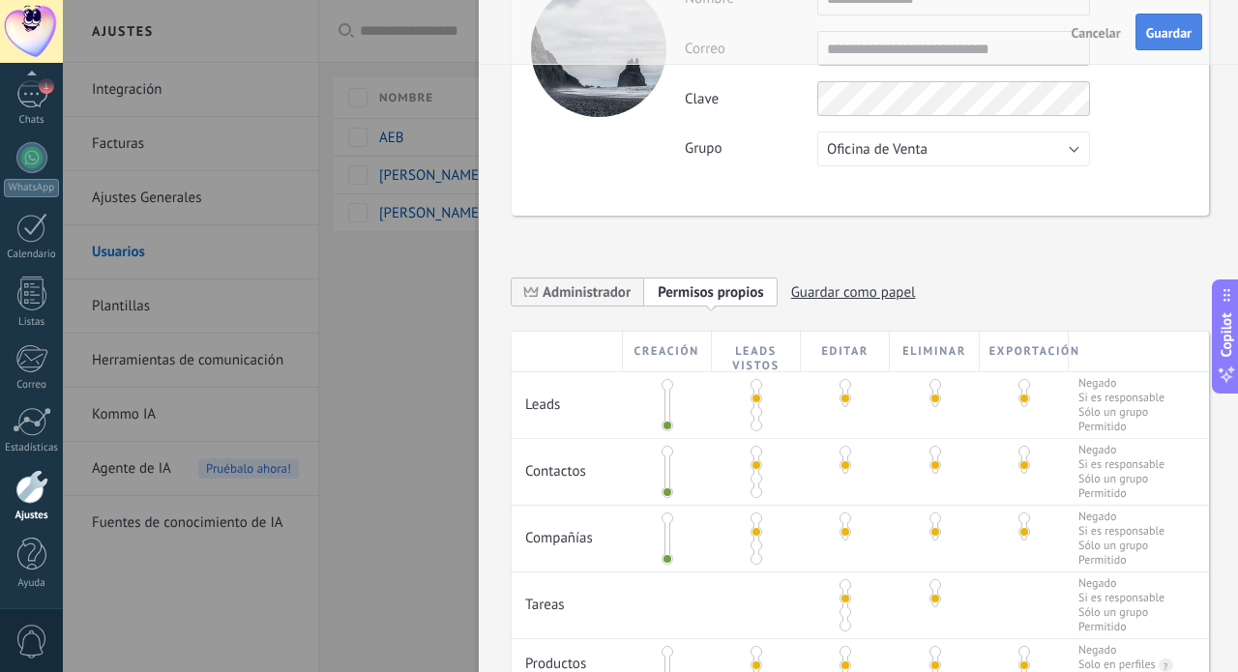
click at [1174, 35] on span "Guardar" at bounding box center [1168, 33] width 45 height 14
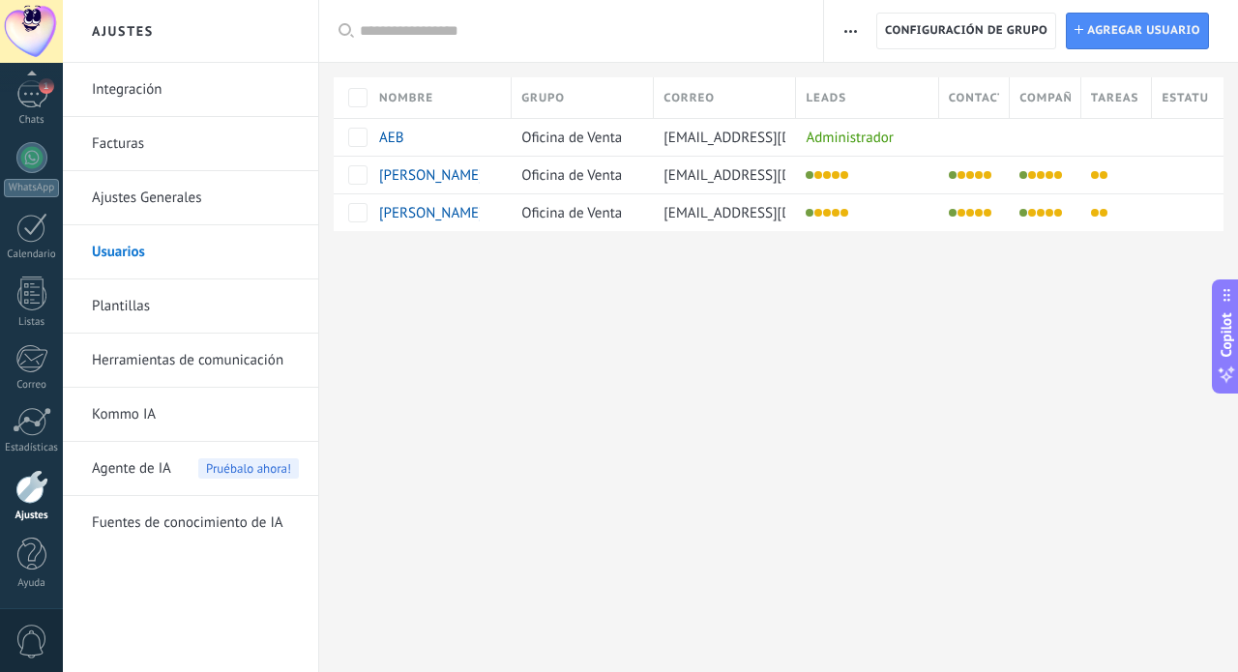
scroll to position [0, 0]
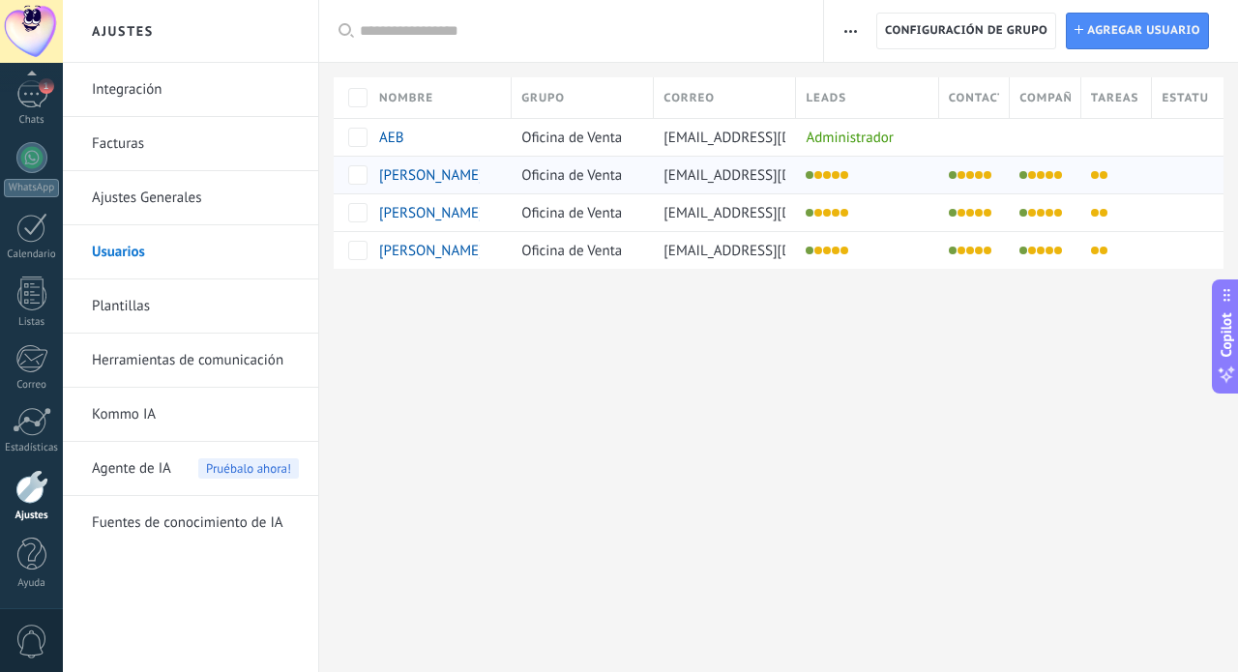
click at [454, 173] on span "Eduviges Castro" at bounding box center [431, 175] width 104 height 18
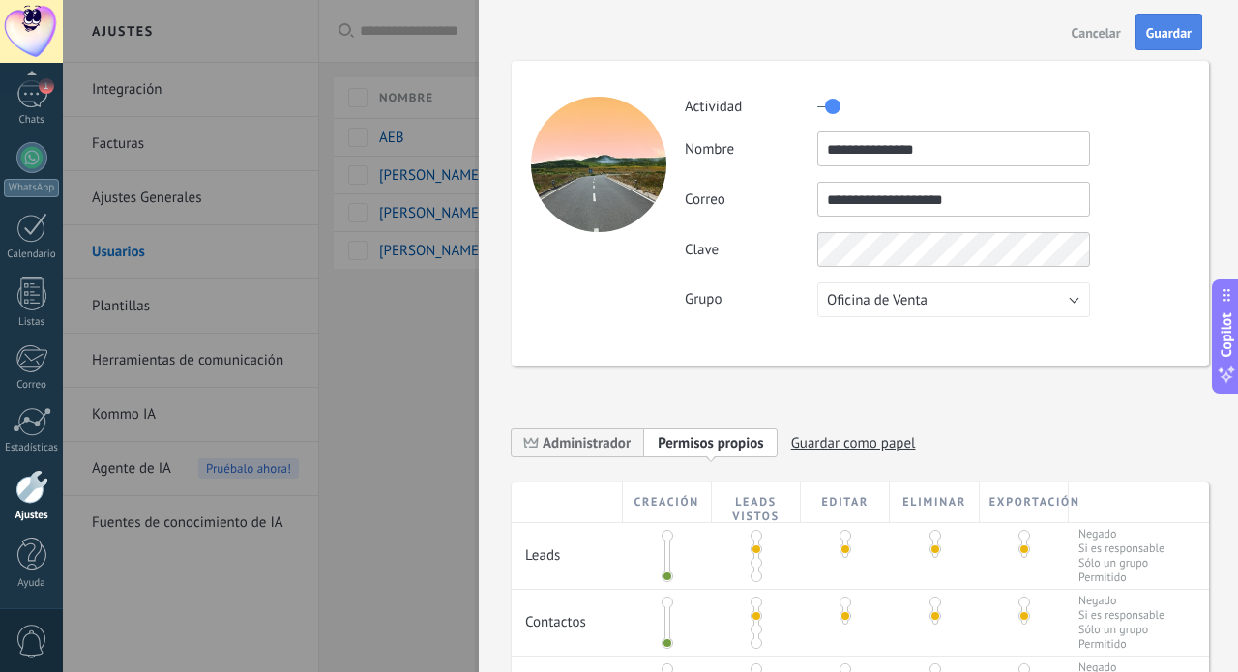
click at [1162, 35] on span "Guardar" at bounding box center [1168, 33] width 45 height 14
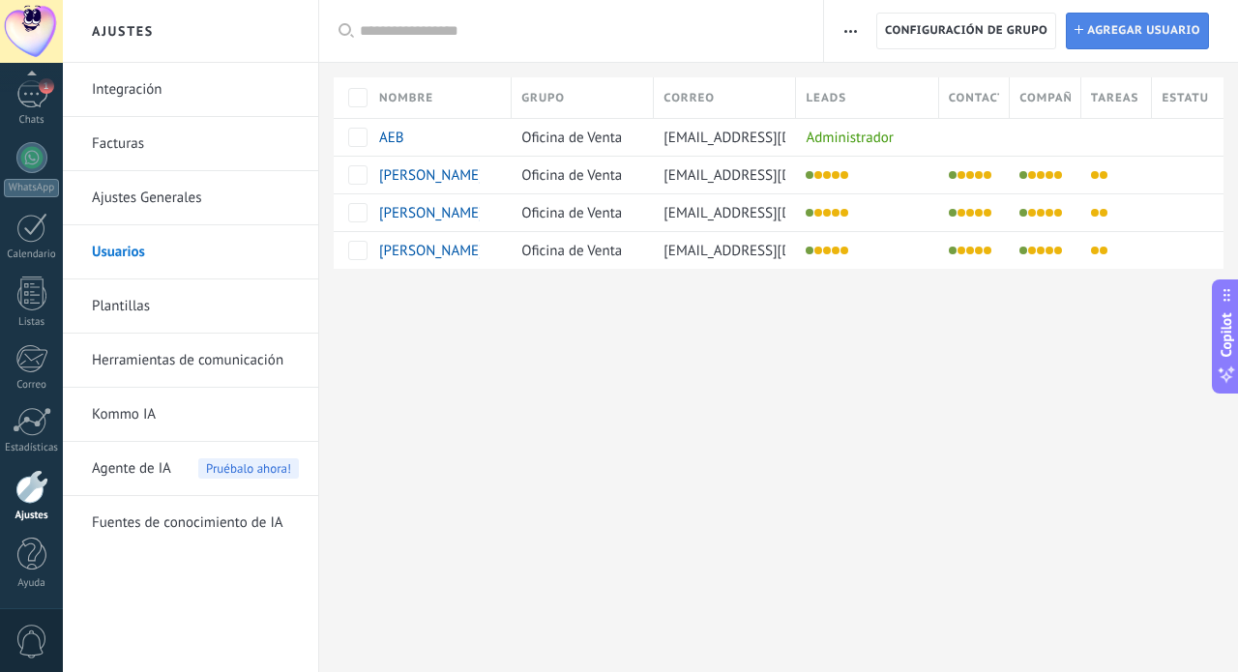
click at [1098, 33] on span "Agregar usuario" at bounding box center [1143, 31] width 113 height 35
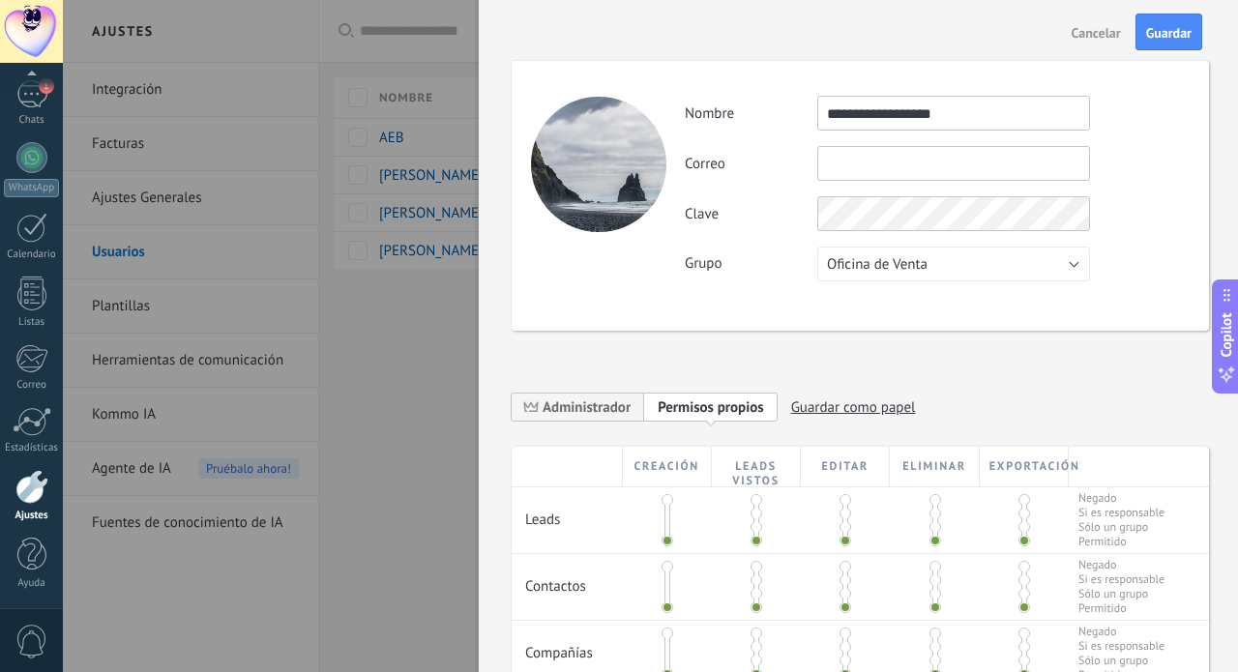
type input "**********"
click at [755, 513] on span at bounding box center [756, 514] width 12 height 12
click at [757, 575] on span at bounding box center [756, 580] width 12 height 12
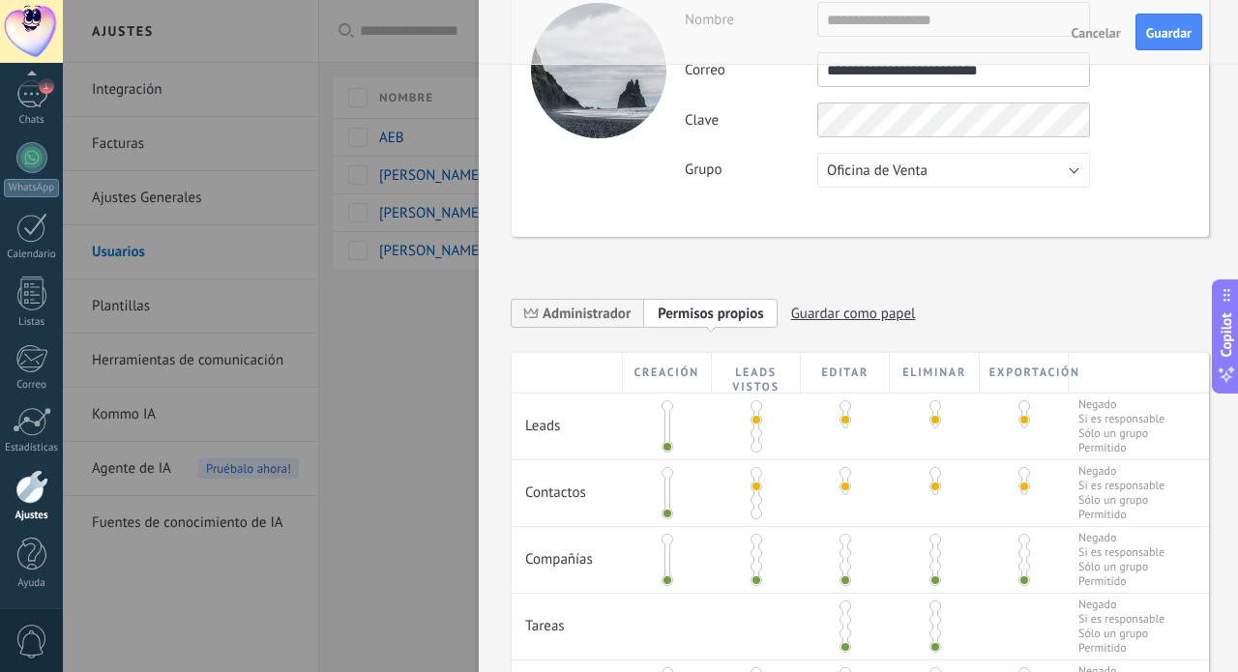
scroll to position [96, 0]
click at [757, 554] on span at bounding box center [756, 551] width 12 height 12
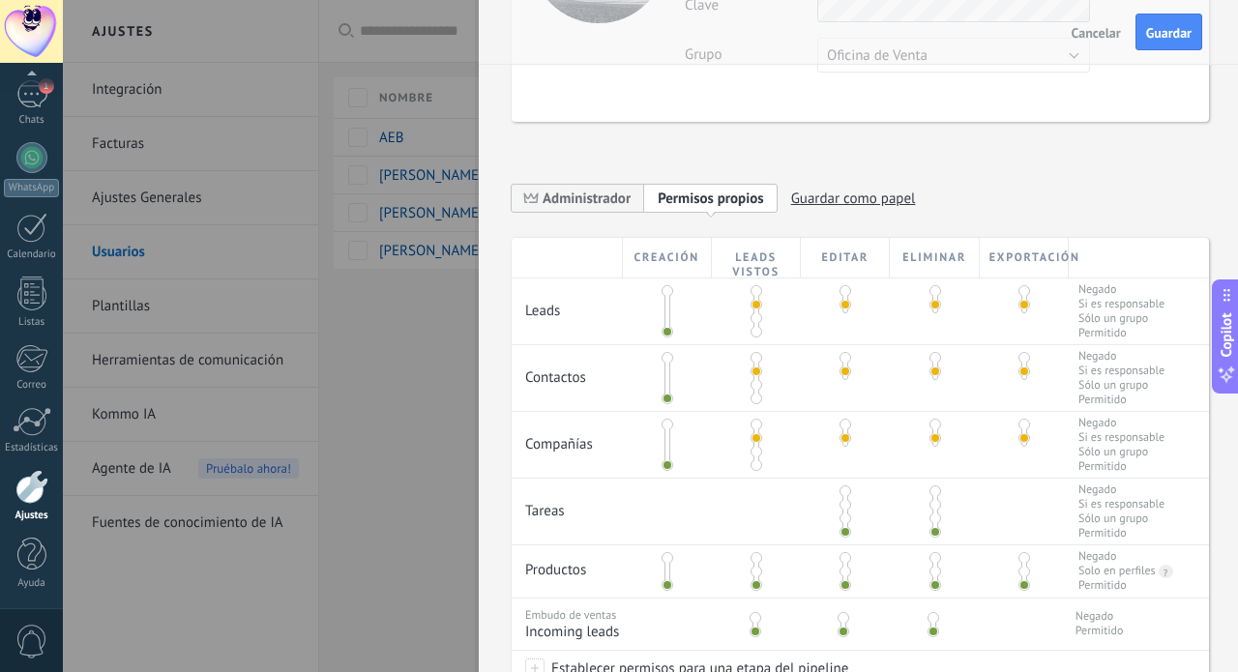
scroll to position [211, 0]
click at [841, 506] on span at bounding box center [845, 503] width 12 height 12
click at [758, 569] on span at bounding box center [756, 570] width 12 height 12
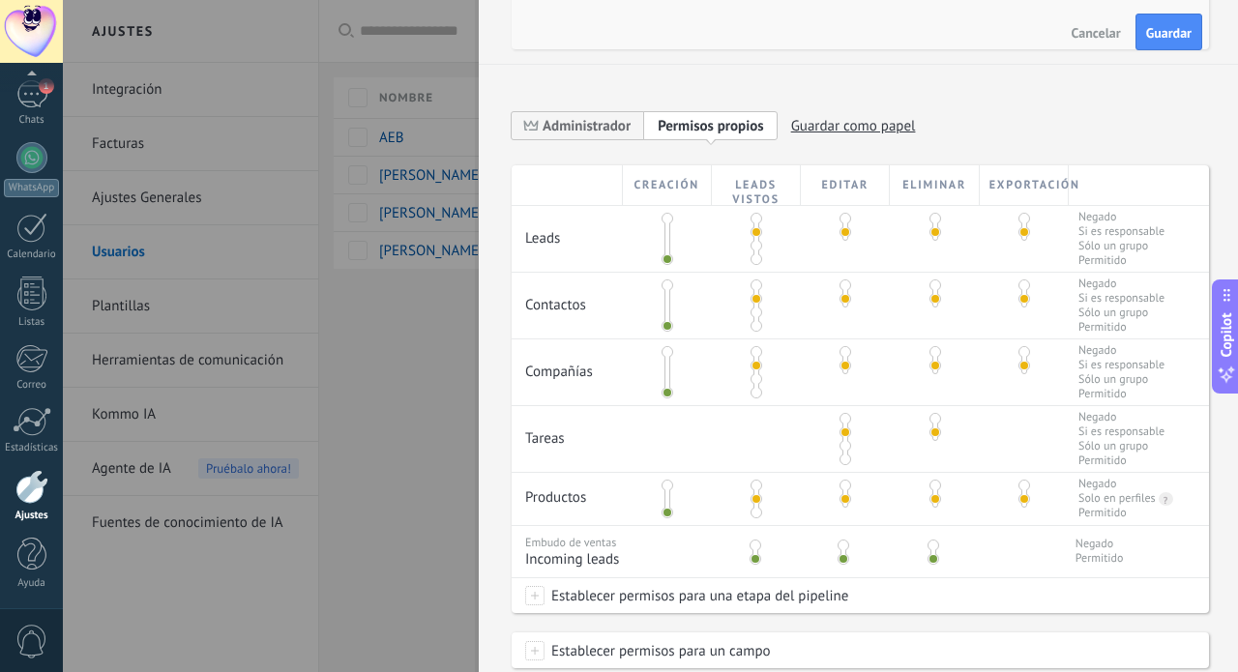
scroll to position [284, 0]
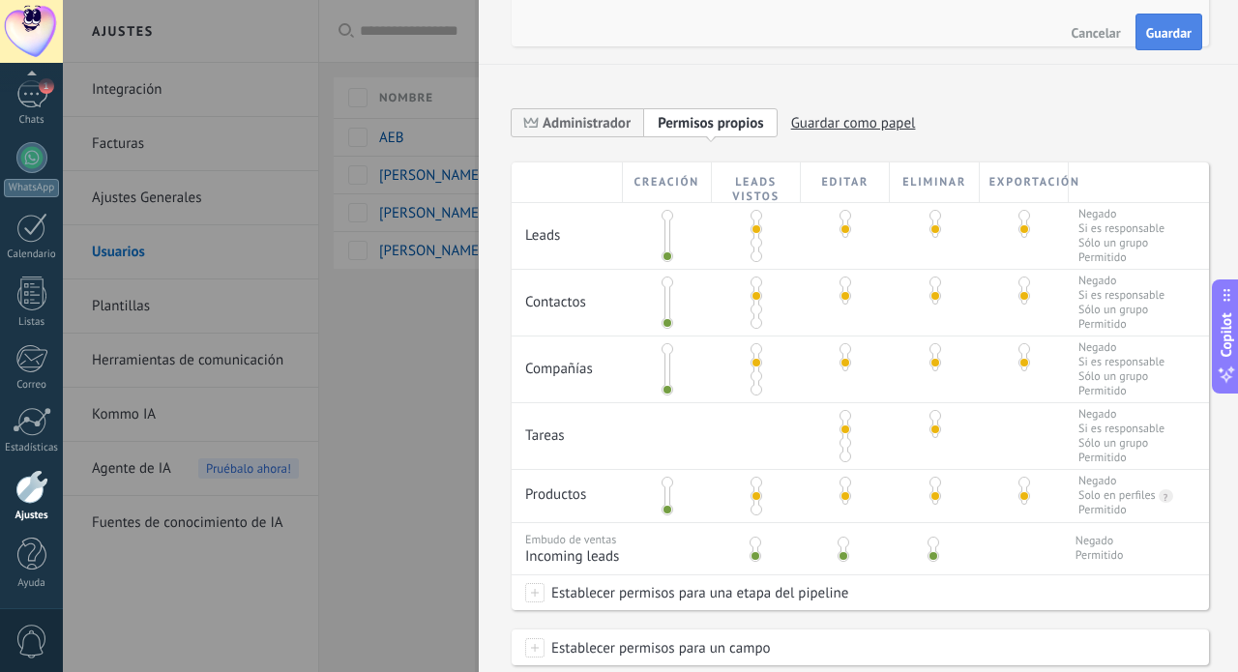
click at [1165, 33] on span "Guardar" at bounding box center [1168, 33] width 45 height 14
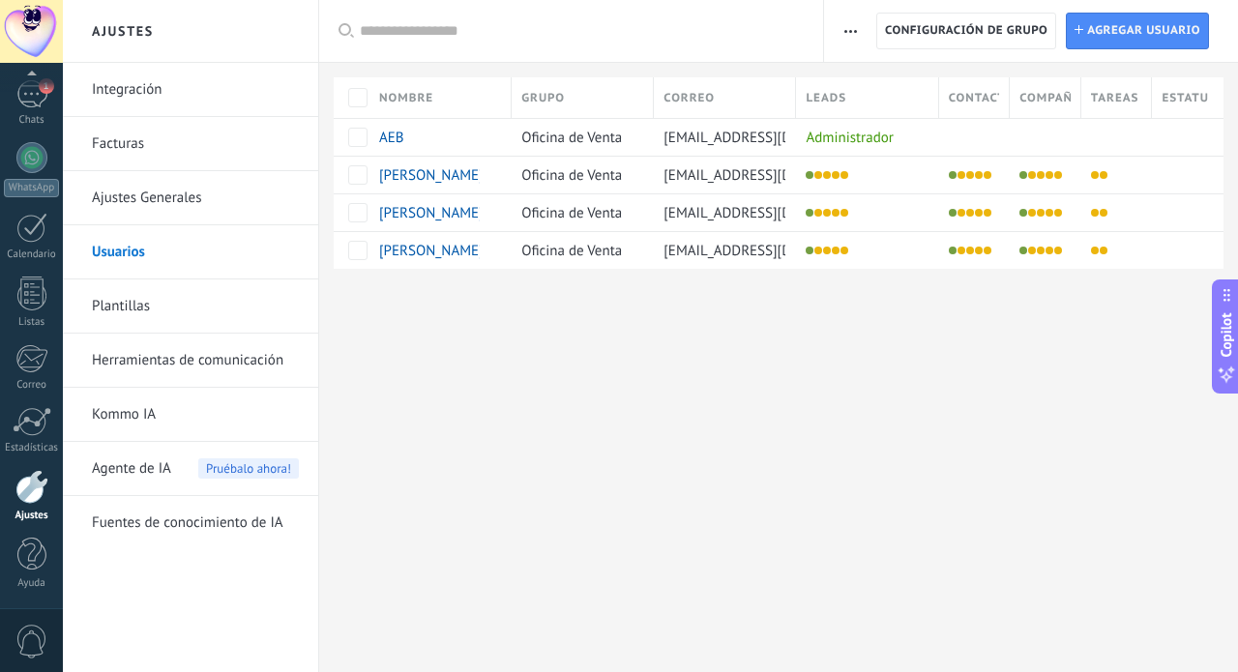
scroll to position [0, 0]
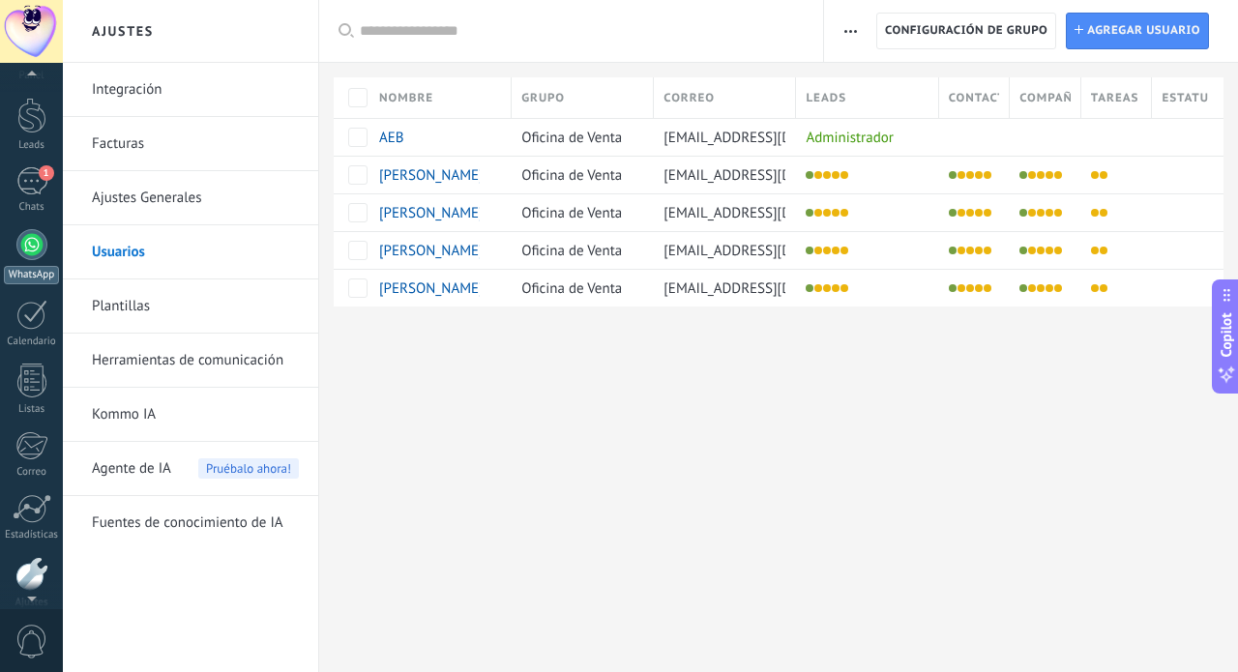
scroll to position [42, 0]
click at [28, 131] on div at bounding box center [31, 120] width 29 height 36
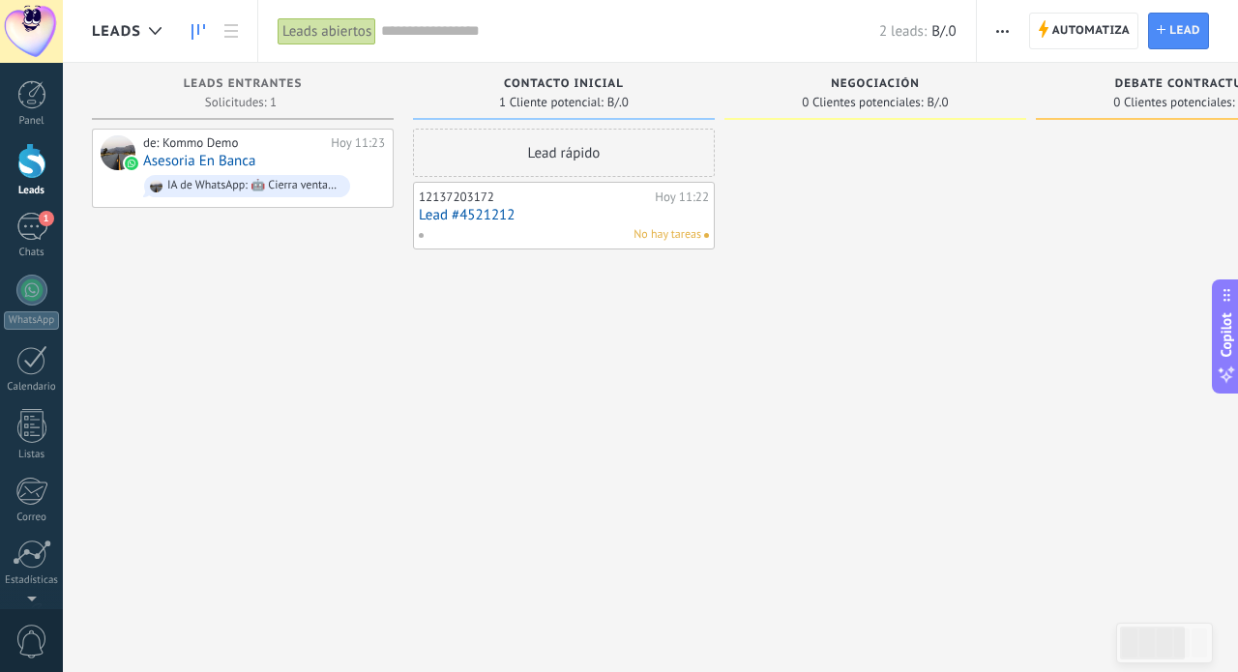
click at [28, 38] on div at bounding box center [31, 31] width 63 height 63
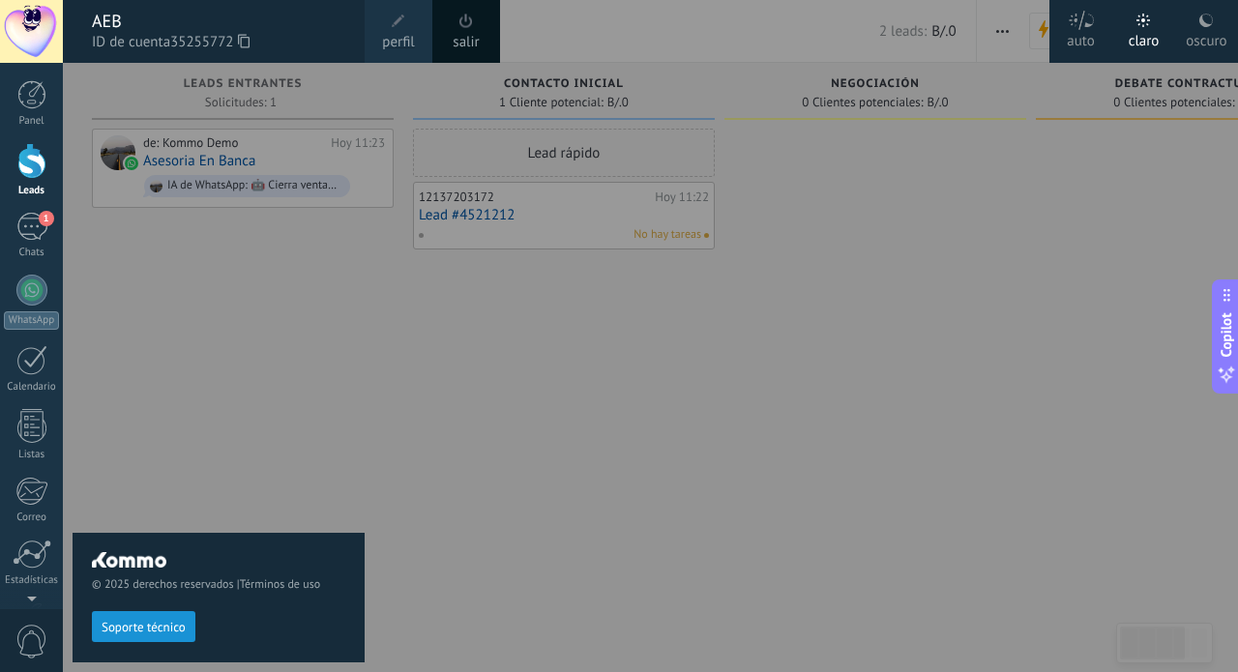
click at [395, 25] on span at bounding box center [399, 22] width 14 height 14
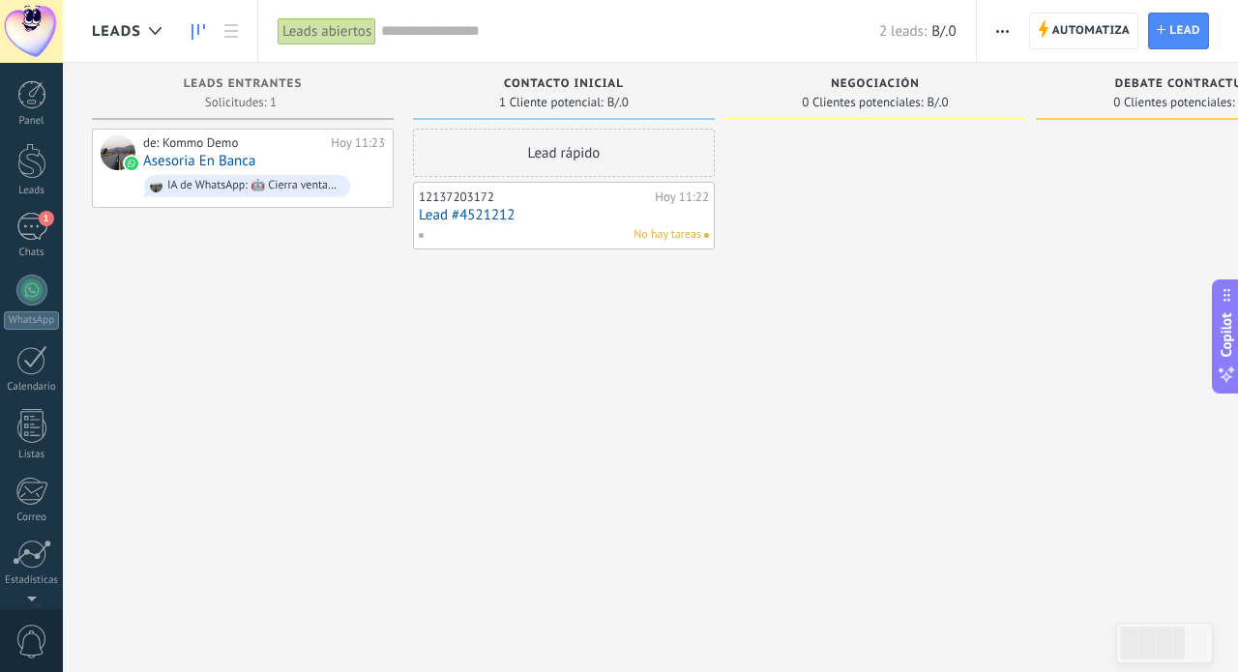
scroll to position [132, 0]
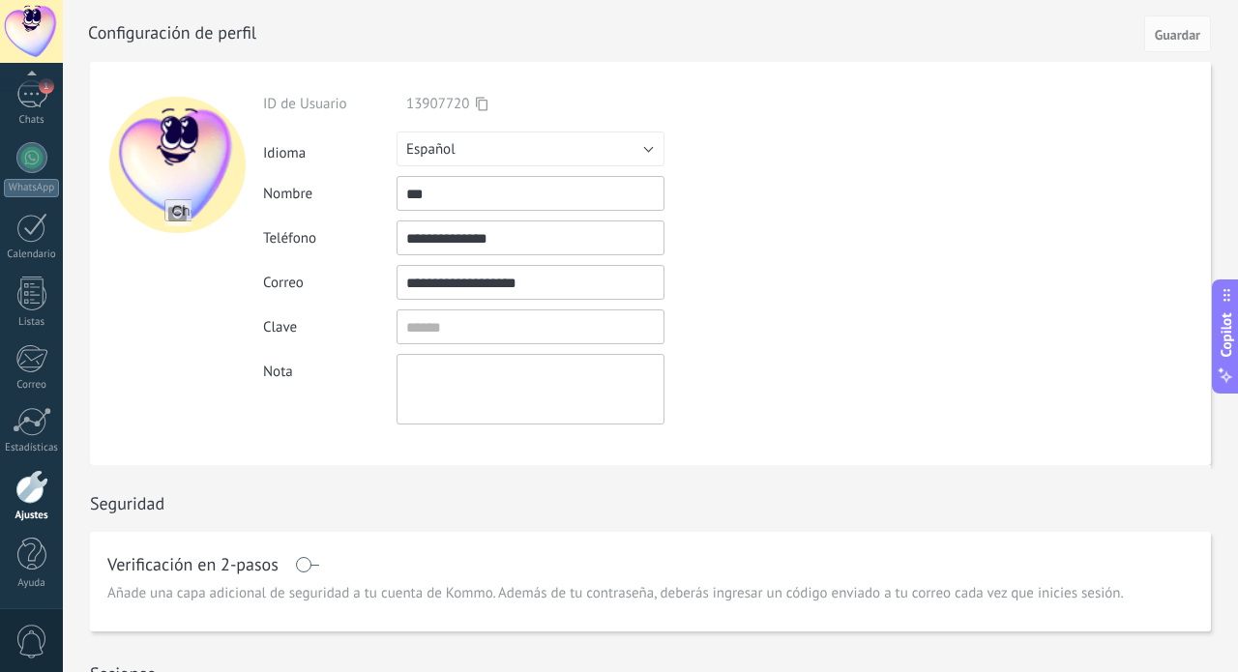
click at [184, 215] on input "file" at bounding box center [177, 212] width 27 height 27
type input "**********"
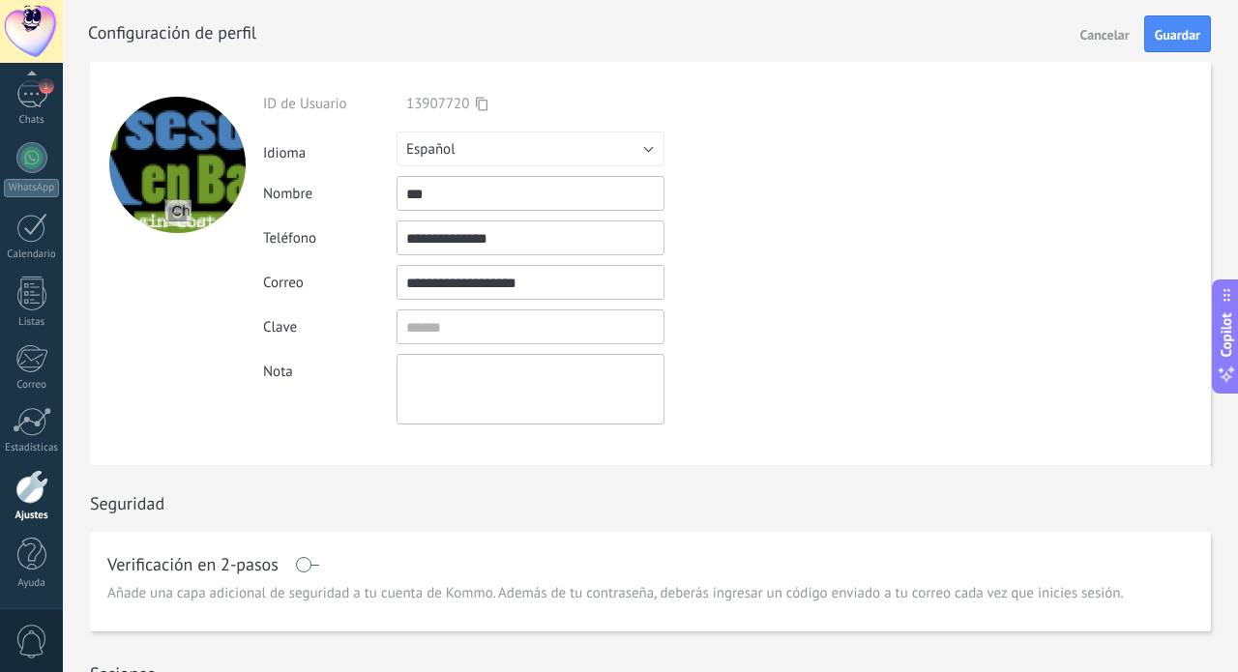
click at [47, 41] on div at bounding box center [31, 31] width 63 height 63
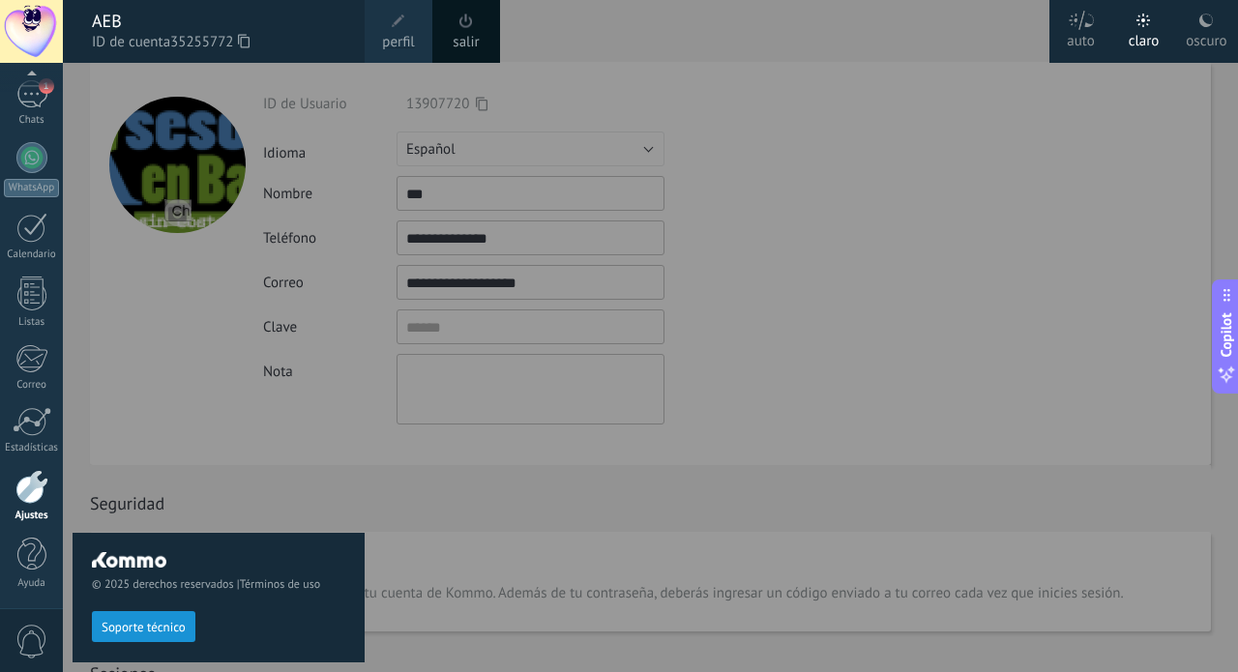
click at [47, 41] on div at bounding box center [31, 31] width 63 height 63
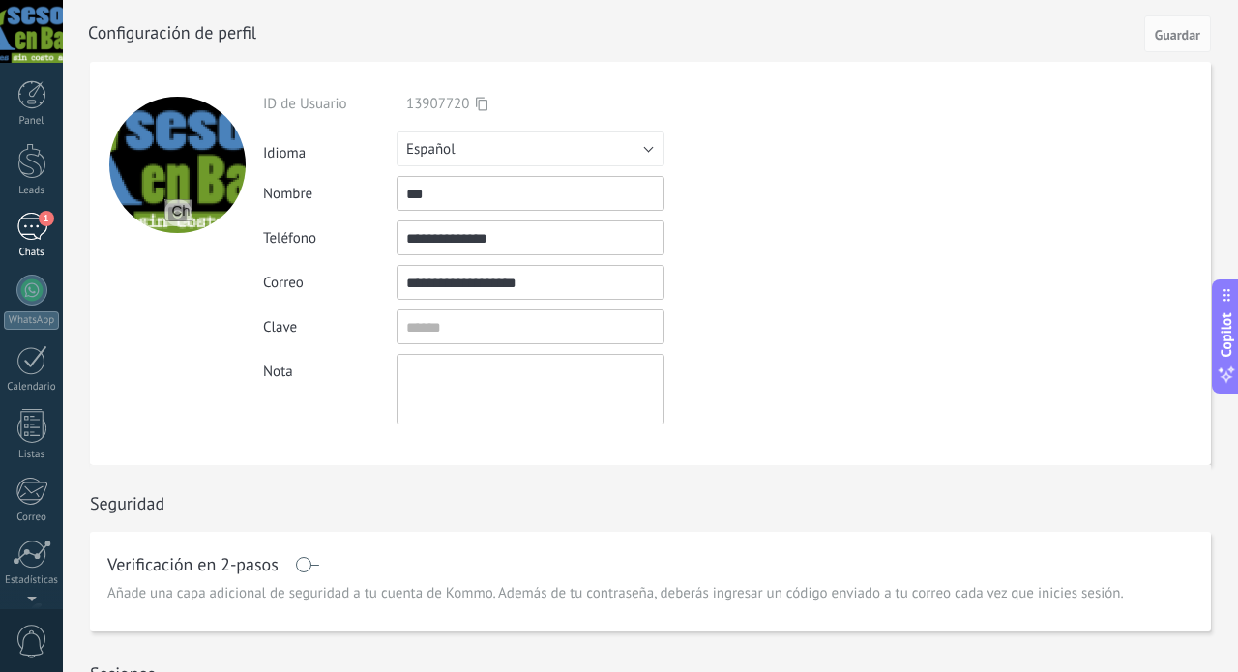
click at [25, 222] on div "1" at bounding box center [31, 227] width 31 height 28
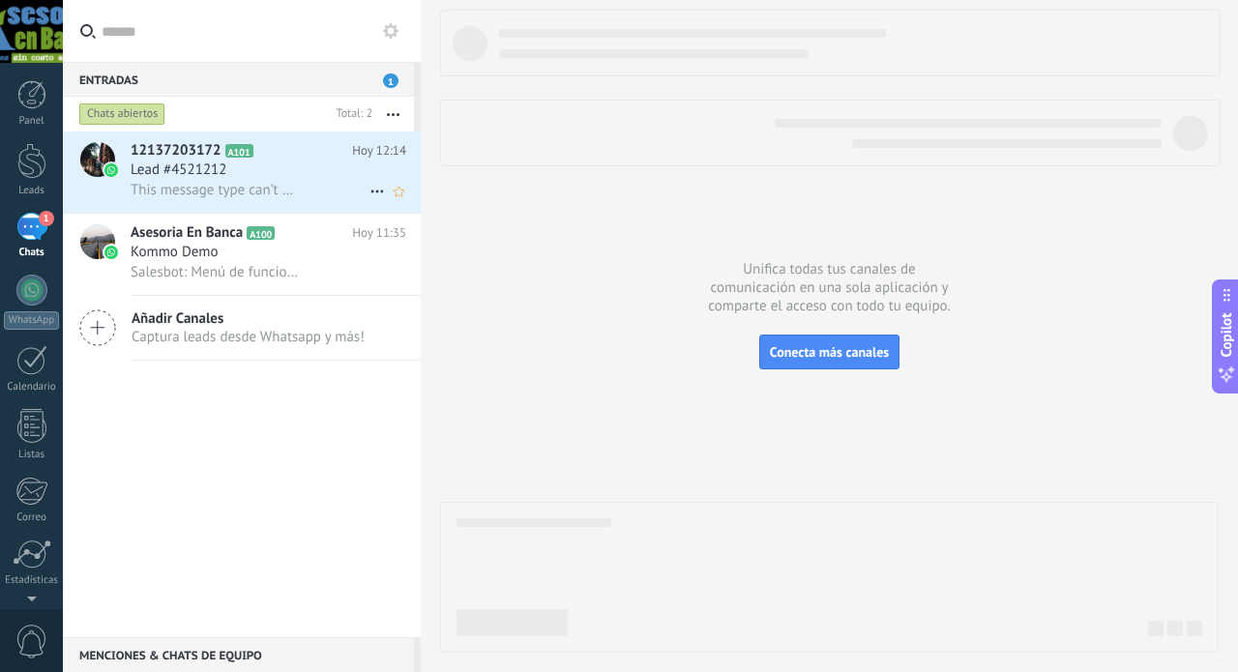
click at [184, 178] on span "Lead #4521212" at bounding box center [179, 170] width 96 height 19
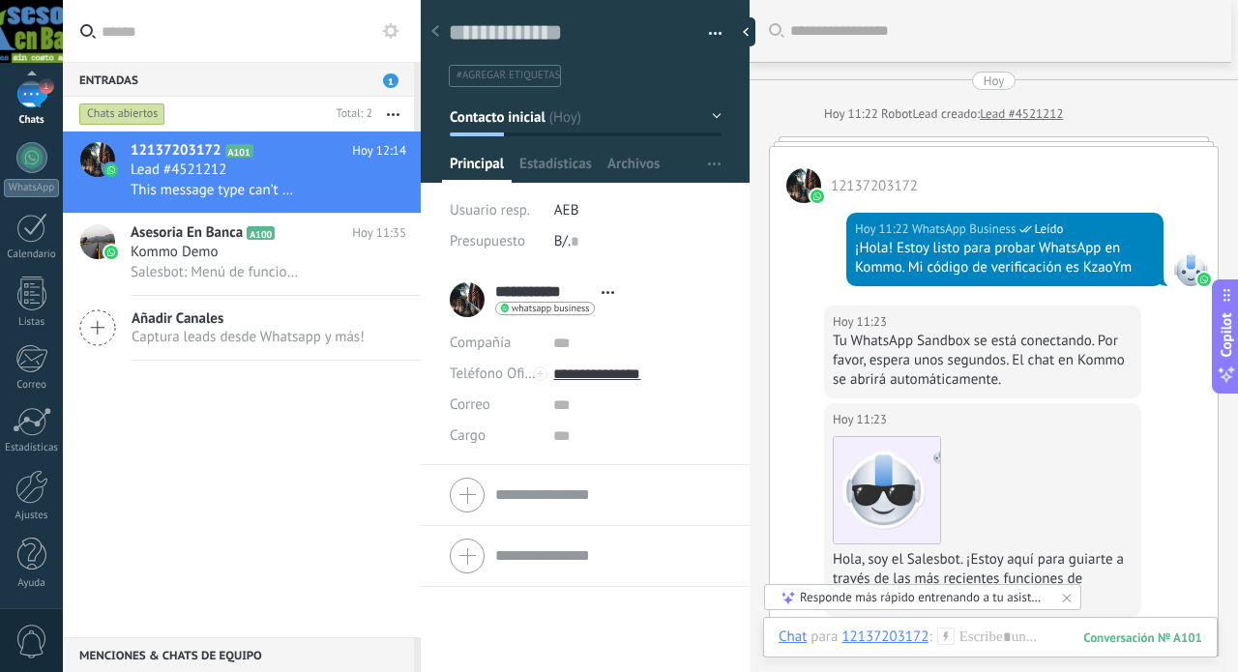
scroll to position [132, 0]
click at [30, 483] on div at bounding box center [31, 487] width 33 height 34
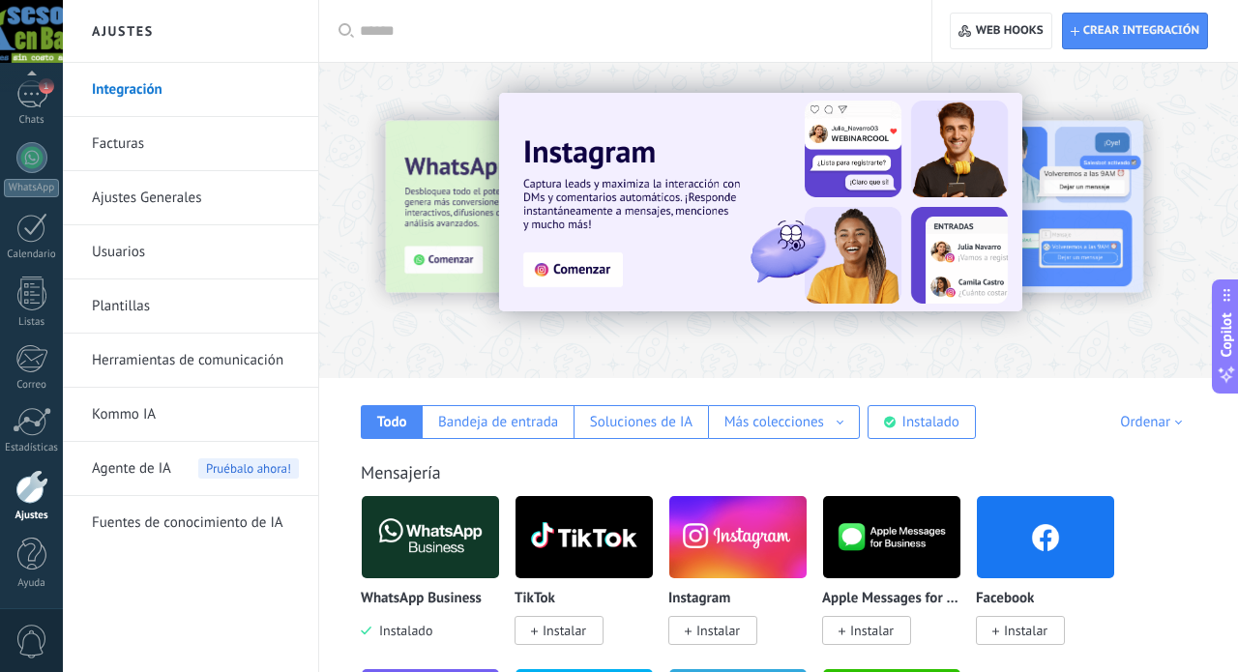
click at [149, 366] on link "Herramientas de comunicación" at bounding box center [195, 361] width 207 height 54
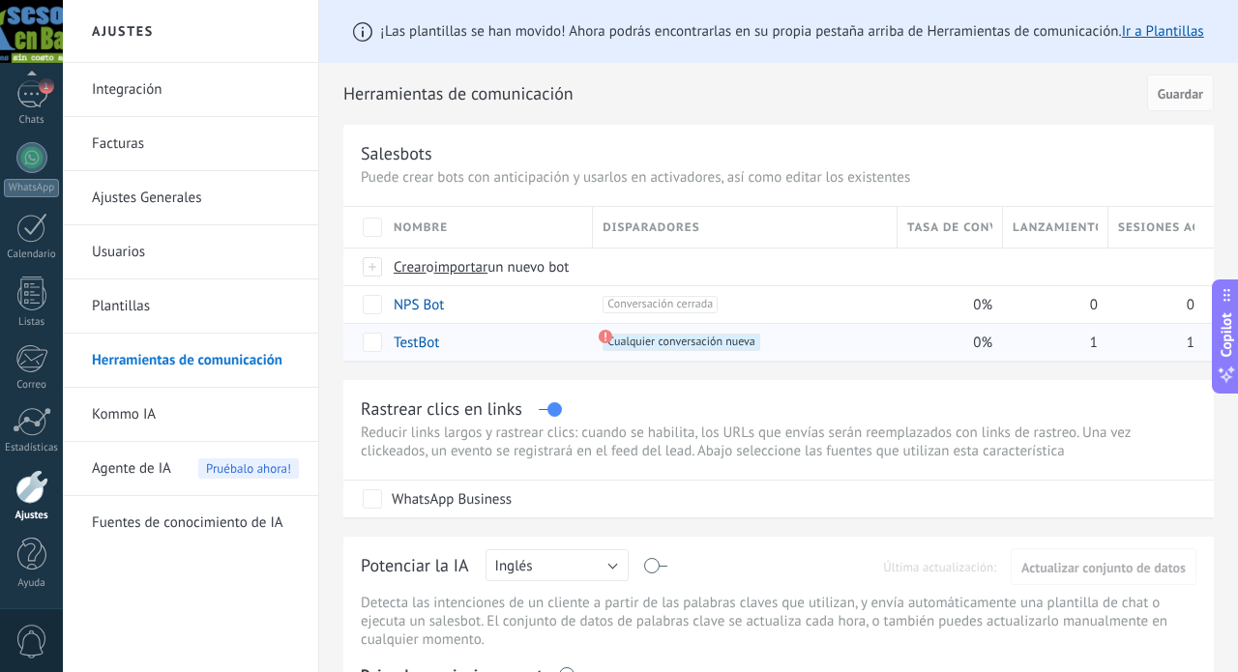
click at [636, 338] on span "Cualquier conversación nueva +0" at bounding box center [680, 342] width 157 height 17
click at [605, 339] on use at bounding box center [606, 337] width 14 height 14
click at [421, 345] on link "TestBot" at bounding box center [416, 343] width 45 height 18
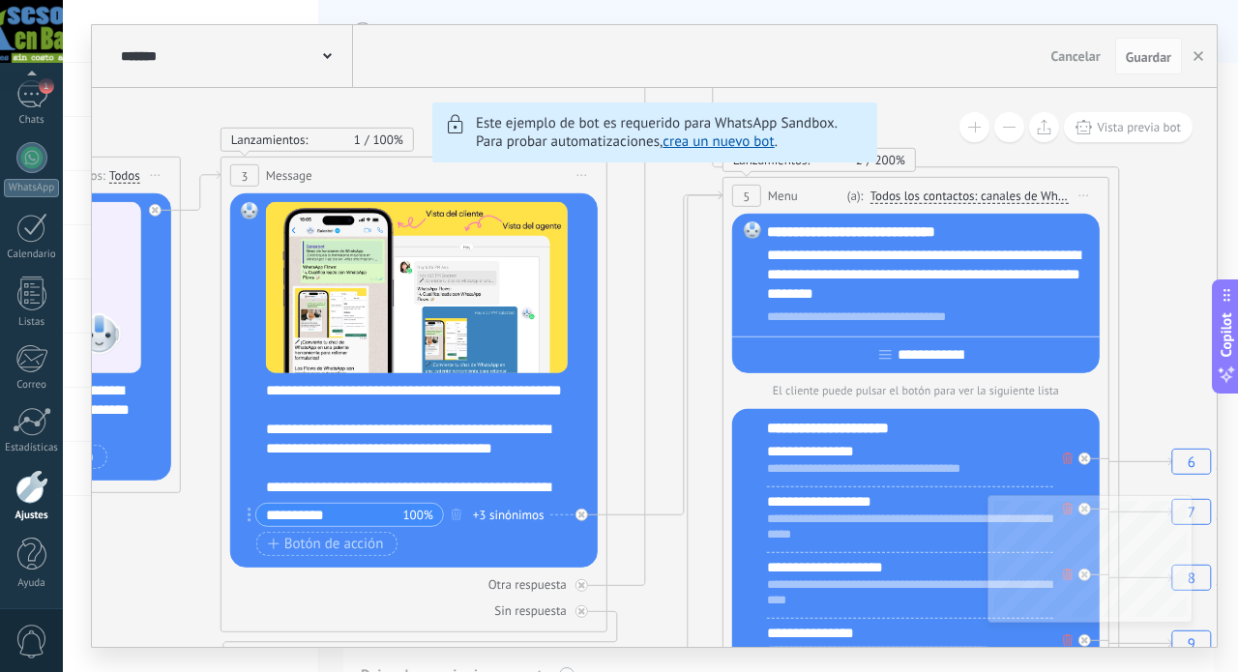
click at [701, 142] on link "crea un nuevo bot" at bounding box center [717, 141] width 111 height 18
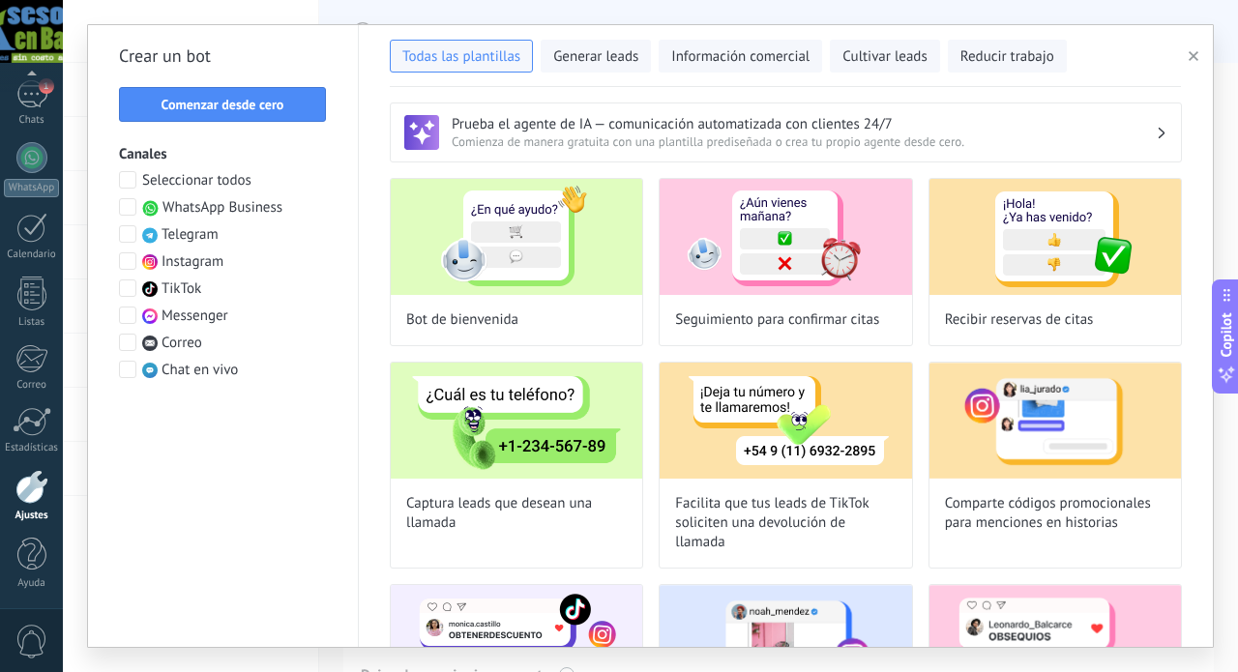
click at [129, 209] on span at bounding box center [127, 206] width 17 height 17
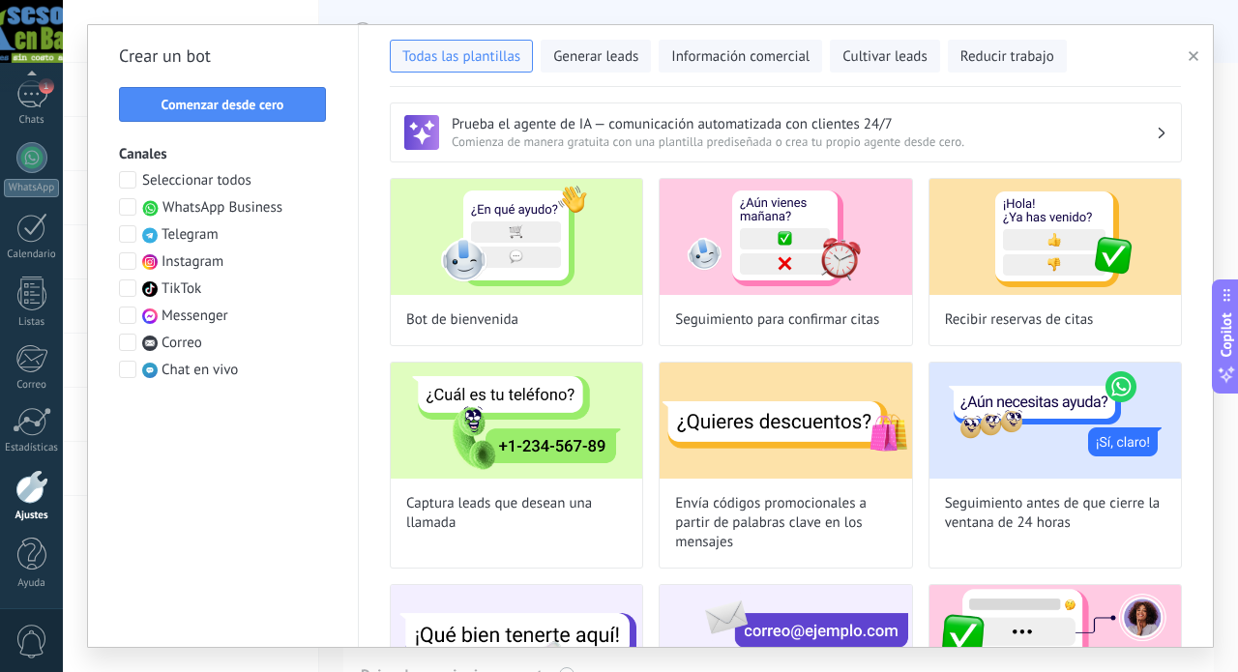
click at [131, 258] on span at bounding box center [127, 260] width 17 height 17
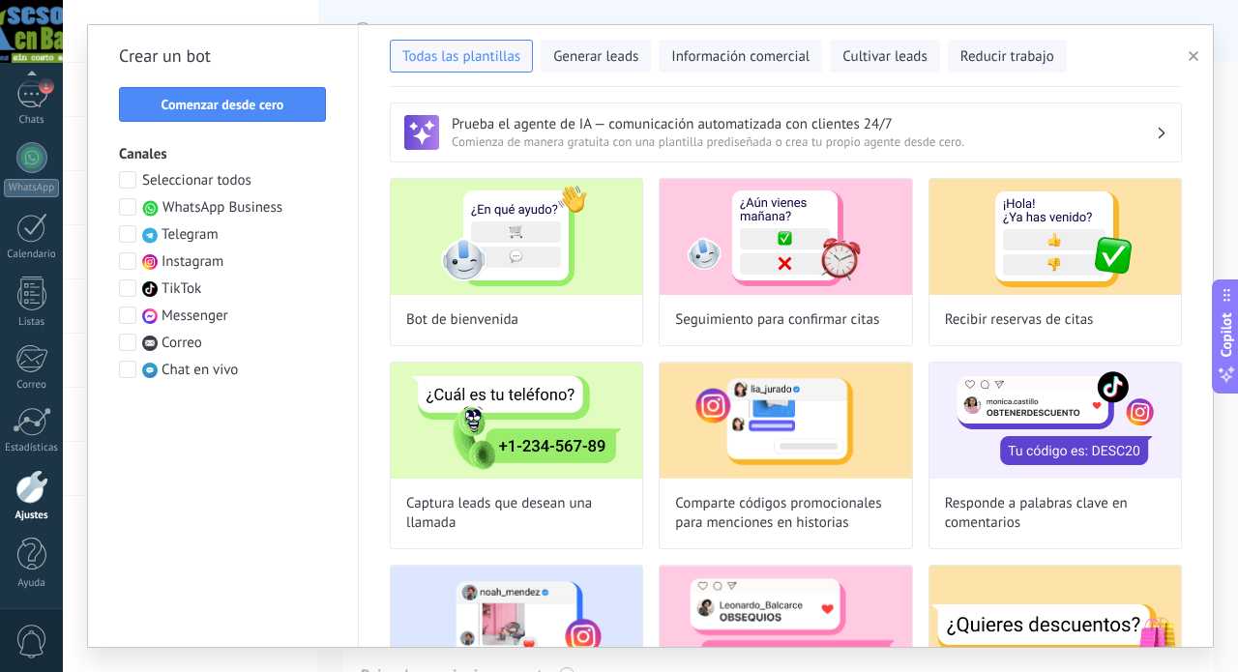
click at [130, 285] on span at bounding box center [127, 287] width 17 height 17
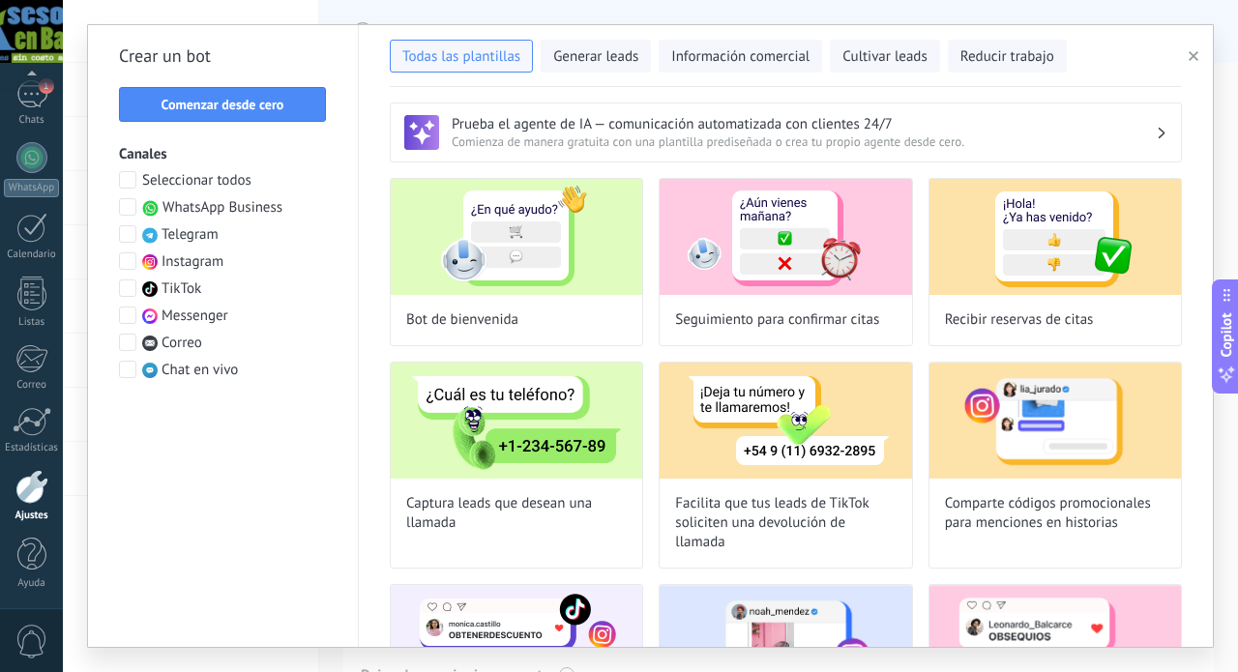
click at [130, 285] on span at bounding box center [127, 287] width 17 height 17
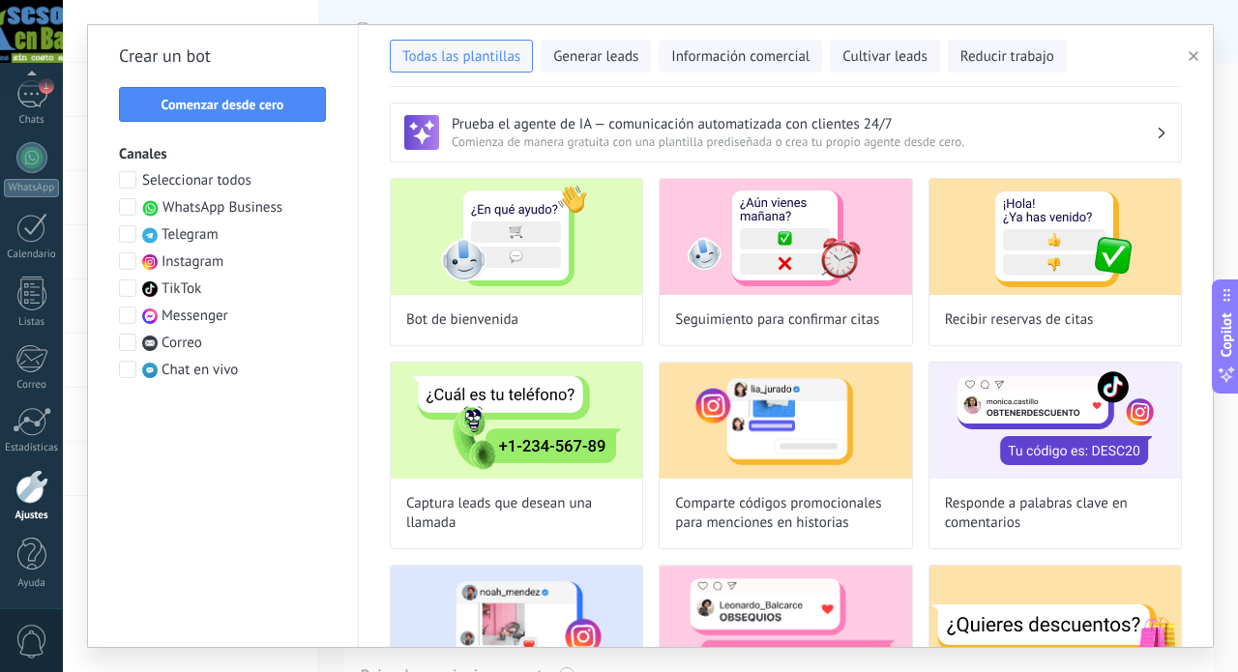
click at [130, 285] on span at bounding box center [127, 287] width 17 height 17
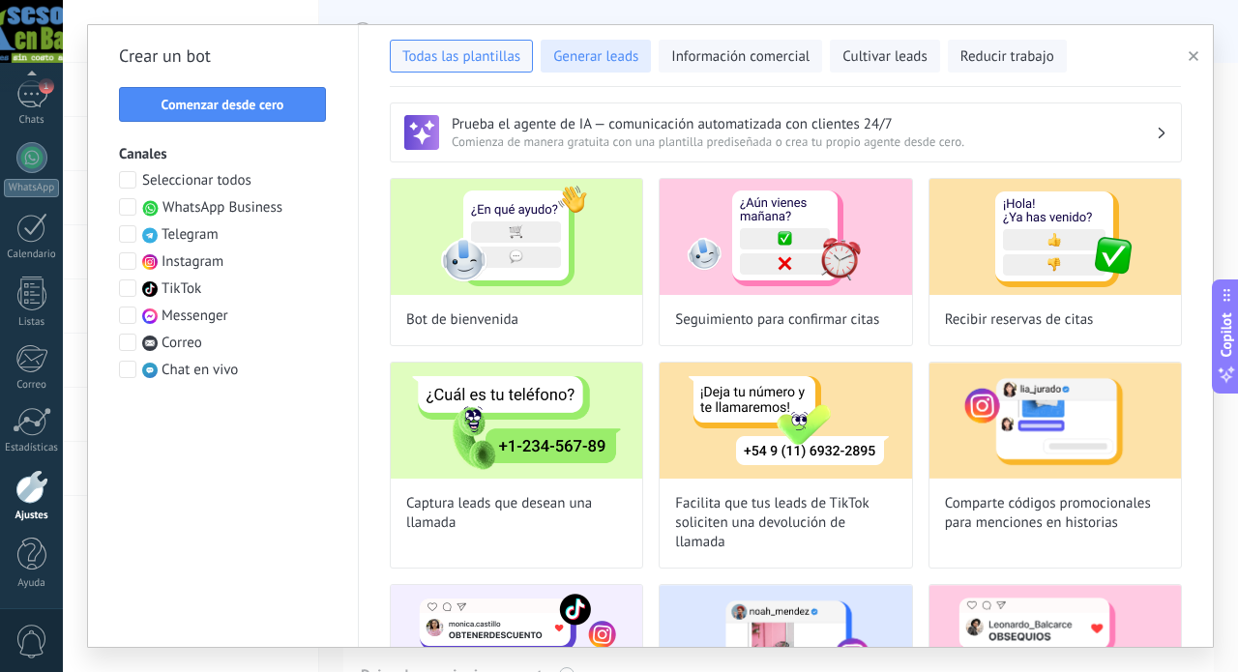
click at [582, 57] on span "Generar leads" at bounding box center [595, 56] width 85 height 19
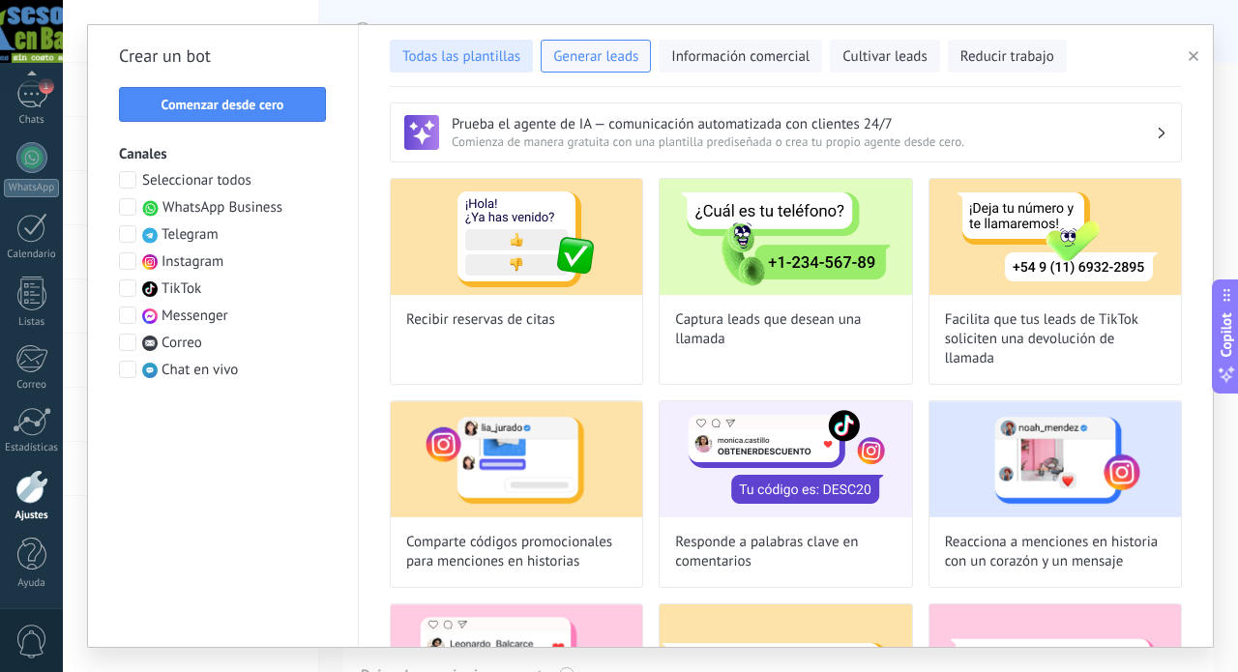
click at [483, 56] on span "Todas las plantillas" at bounding box center [461, 56] width 118 height 19
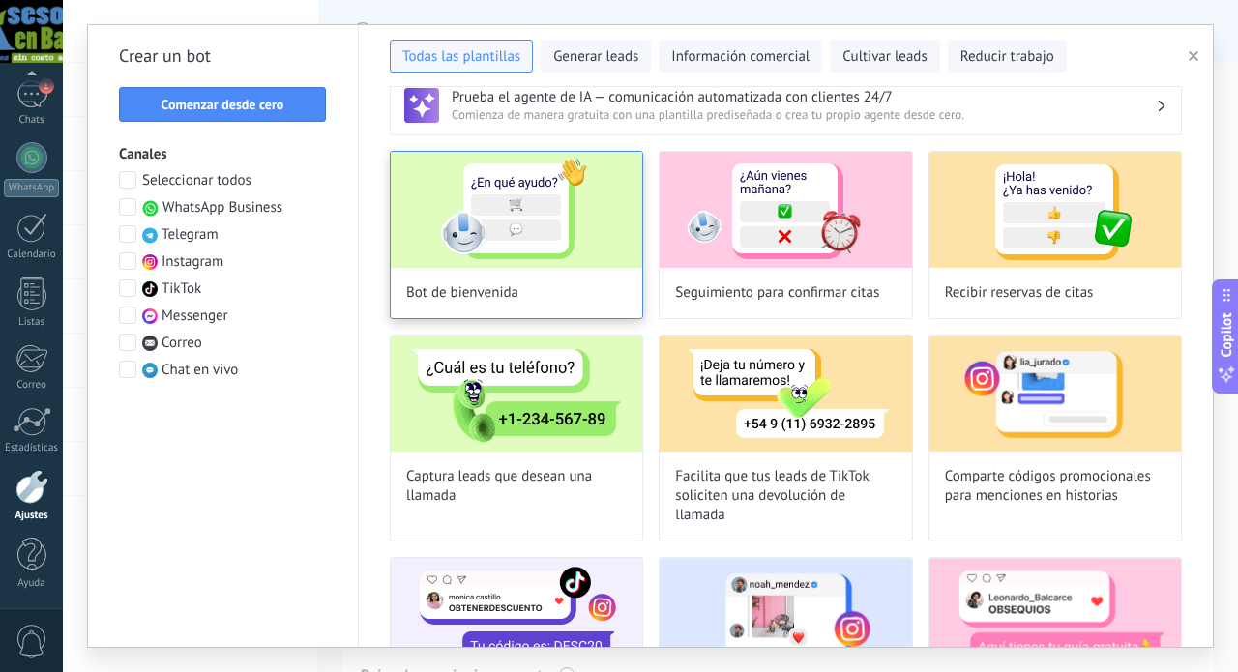
scroll to position [21, 0]
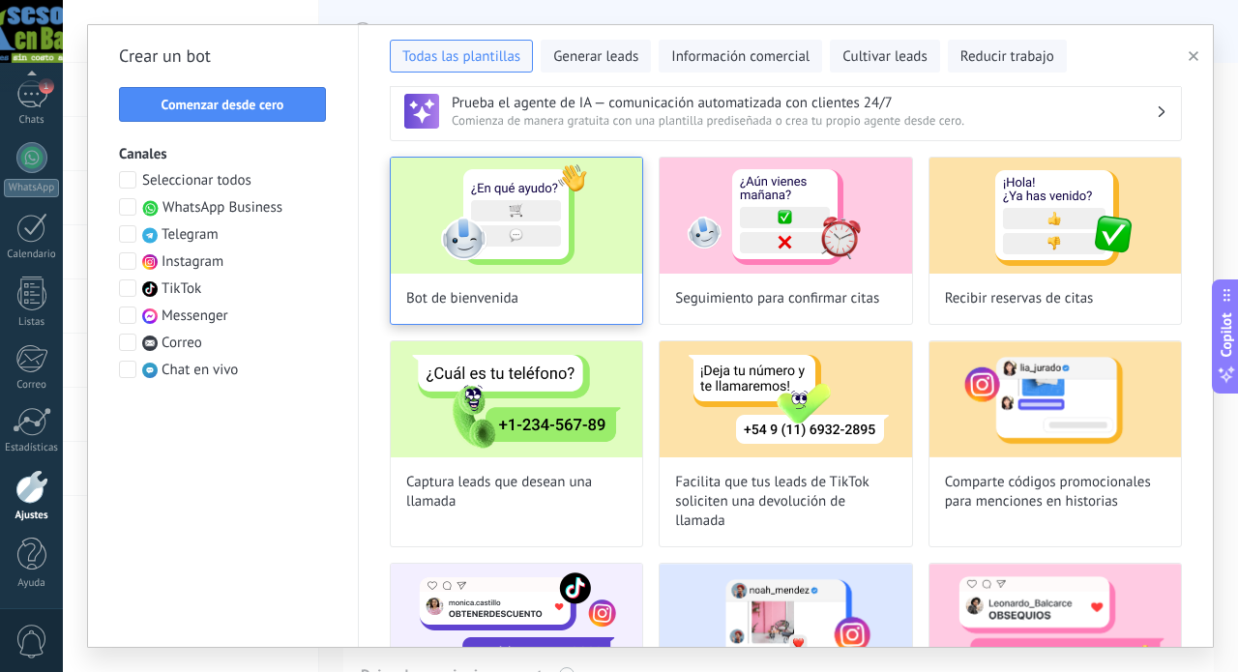
click at [592, 223] on img at bounding box center [516, 216] width 251 height 116
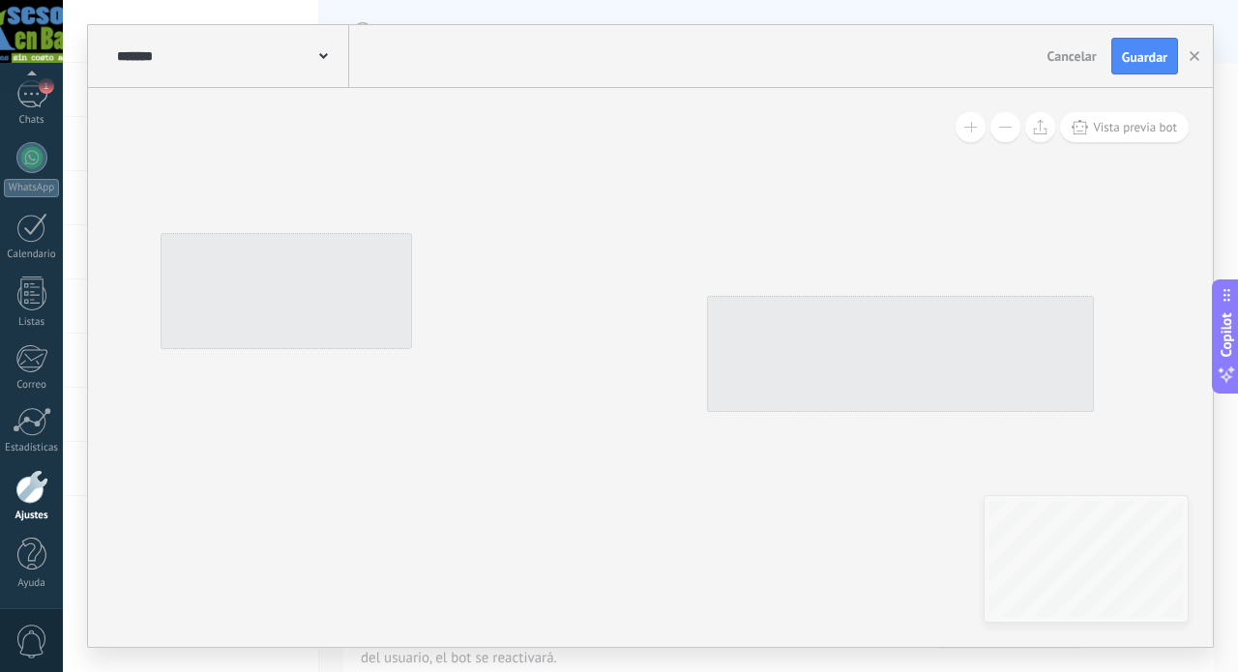
type input "**********"
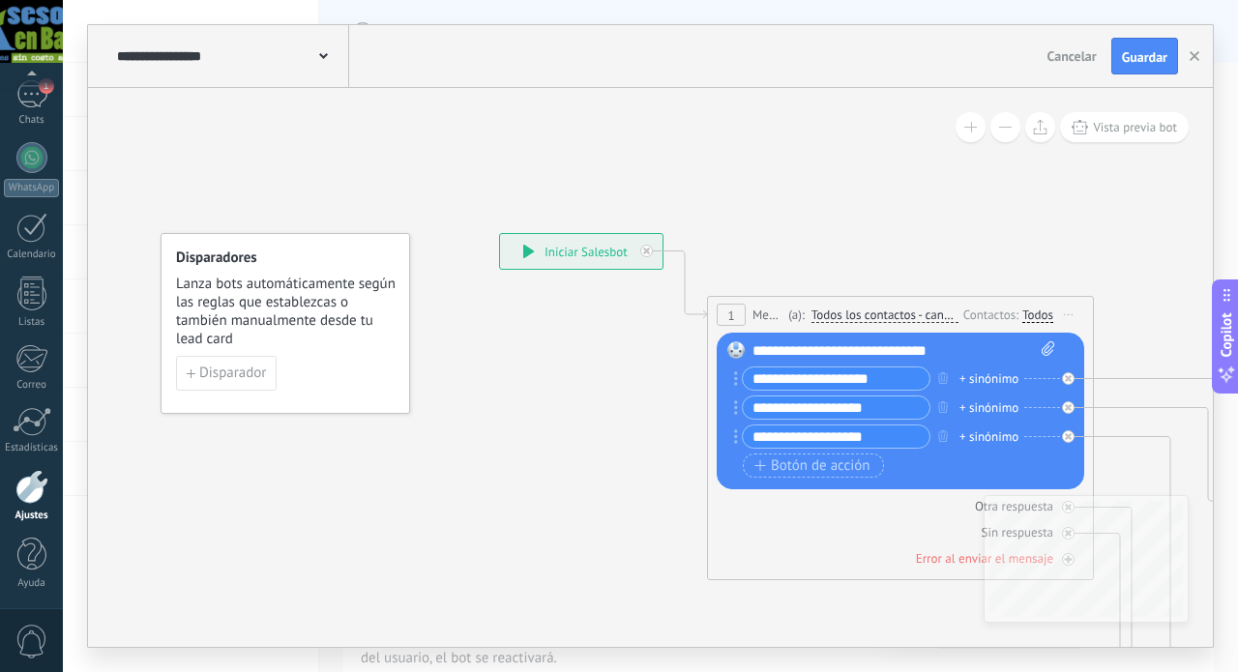
click at [780, 378] on input "**********" at bounding box center [836, 378] width 187 height 22
click at [895, 378] on input "**********" at bounding box center [836, 378] width 187 height 22
click at [842, 382] on input "**********" at bounding box center [836, 378] width 187 height 22
click at [856, 383] on input "**********" at bounding box center [836, 378] width 187 height 22
type input "**********"
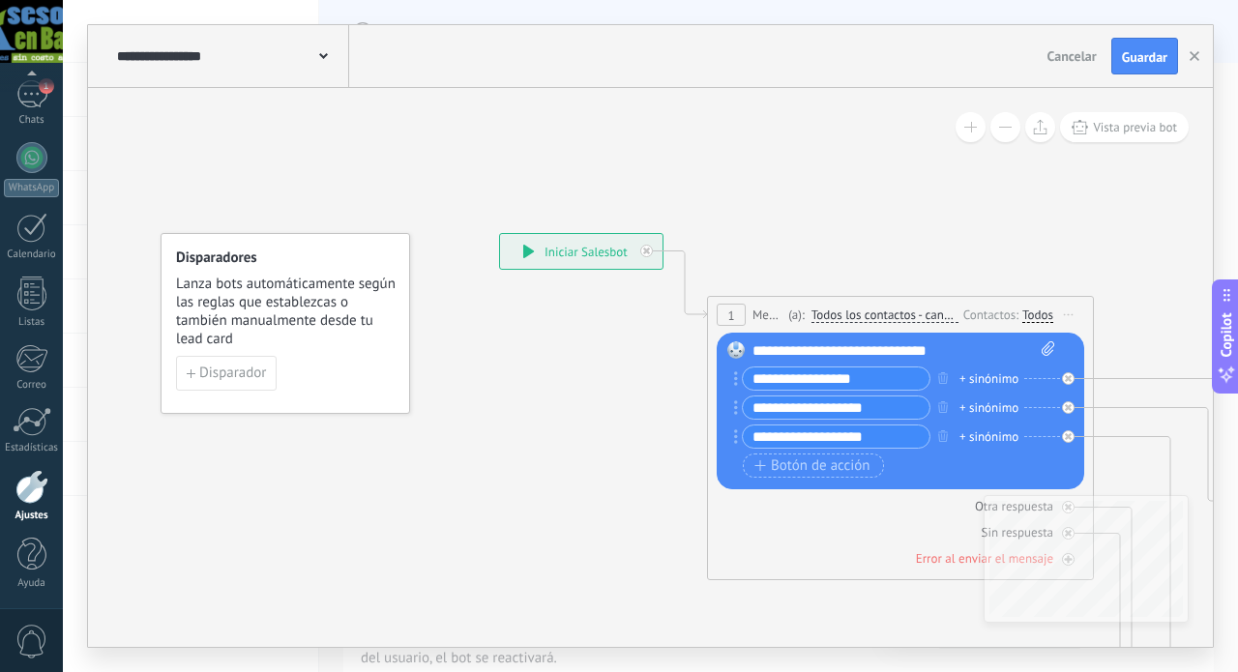
drag, startPoint x: 880, startPoint y: 409, endPoint x: 750, endPoint y: 404, distance: 129.7
click at [750, 404] on input "**********" at bounding box center [836, 407] width 187 height 22
type input "**********"
drag, startPoint x: 882, startPoint y: 436, endPoint x: 748, endPoint y: 441, distance: 133.5
click at [748, 441] on input "**********" at bounding box center [836, 436] width 187 height 22
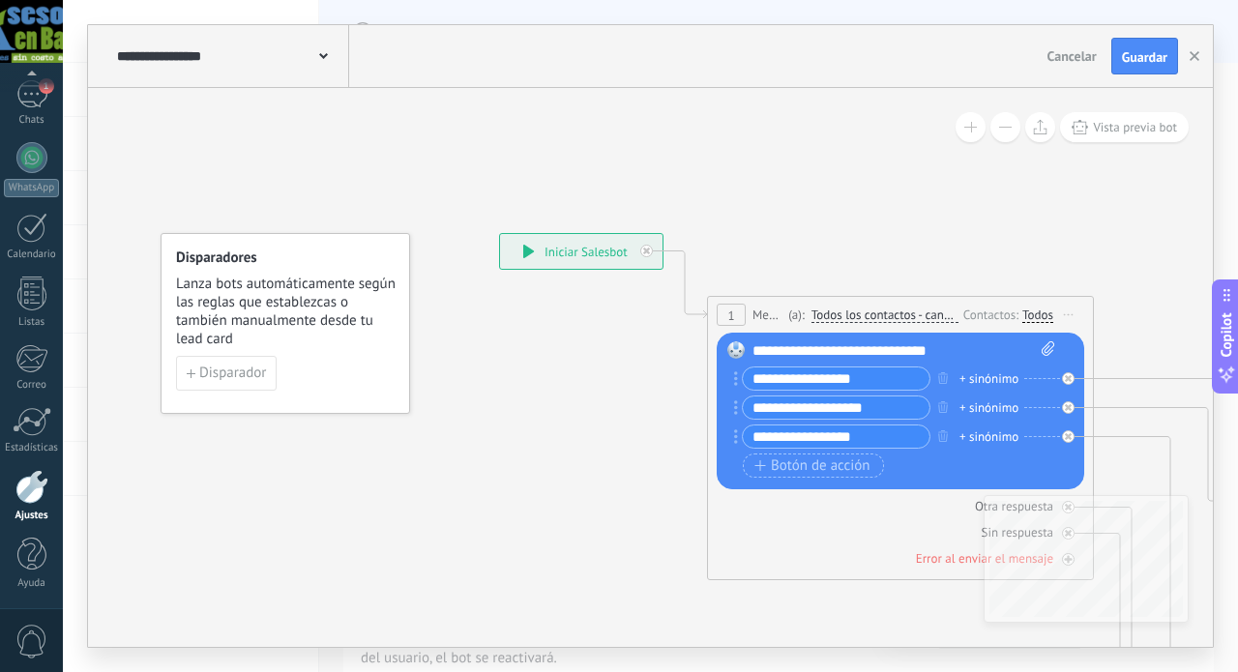
type input "**********"
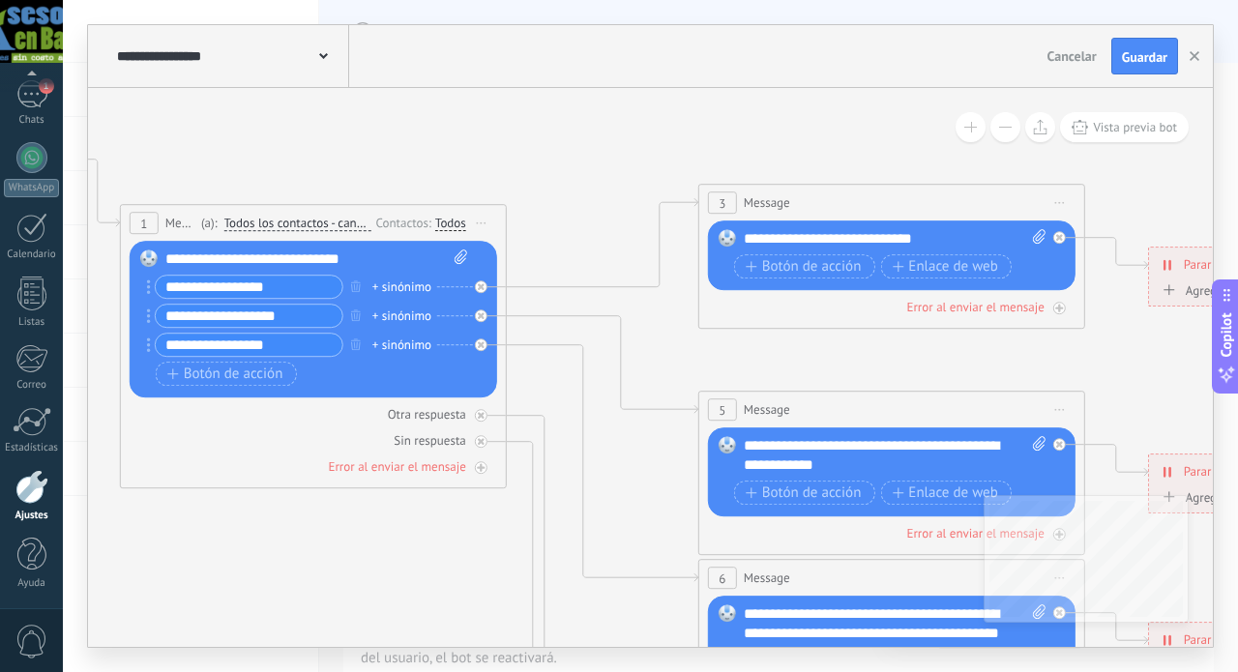
click at [858, 239] on div "**********" at bounding box center [895, 238] width 303 height 19
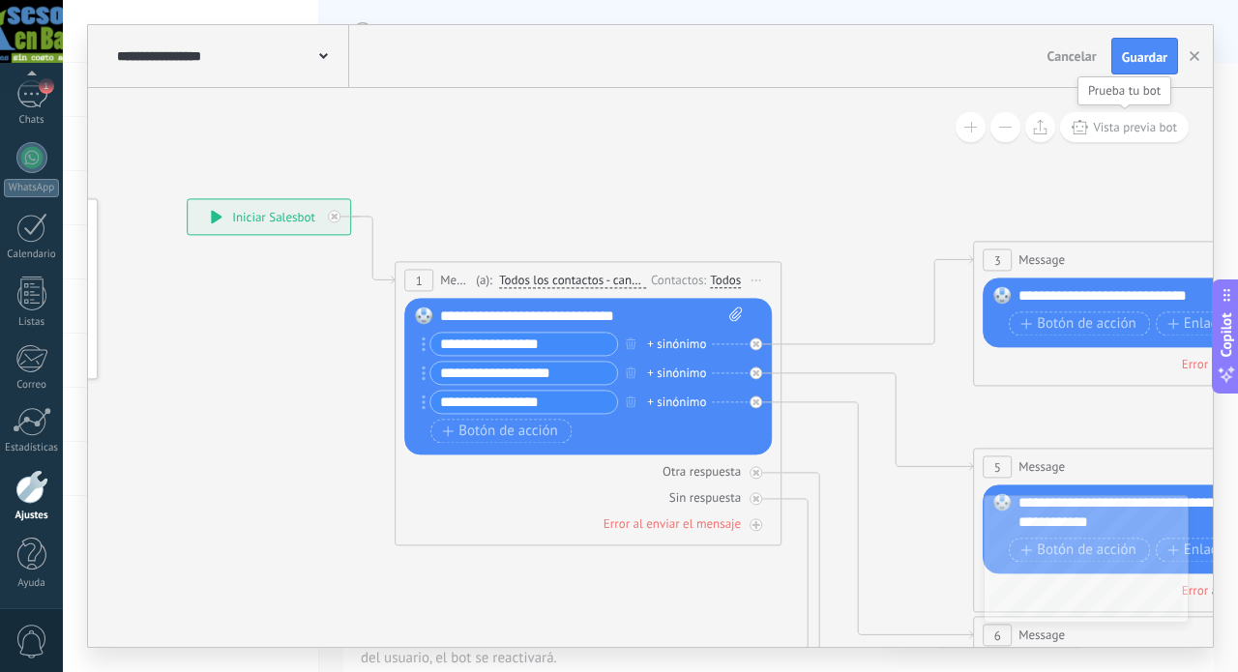
click at [1090, 132] on button "Vista previa bot" at bounding box center [1124, 127] width 129 height 30
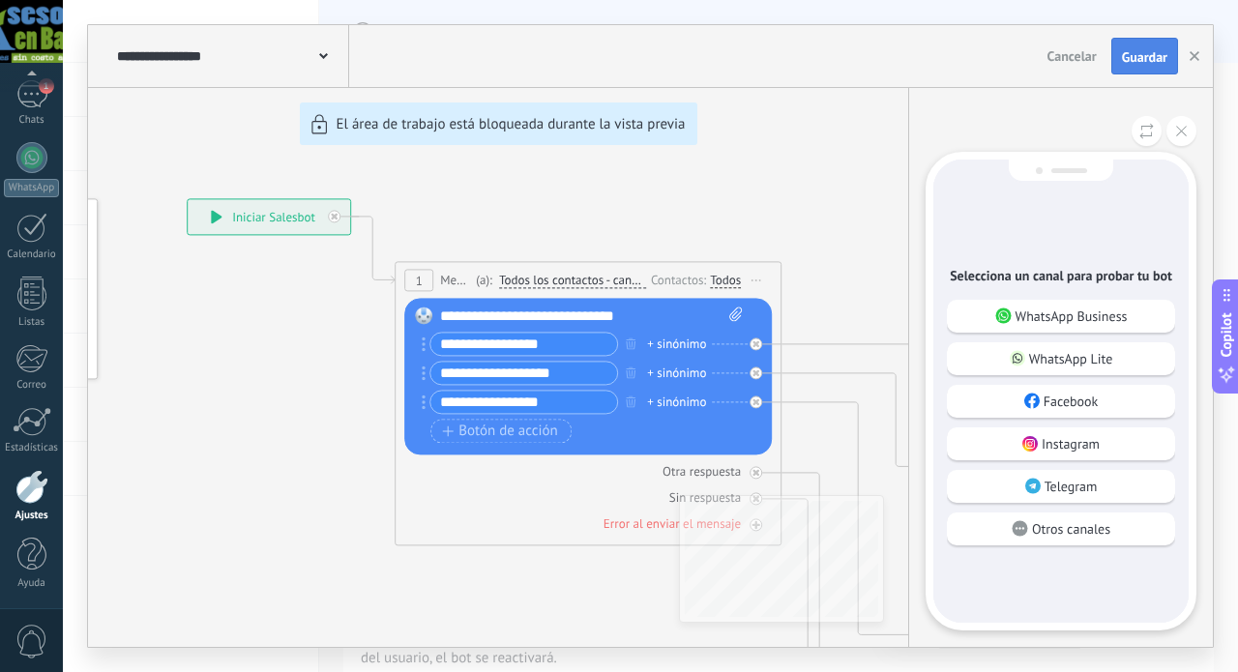
click at [1155, 60] on span "Guardar" at bounding box center [1144, 57] width 45 height 14
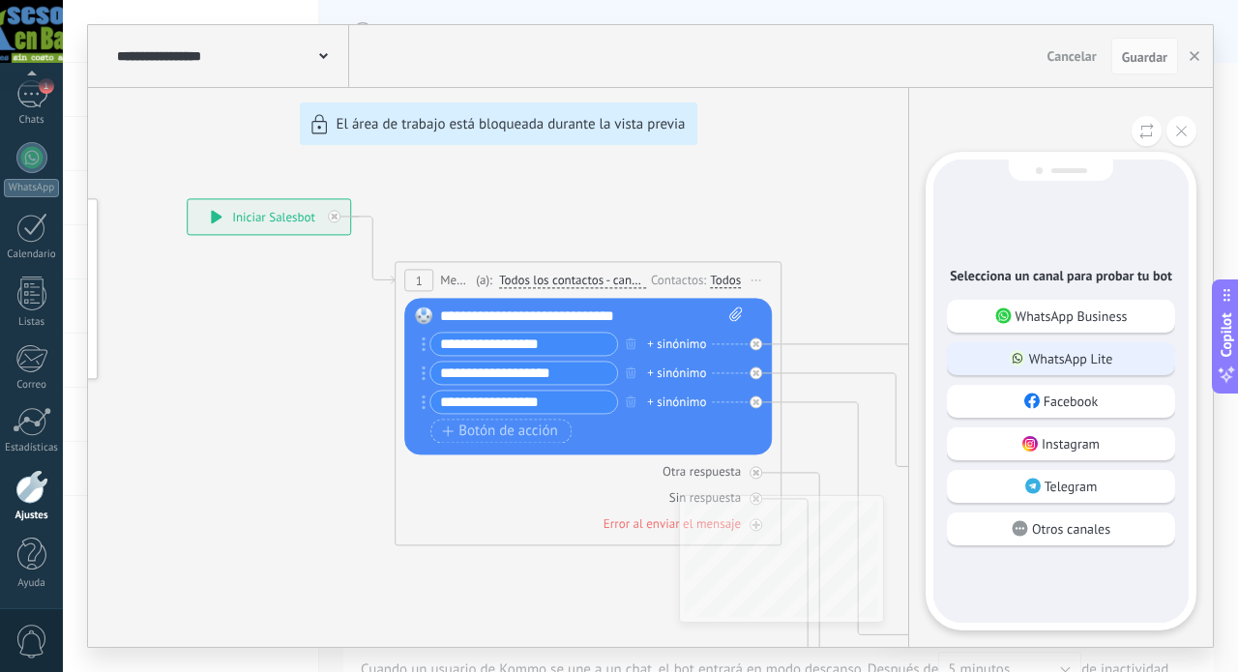
click at [1077, 363] on p "WhatsApp Lite" at bounding box center [1071, 358] width 84 height 17
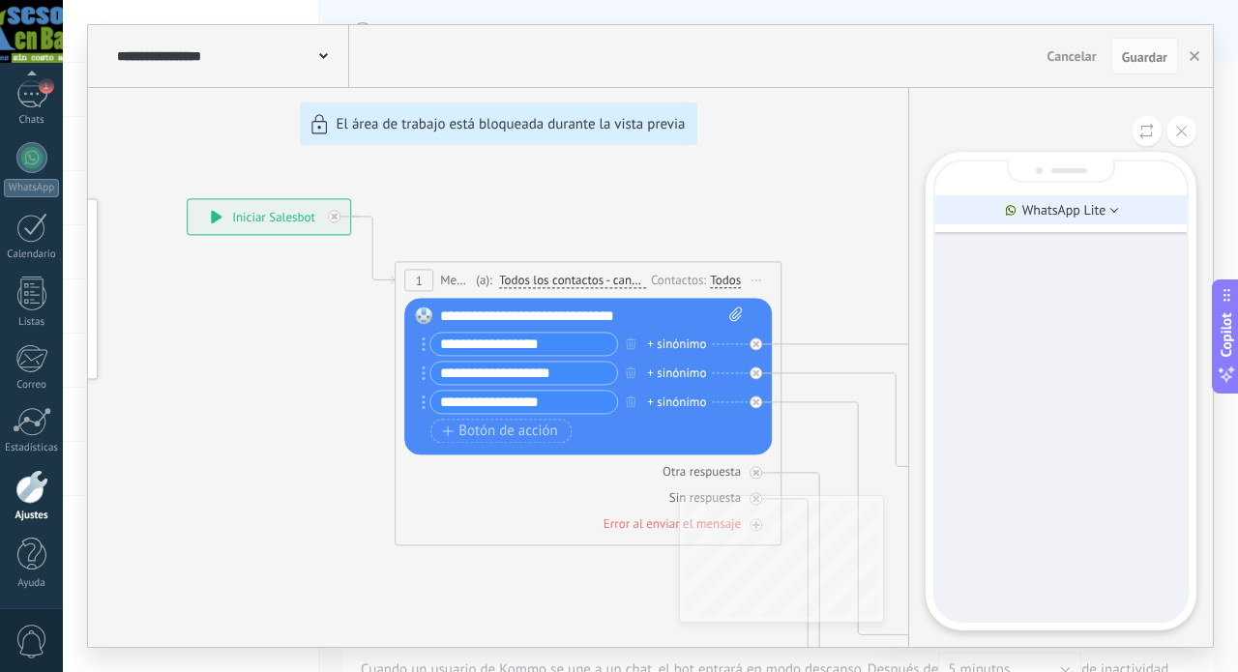
click at [1111, 204] on li "WhatsApp Lite" at bounding box center [1060, 209] width 251 height 29
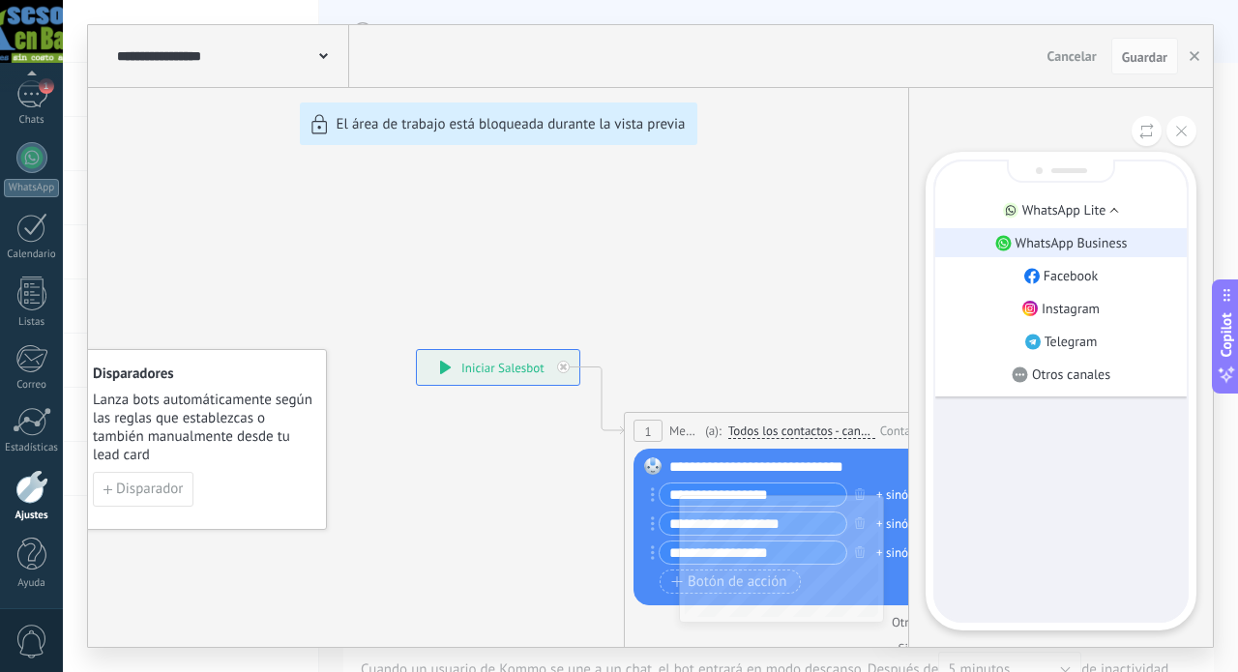
click at [1085, 239] on p "WhatsApp Business" at bounding box center [1071, 242] width 112 height 17
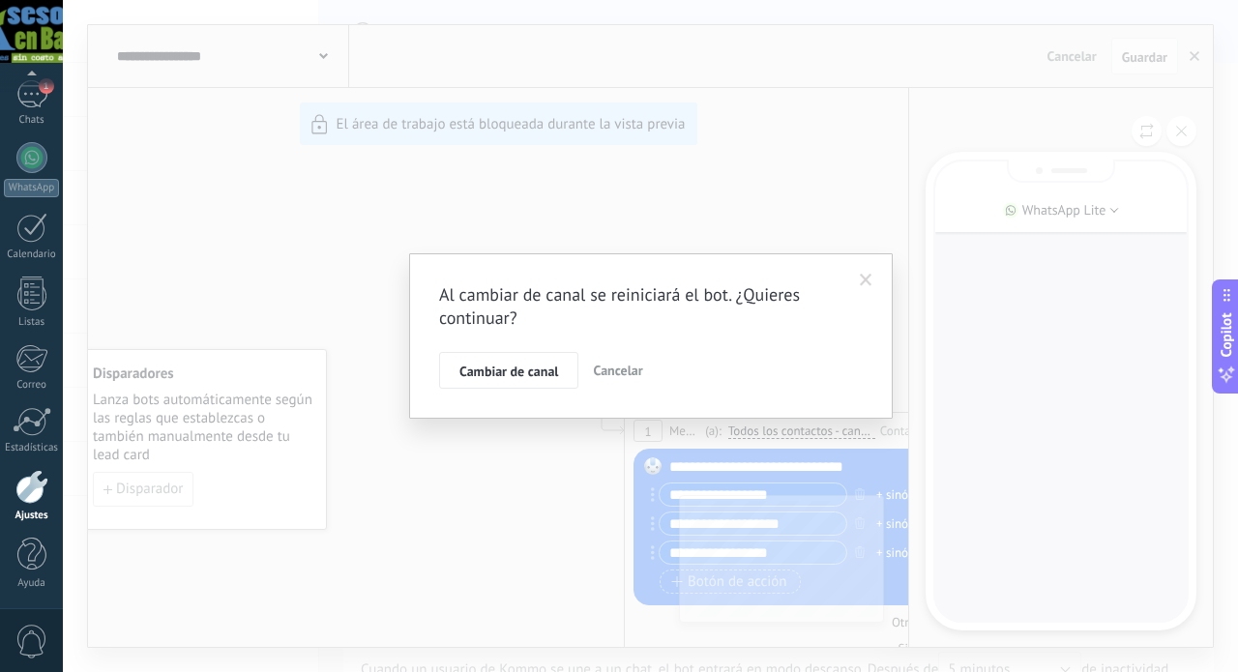
click at [1121, 211] on div "Al cambiar de canal se reiniciará el bot. ¿Quieres continuar? Cambiar de canal …" at bounding box center [650, 336] width 1175 height 672
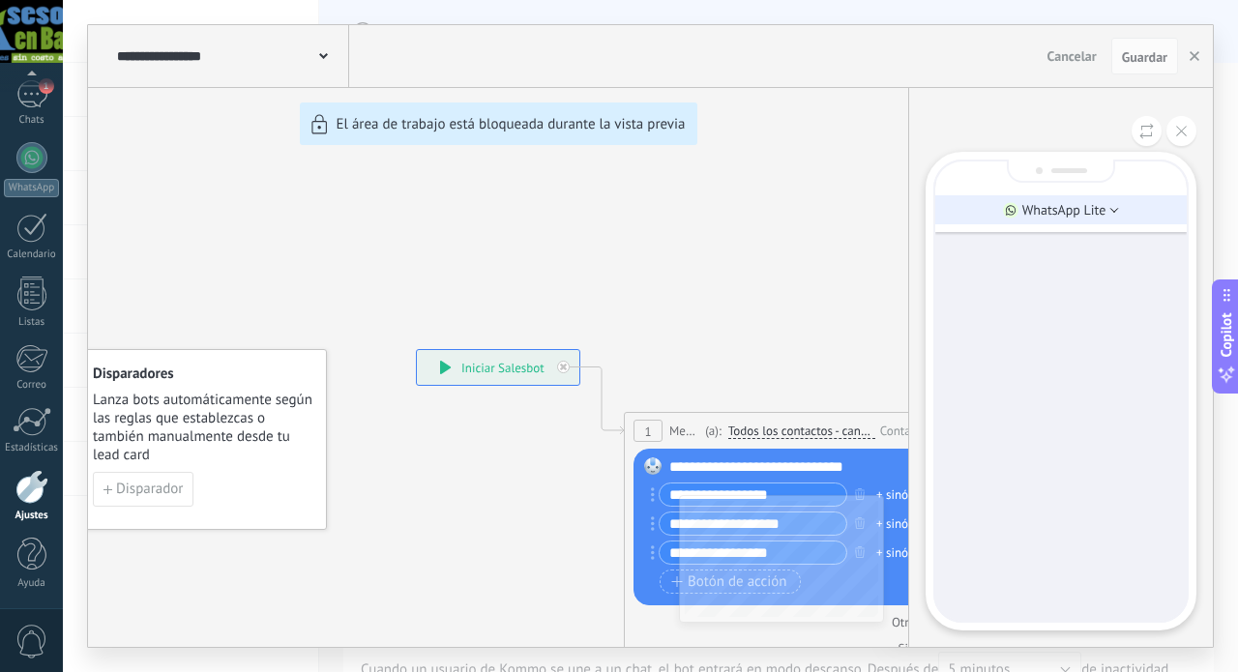
click at [1113, 207] on li "WhatsApp Lite" at bounding box center [1060, 209] width 251 height 29
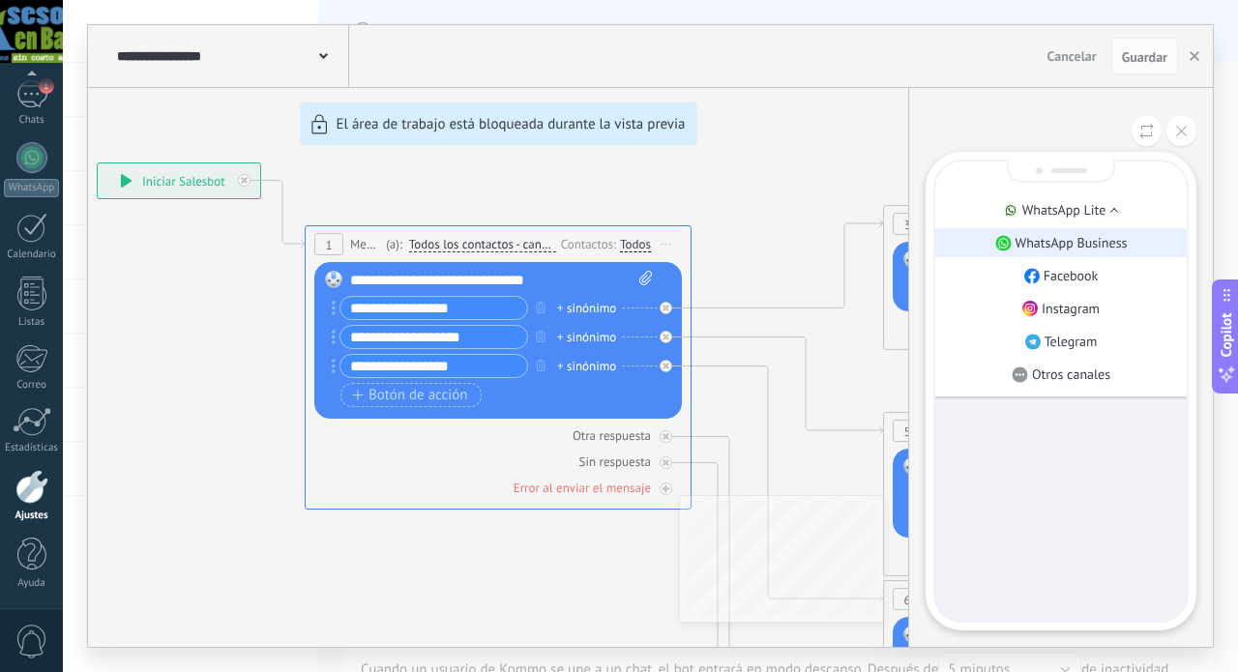
click at [1097, 237] on p "WhatsApp Business" at bounding box center [1071, 242] width 112 height 17
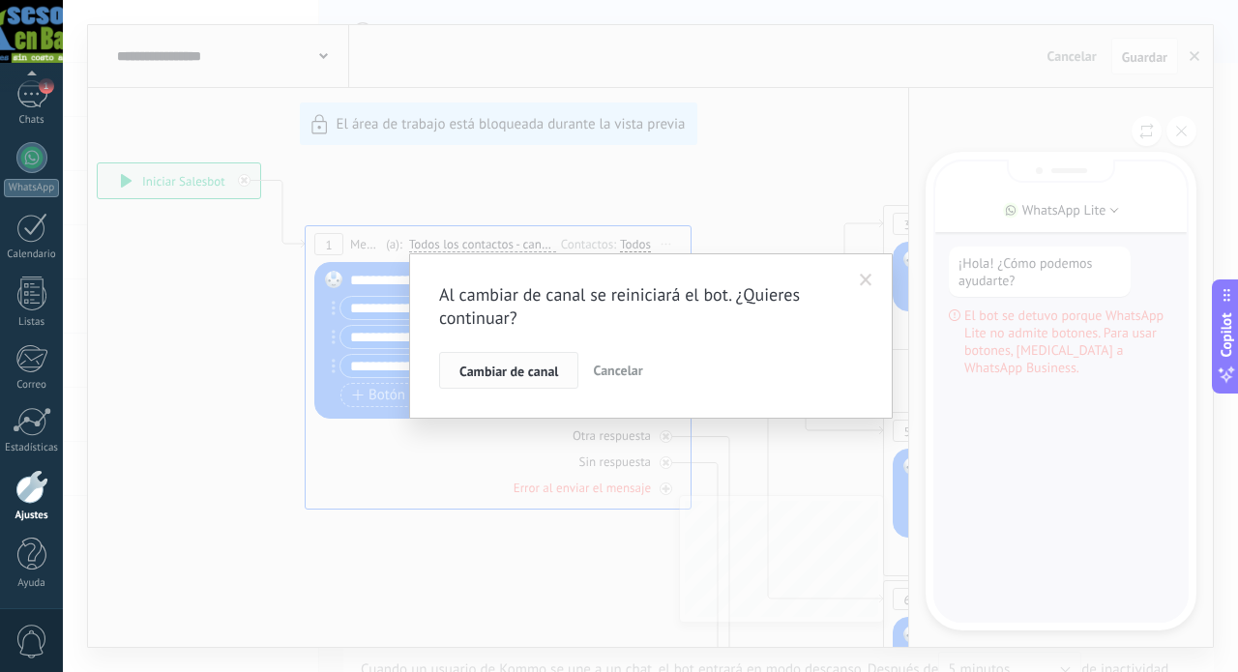
click at [535, 377] on span "Cambiar de canal" at bounding box center [508, 372] width 99 height 14
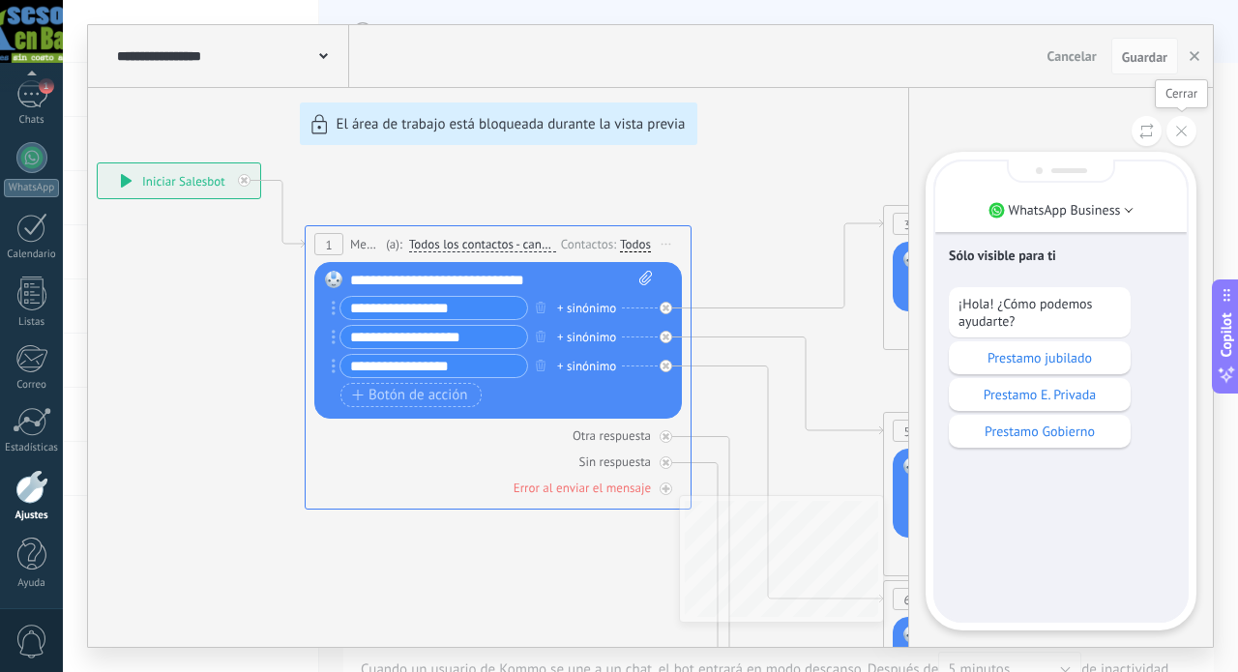
click at [1192, 132] on button at bounding box center [1181, 131] width 30 height 30
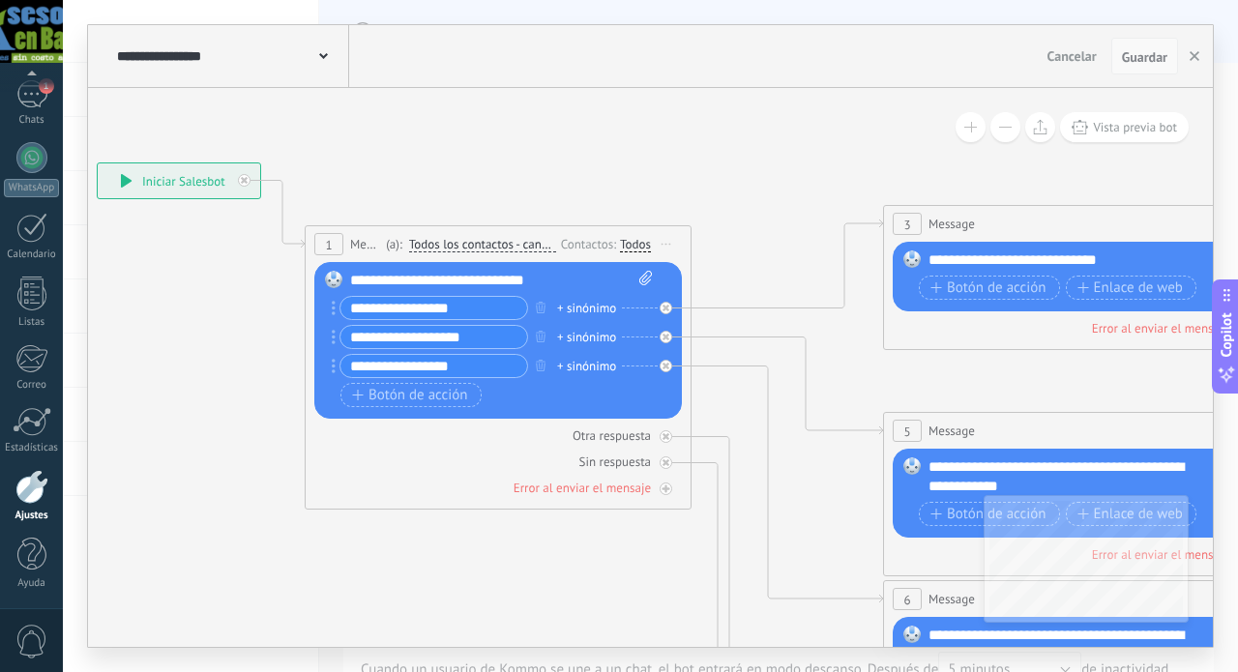
click at [1160, 53] on span "Guardar" at bounding box center [1144, 57] width 45 height 14
click at [1143, 69] on button "Guardar" at bounding box center [1144, 56] width 67 height 37
click at [1197, 58] on icon "button" at bounding box center [1194, 56] width 10 height 10
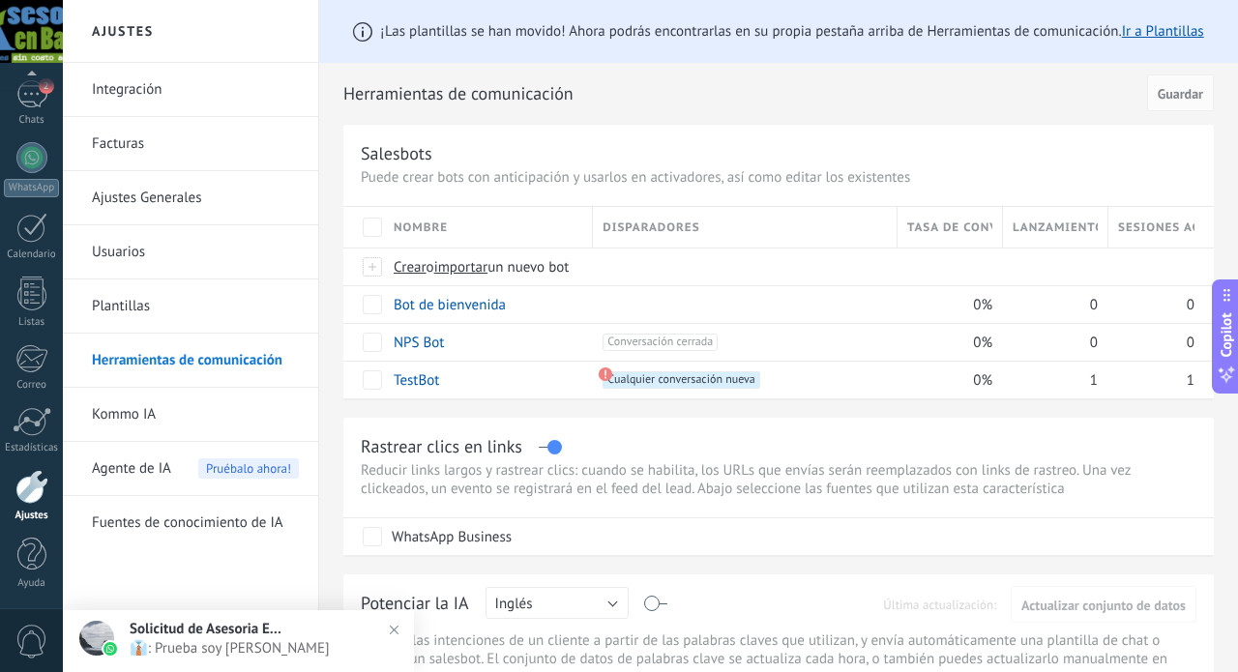
click at [182, 648] on span "👔: Prueba soy [PERSON_NAME]" at bounding box center [258, 648] width 256 height 18
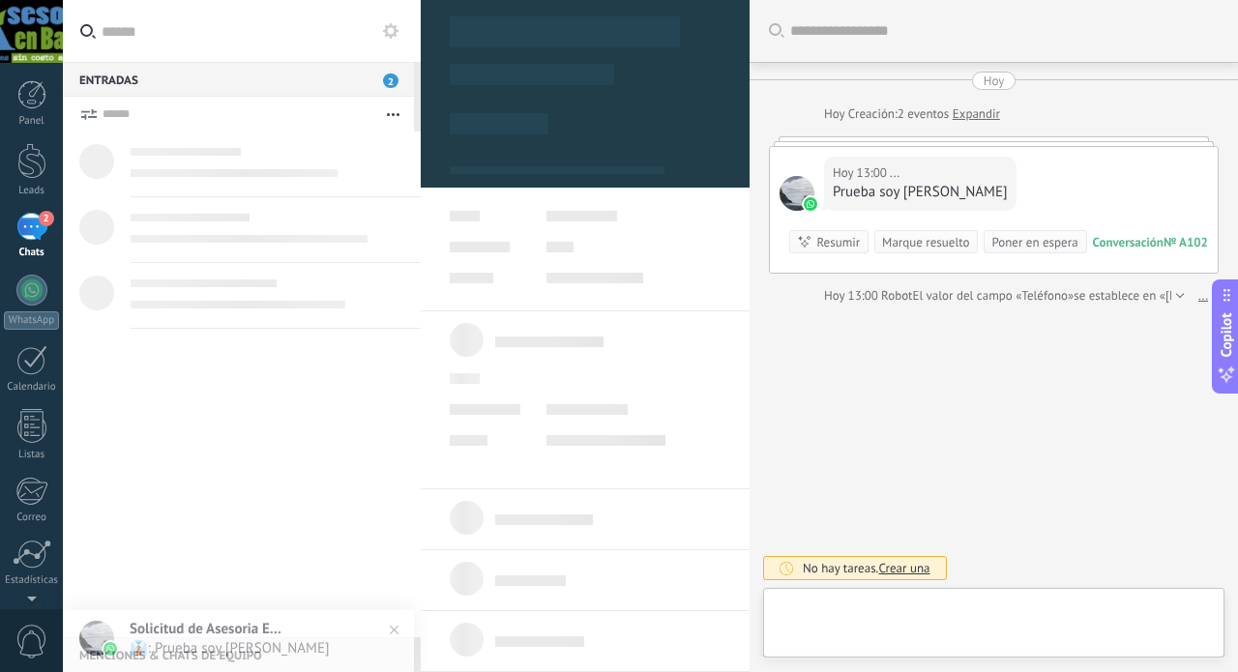
type textarea "**********"
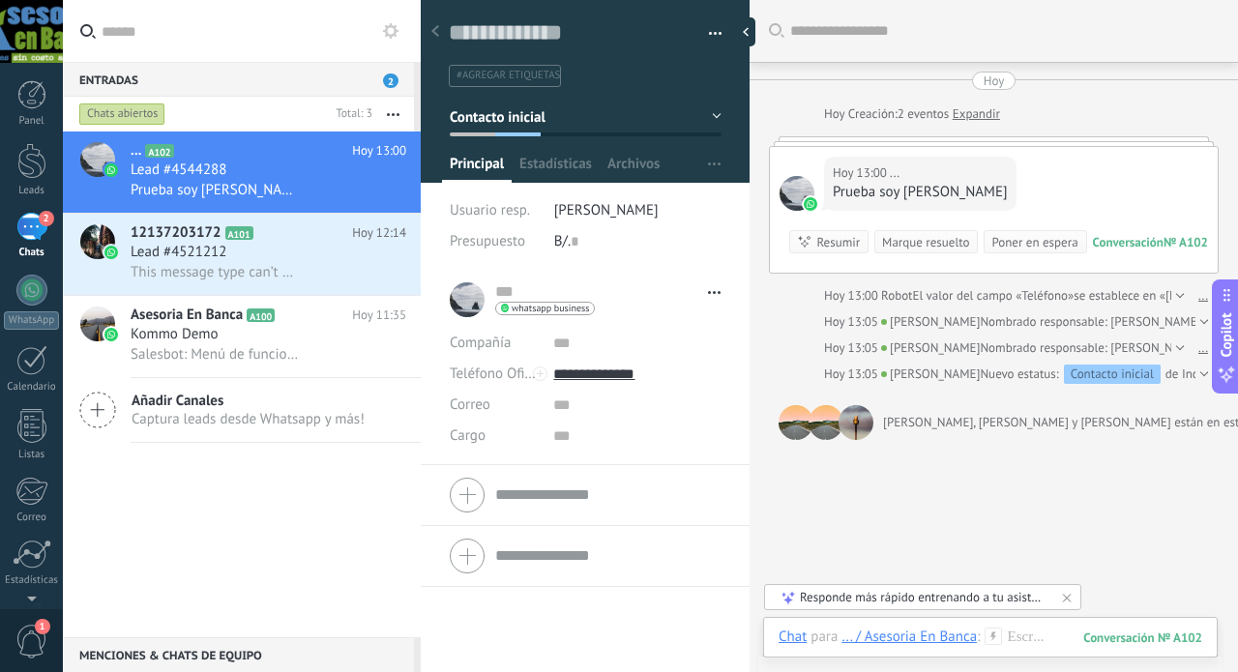
scroll to position [78, 0]
